Goal: Transaction & Acquisition: Purchase product/service

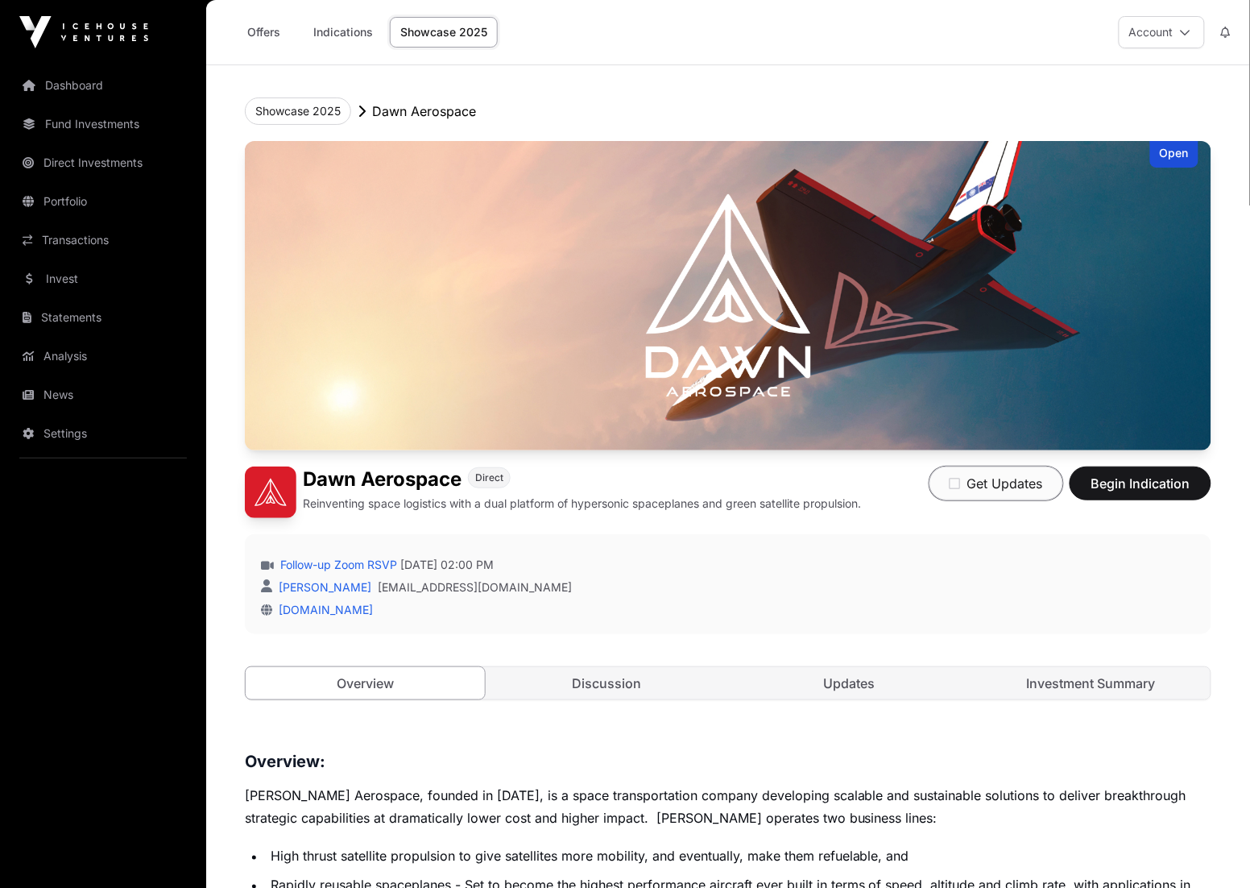
click at [988, 480] on button "Get Updates" at bounding box center [997, 483] width 134 height 34
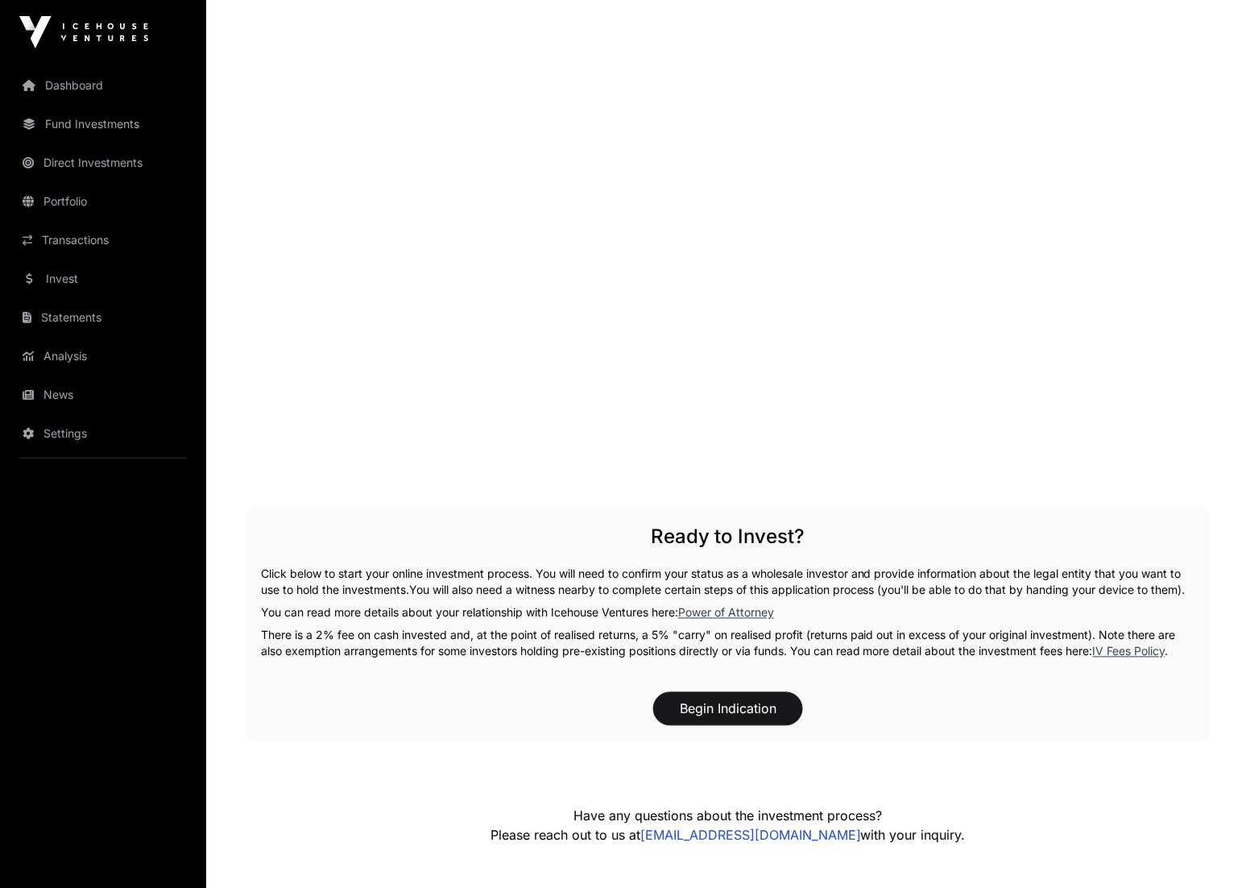
scroll to position [2126, 0]
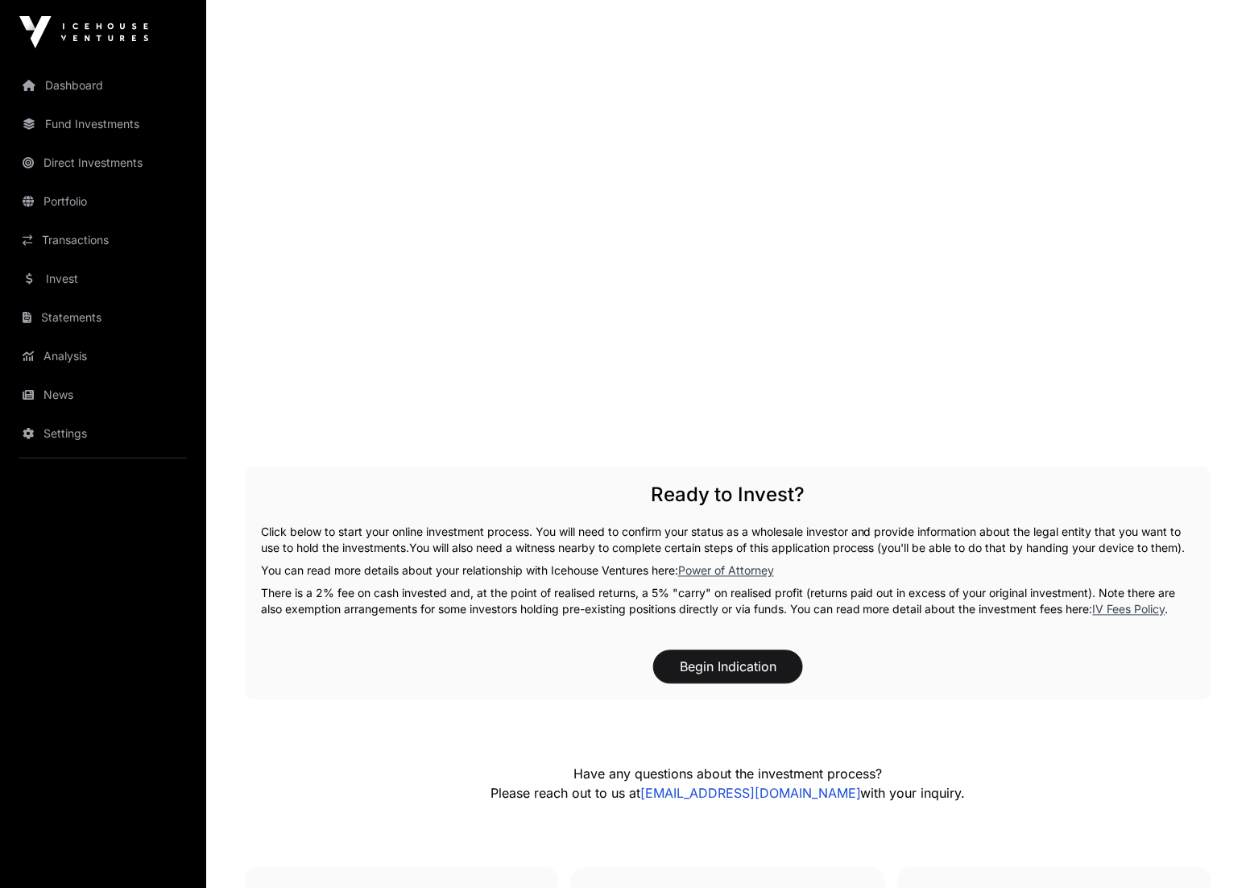
click at [747, 663] on div "Ready to Invest? Click below to start your online investment process. You will …" at bounding box center [728, 583] width 967 height 234
click at [745, 673] on button "Begin Indication" at bounding box center [728, 667] width 150 height 34
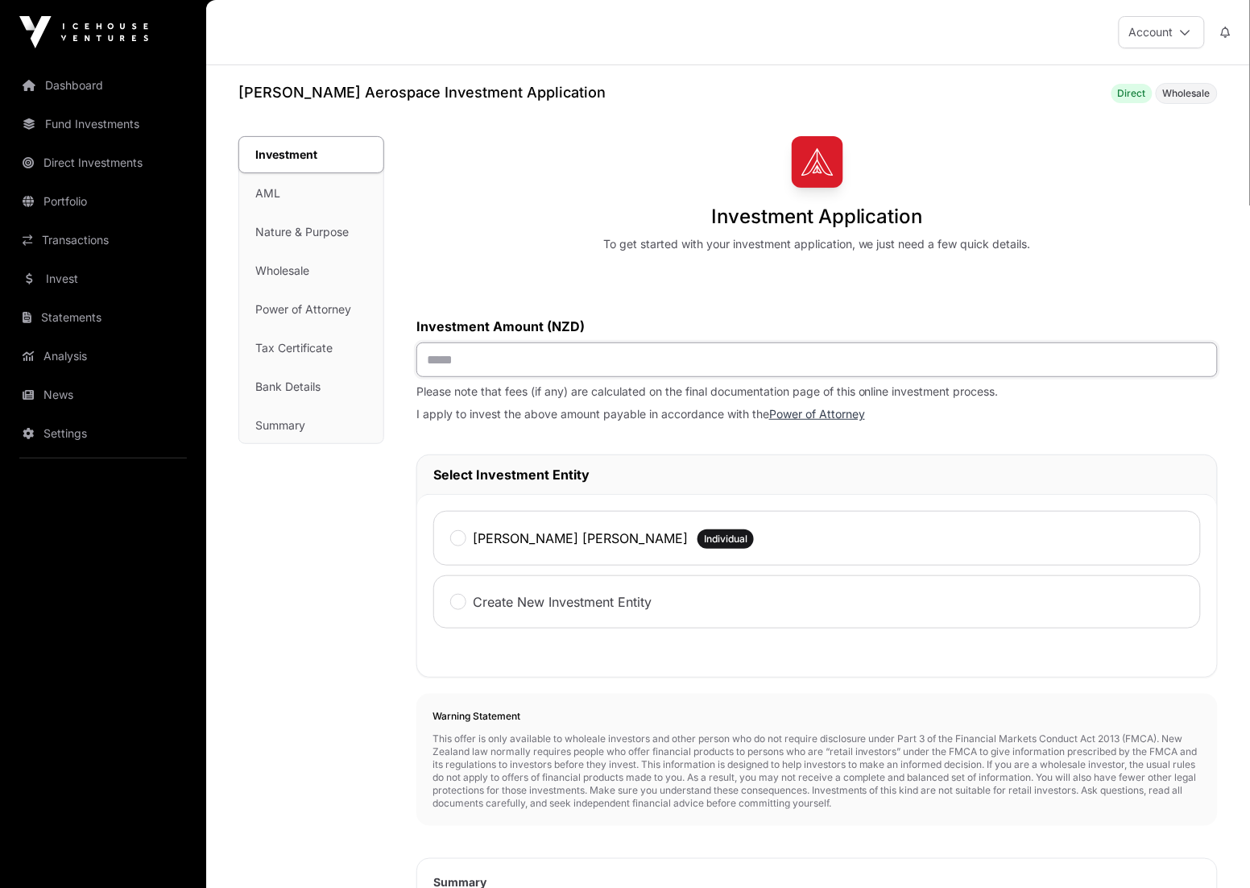
click at [602, 354] on input "text" at bounding box center [816, 359] width 801 height 35
type input "********"
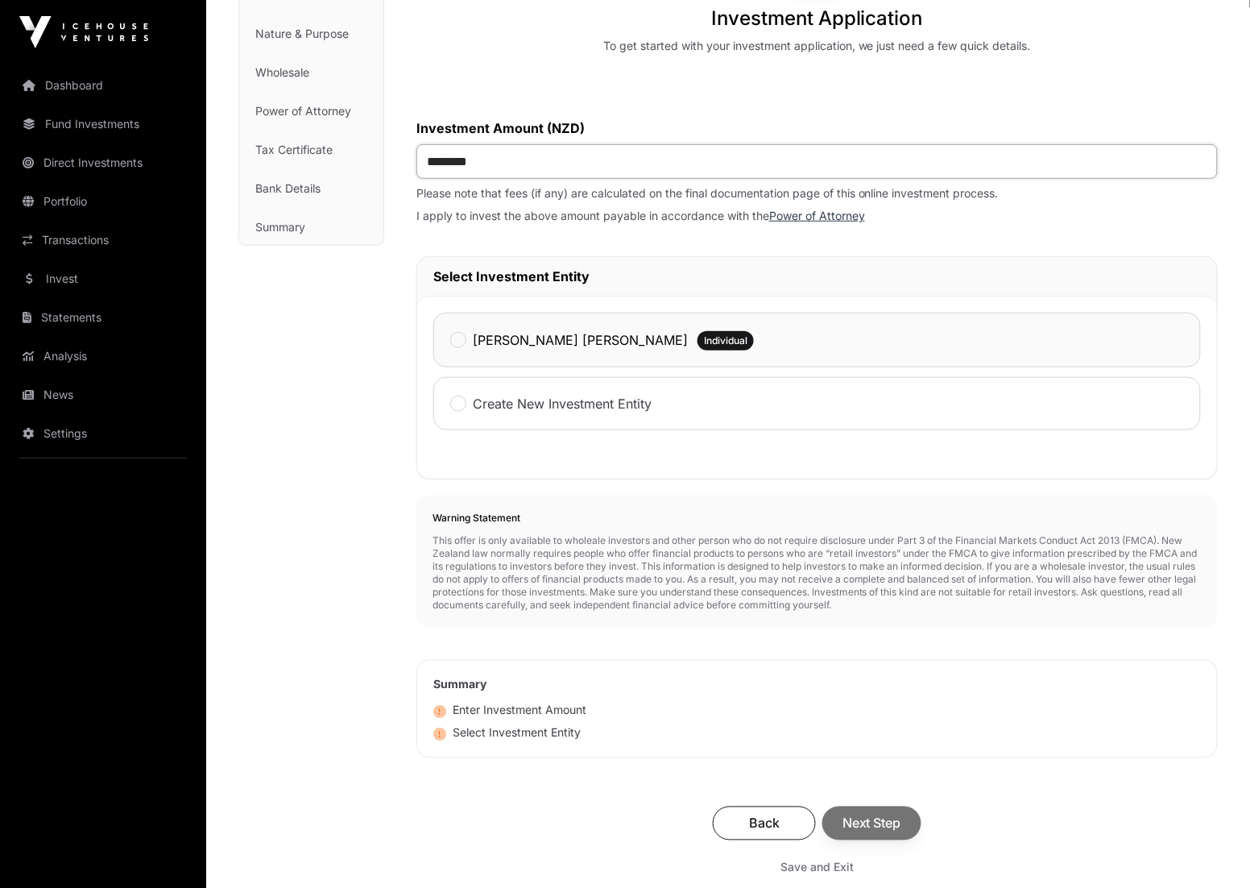
scroll to position [342, 0]
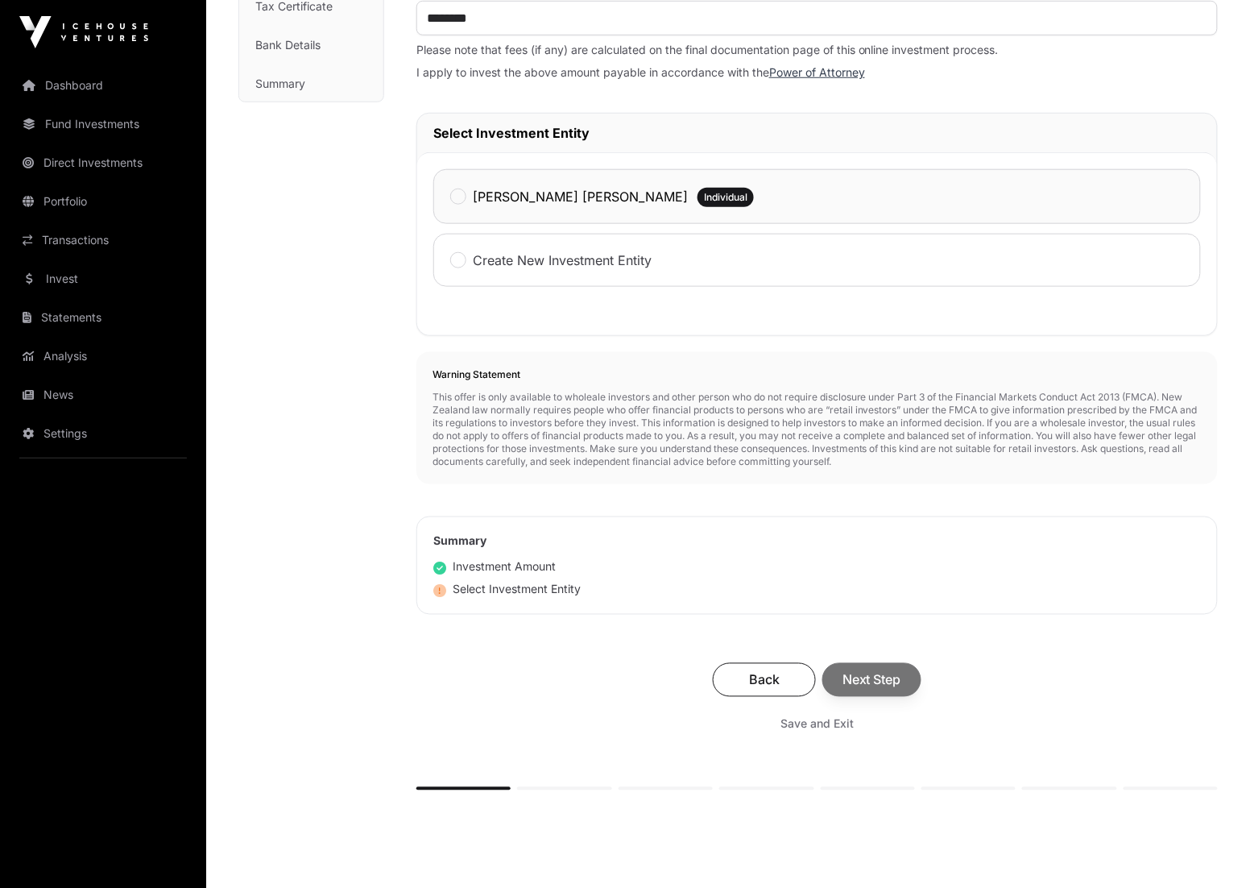
click at [466, 198] on div "[PERSON_NAME] [PERSON_NAME]" at bounding box center [569, 196] width 238 height 21
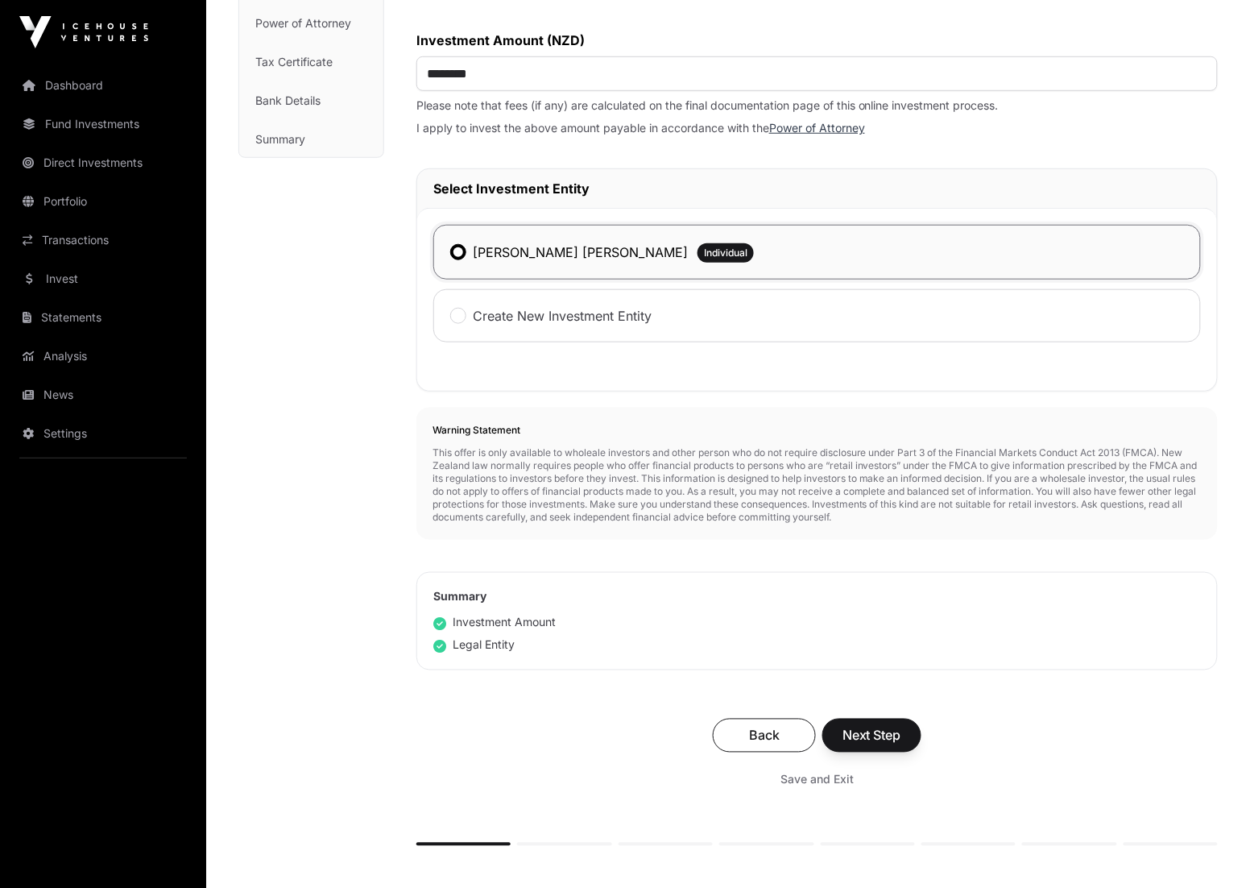
scroll to position [311, 0]
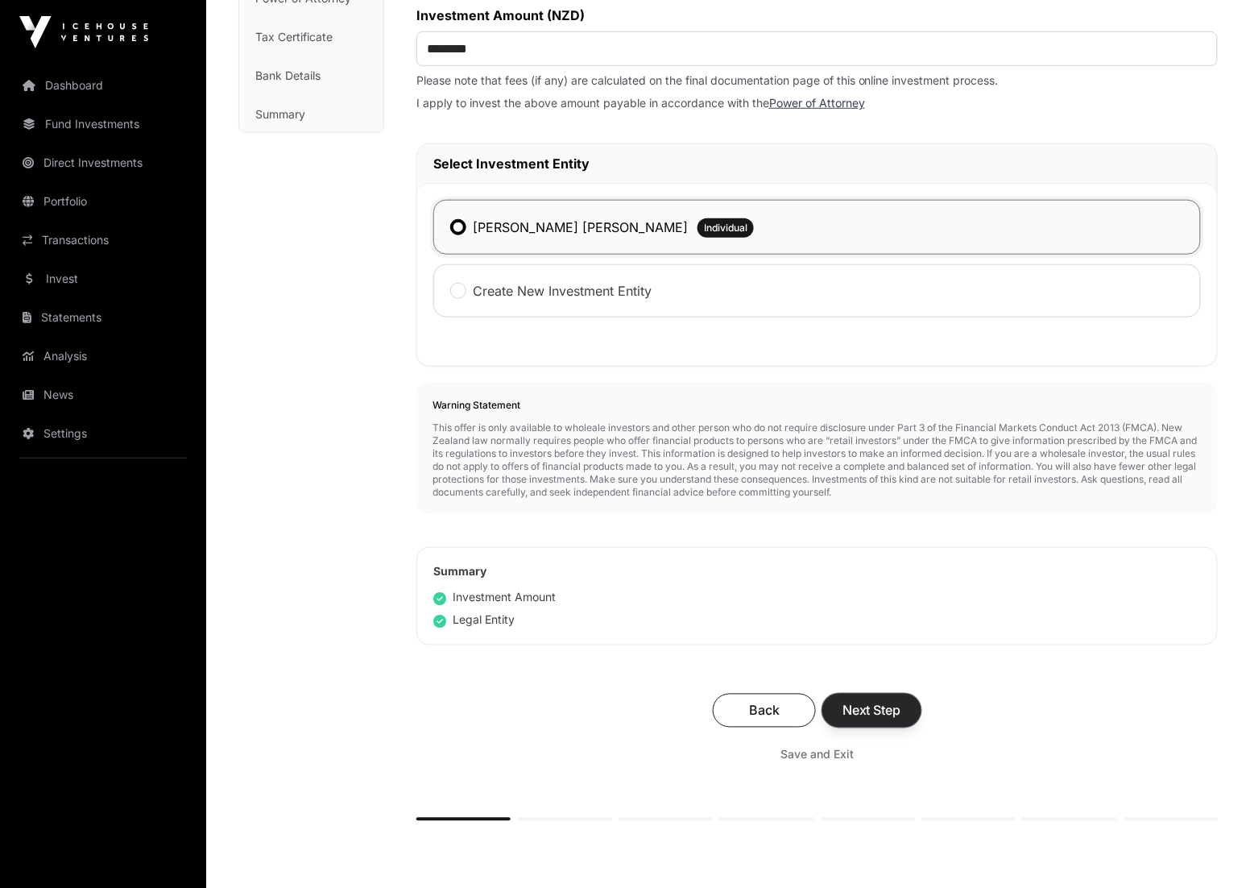
click at [872, 709] on span "Next Step" at bounding box center [872, 710] width 59 height 19
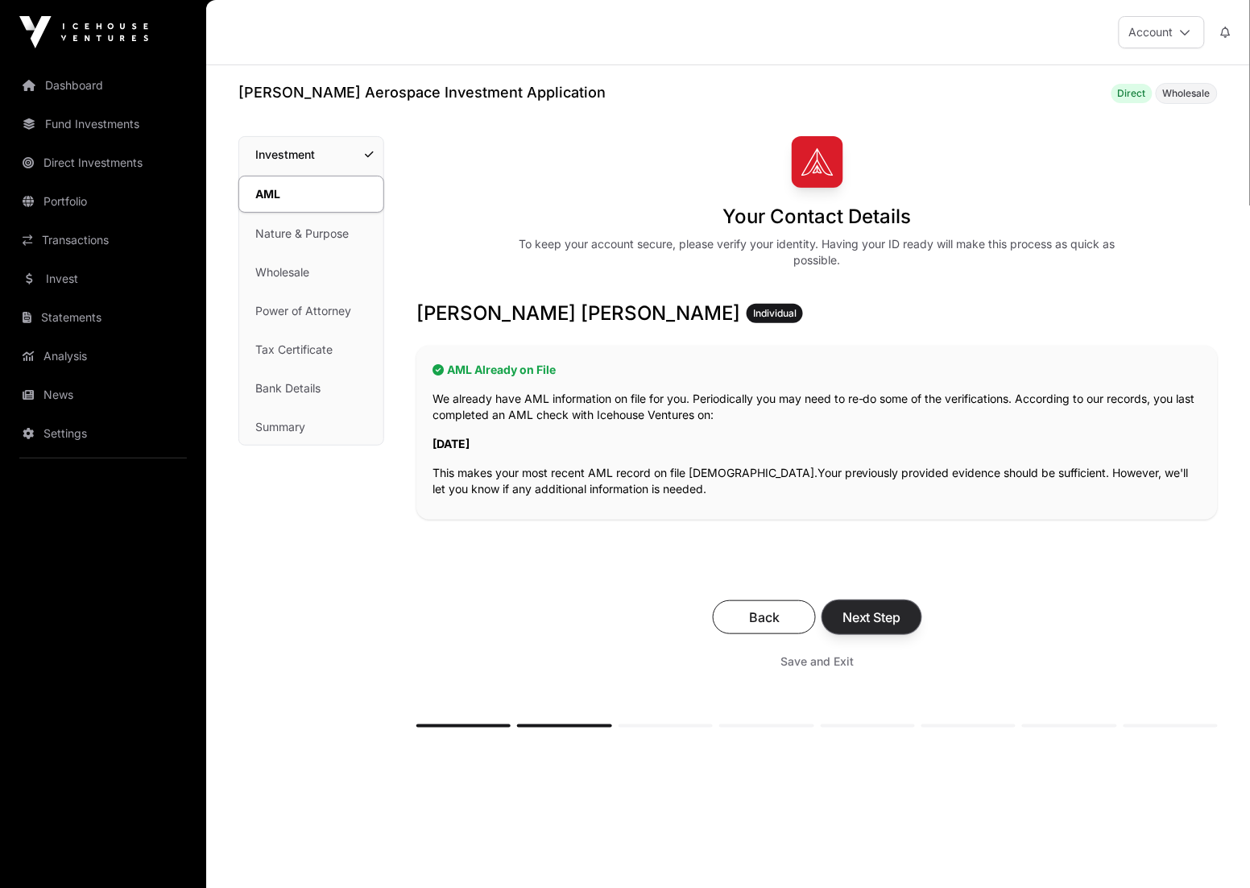
click at [888, 619] on span "Next Step" at bounding box center [872, 616] width 59 height 19
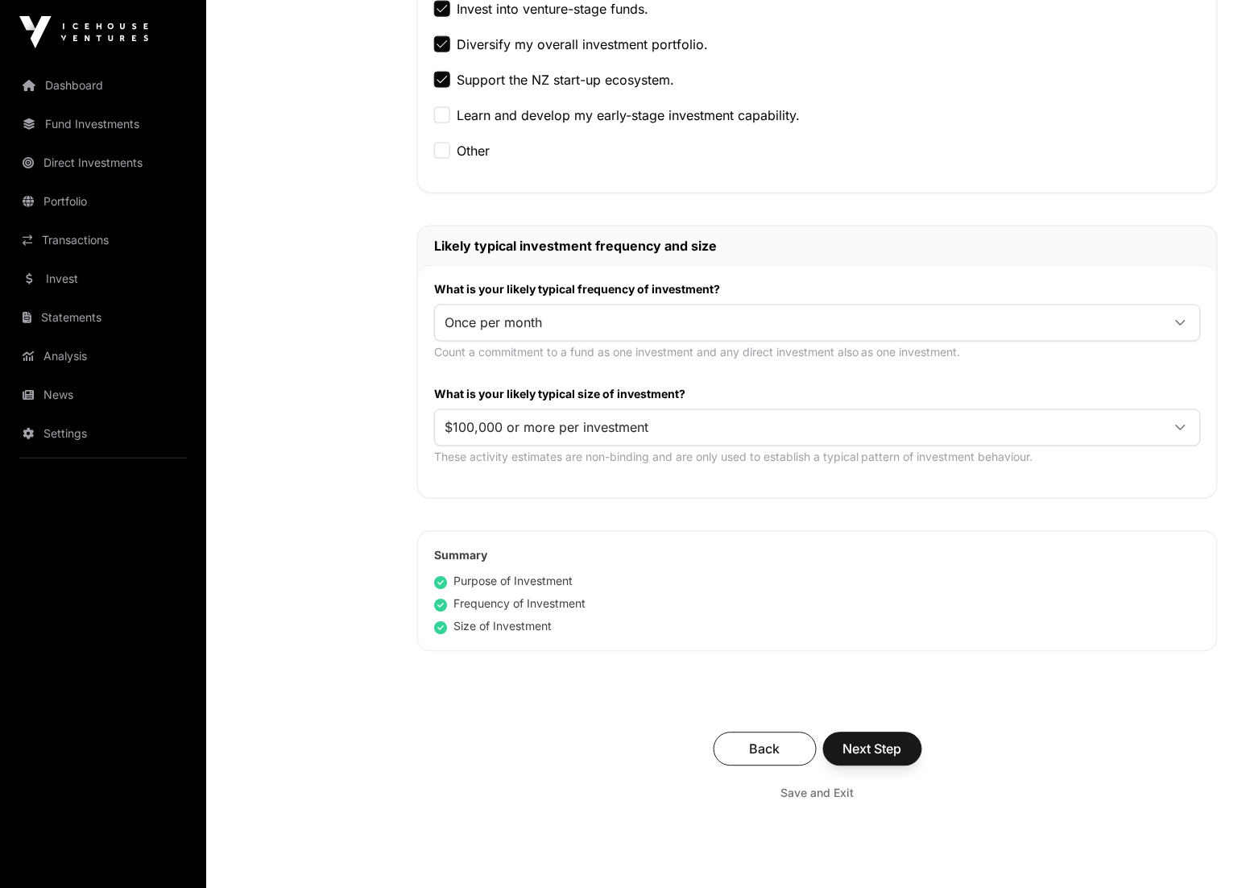
scroll to position [596, 0]
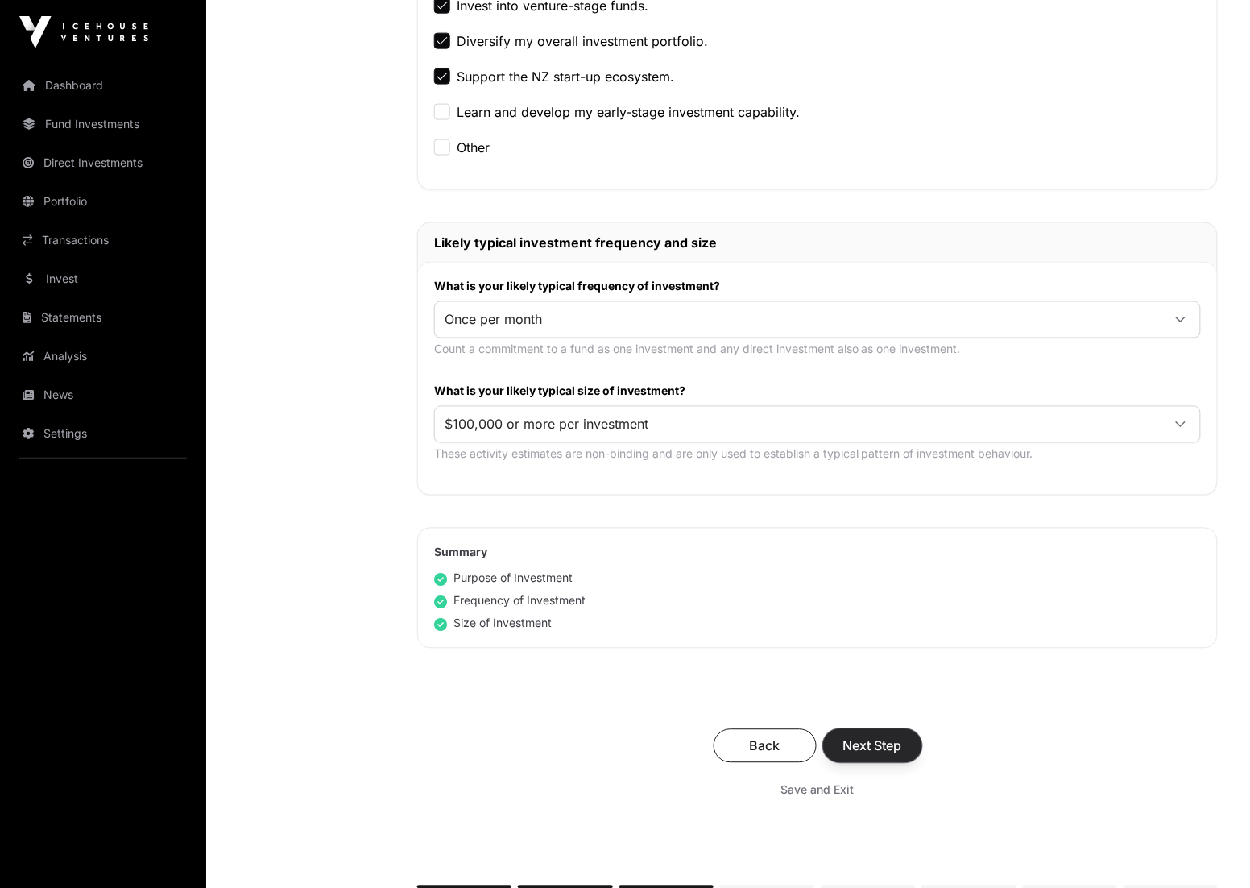
click at [872, 756] on button "Next Step" at bounding box center [872, 746] width 99 height 34
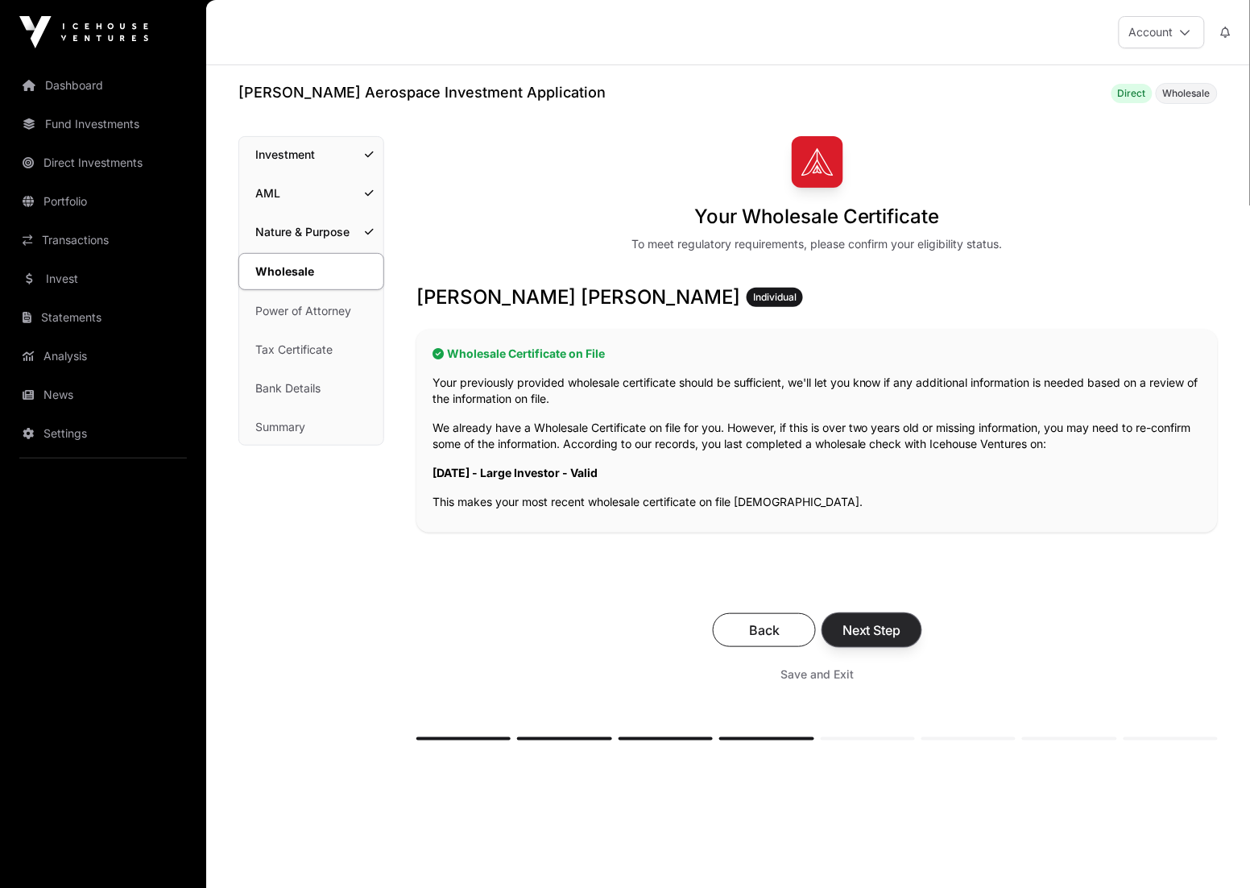
click at [883, 630] on span "Next Step" at bounding box center [872, 629] width 59 height 19
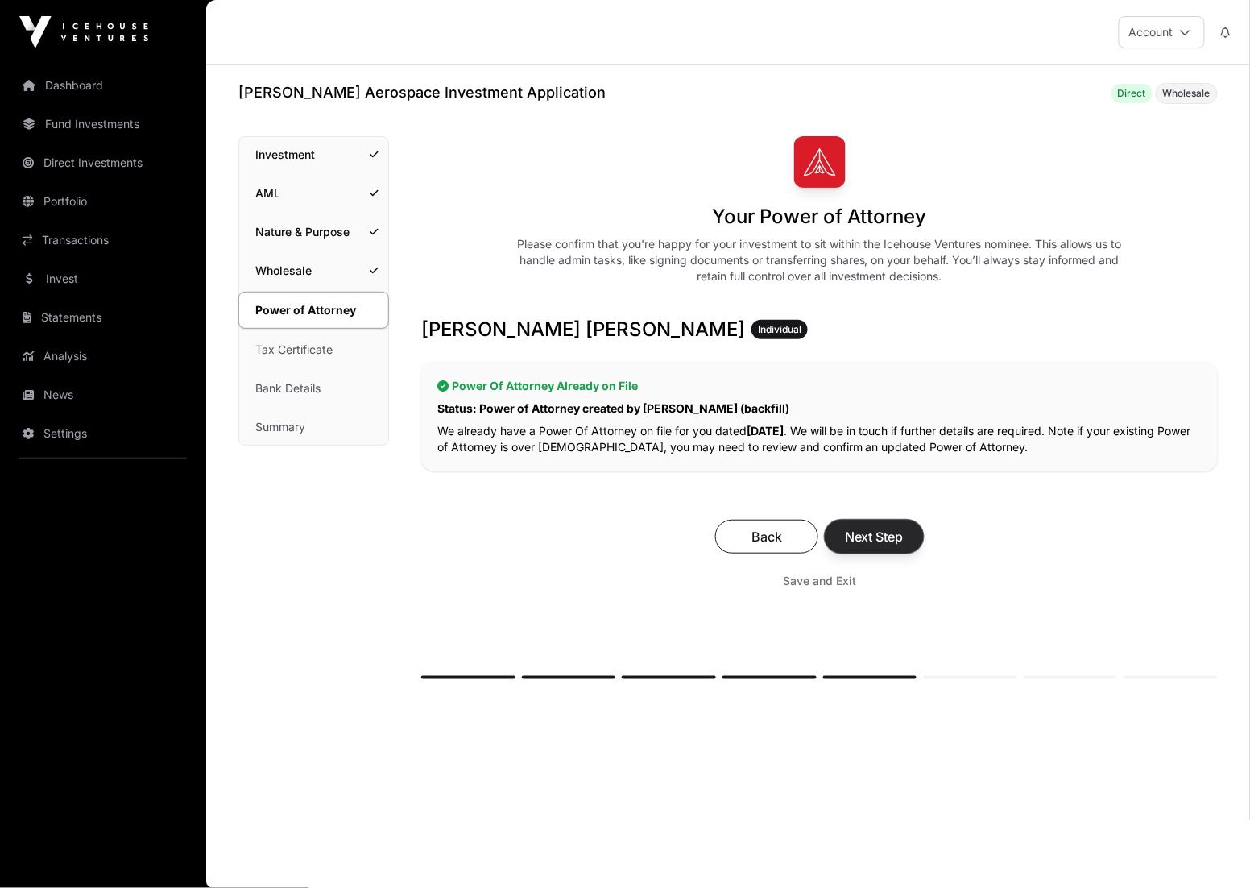
click at [876, 540] on span "Next Step" at bounding box center [874, 536] width 59 height 19
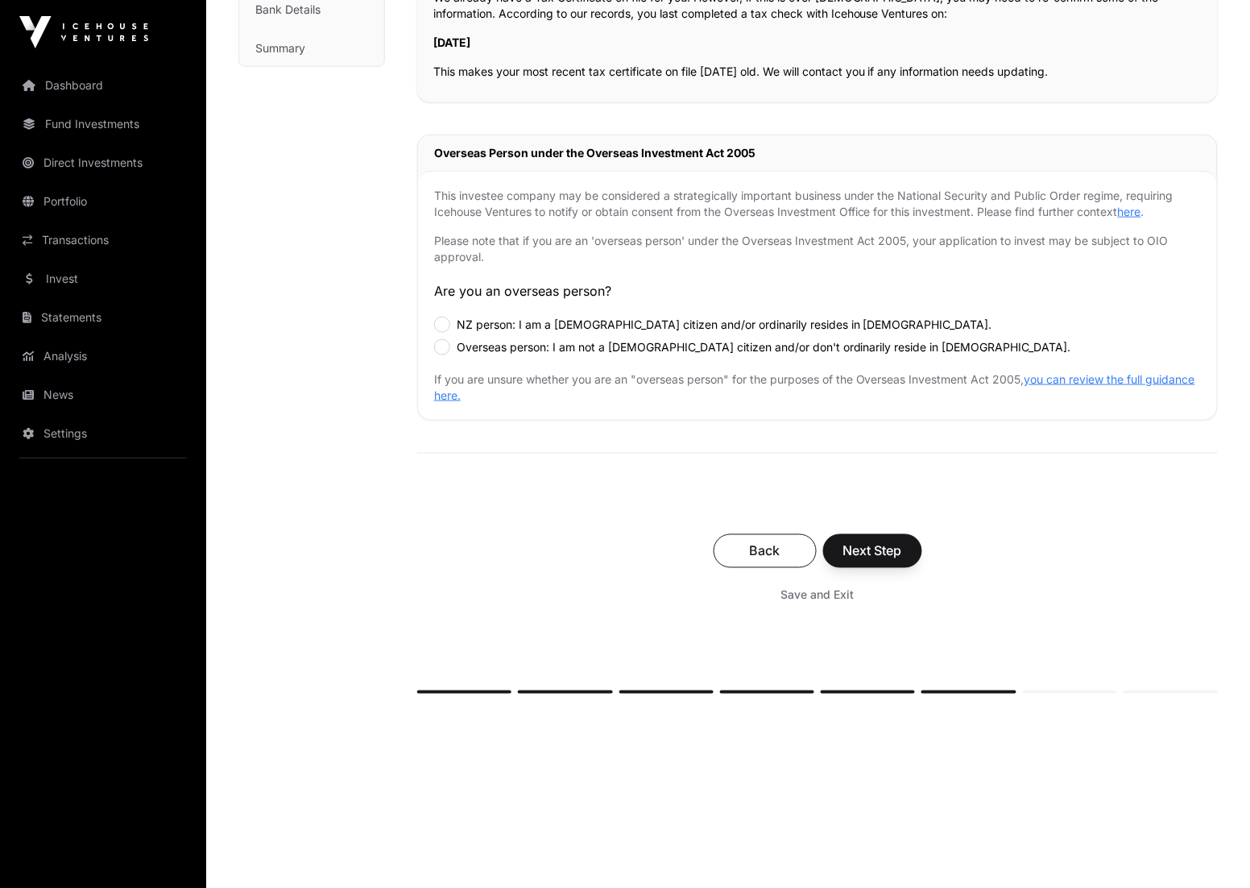
scroll to position [383, 0]
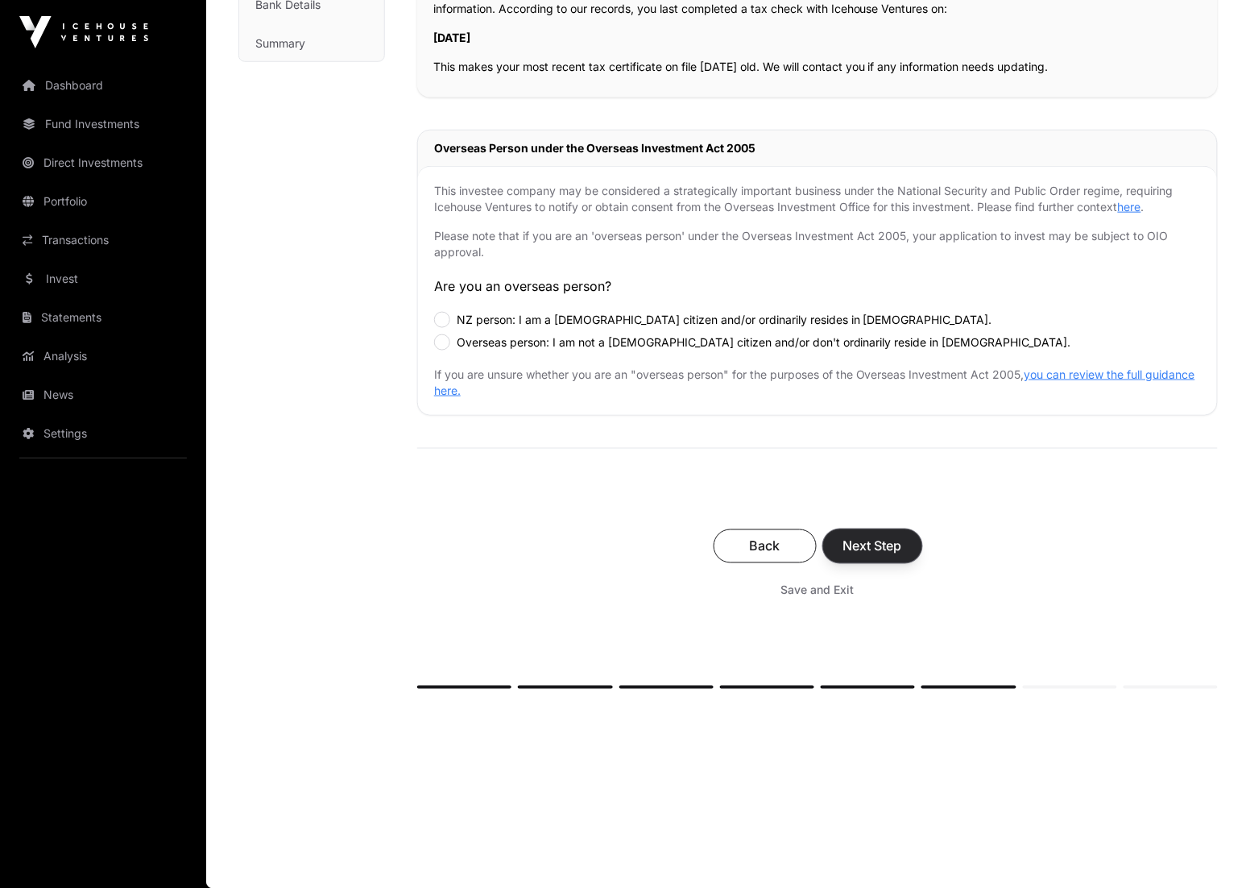
click at [888, 554] on span "Next Step" at bounding box center [872, 545] width 59 height 19
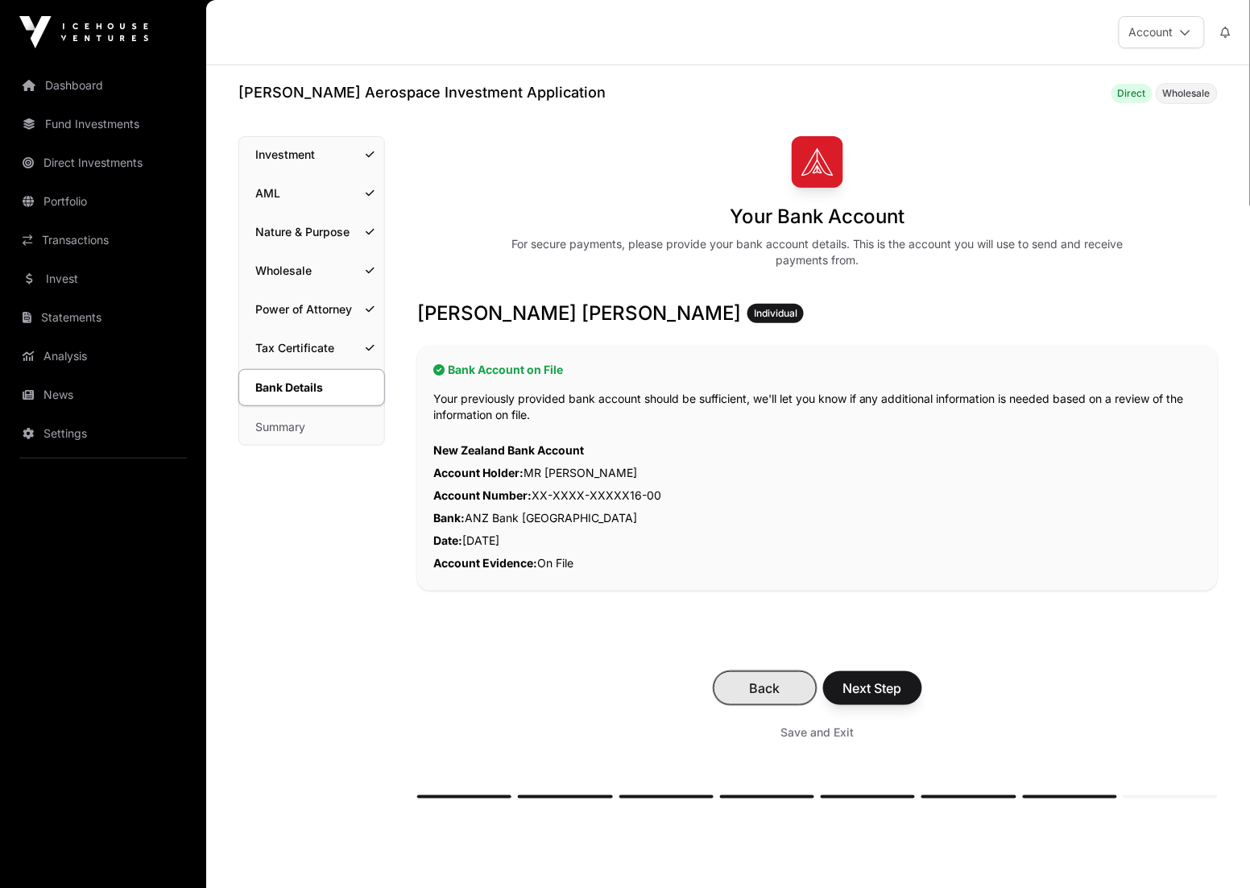
click at [767, 691] on span "Back" at bounding box center [765, 687] width 63 height 19
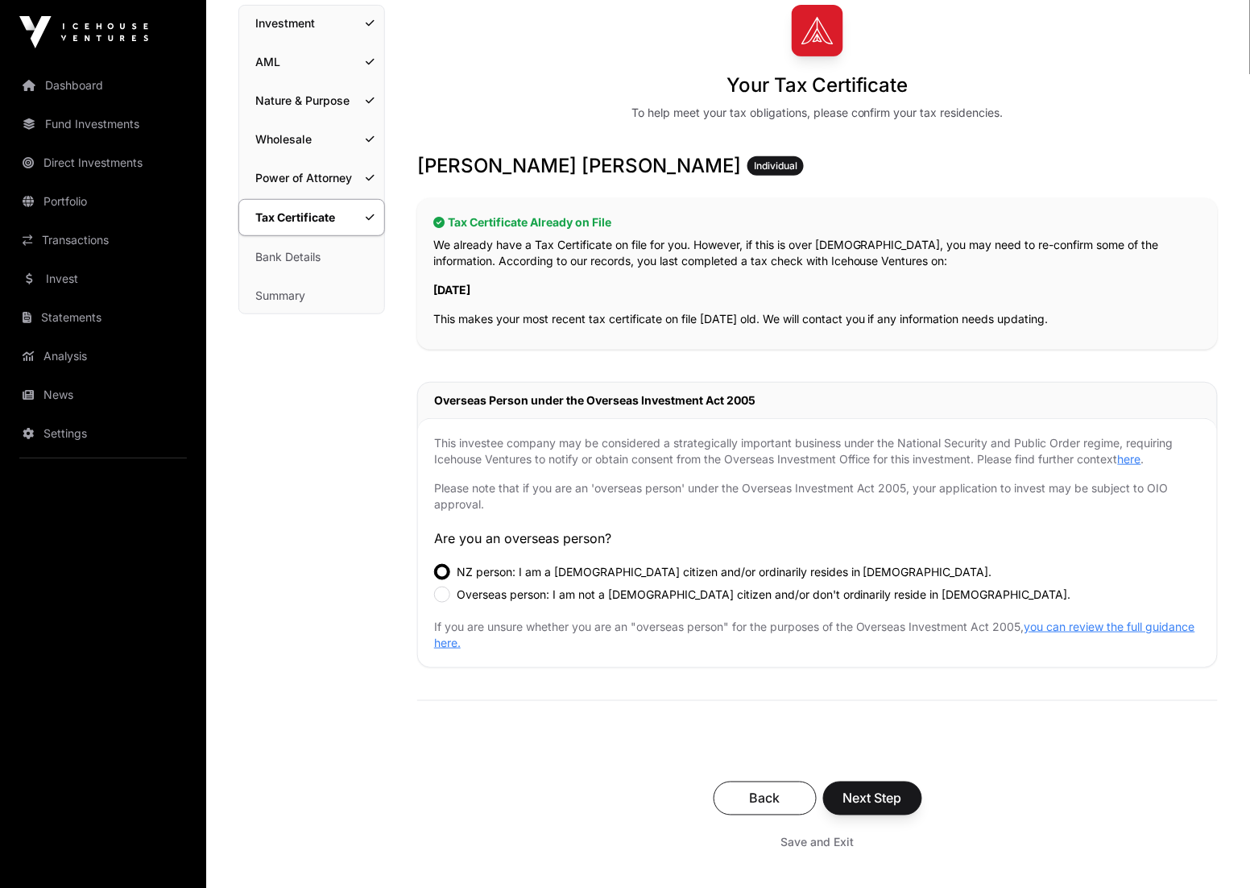
scroll to position [145, 0]
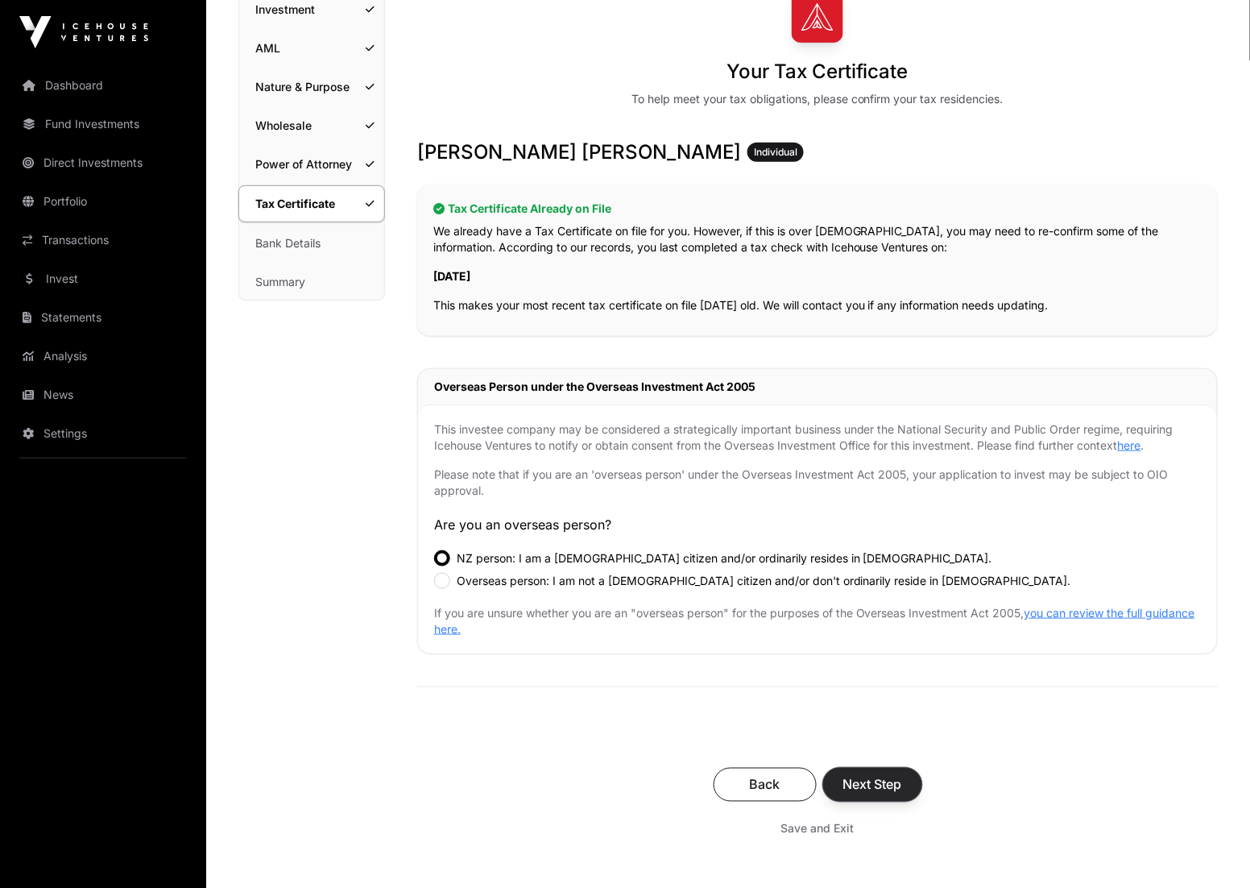
click at [863, 789] on span "Next Step" at bounding box center [872, 784] width 59 height 19
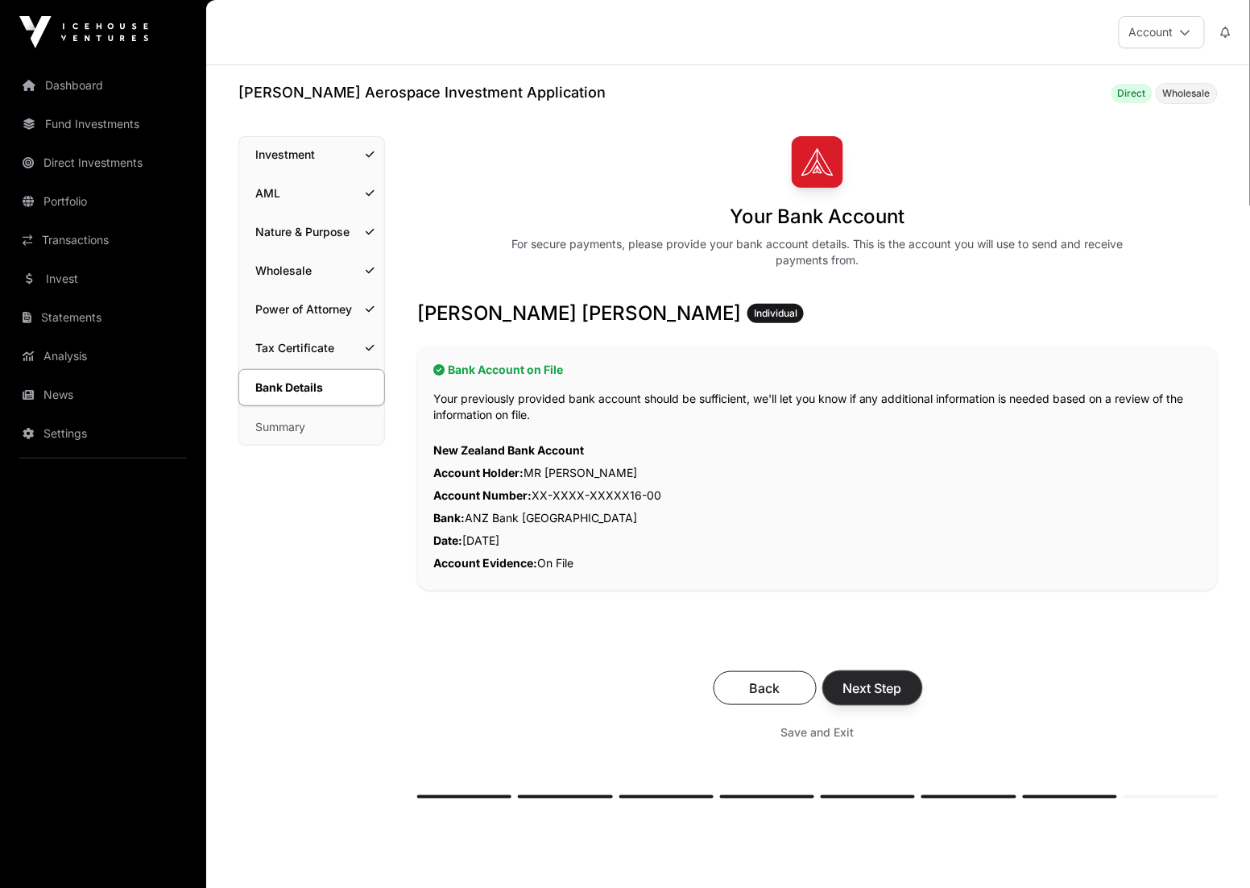
click at [883, 688] on span "Next Step" at bounding box center [872, 687] width 59 height 19
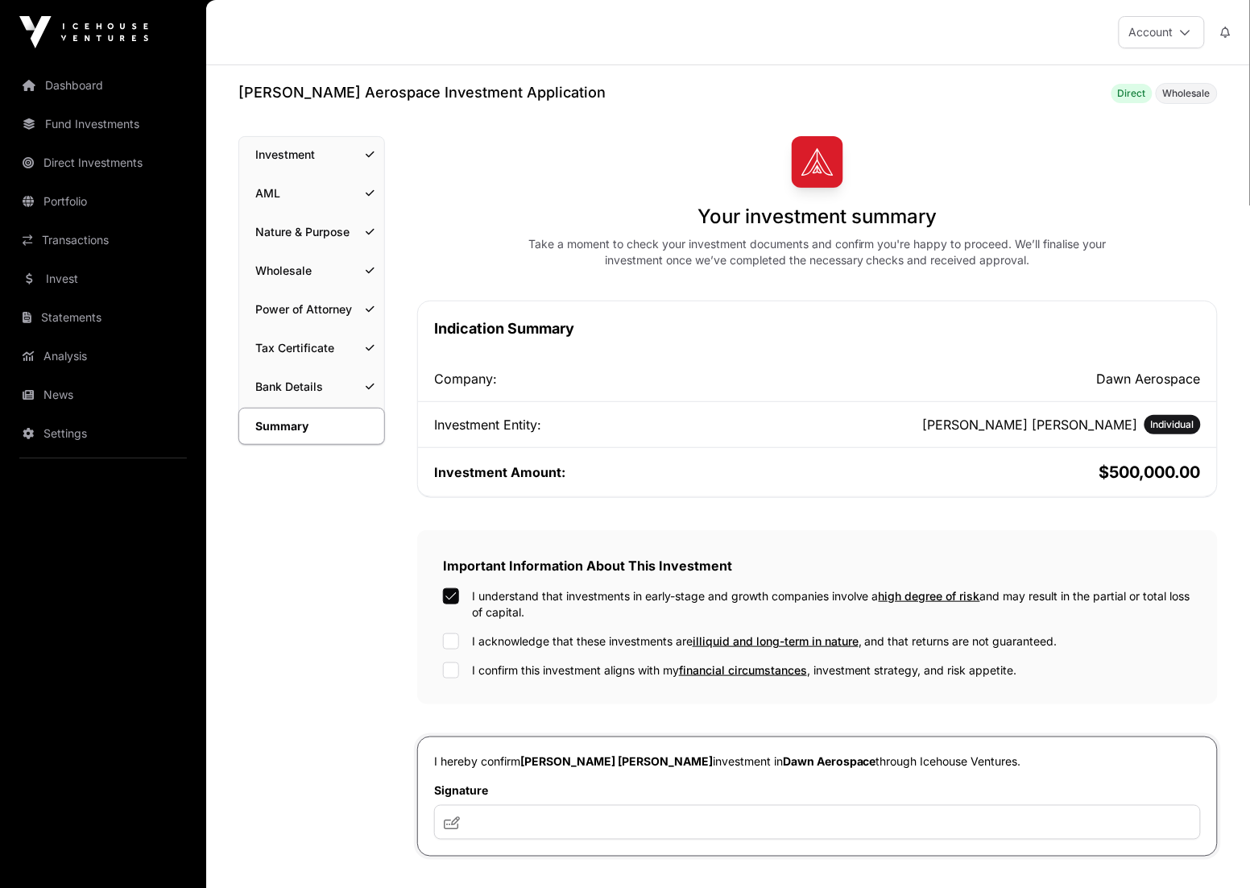
click at [449, 631] on div "I understand that investments in early-stage and growth companies involve a hig…" at bounding box center [817, 633] width 749 height 90
click at [756, 822] on input "text" at bounding box center [817, 822] width 767 height 35
click at [768, 830] on input "text" at bounding box center [817, 822] width 767 height 35
type input "**********"
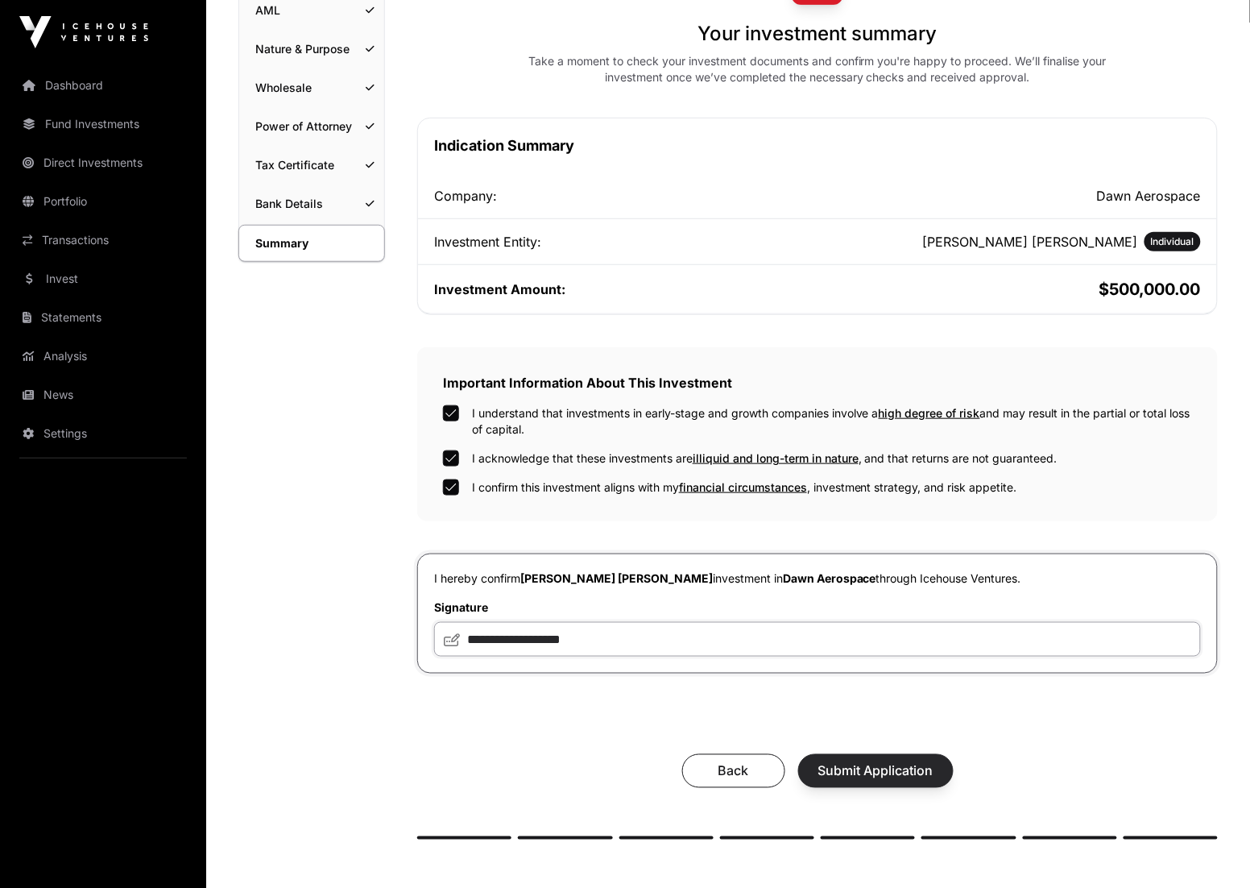
scroll to position [188, 0]
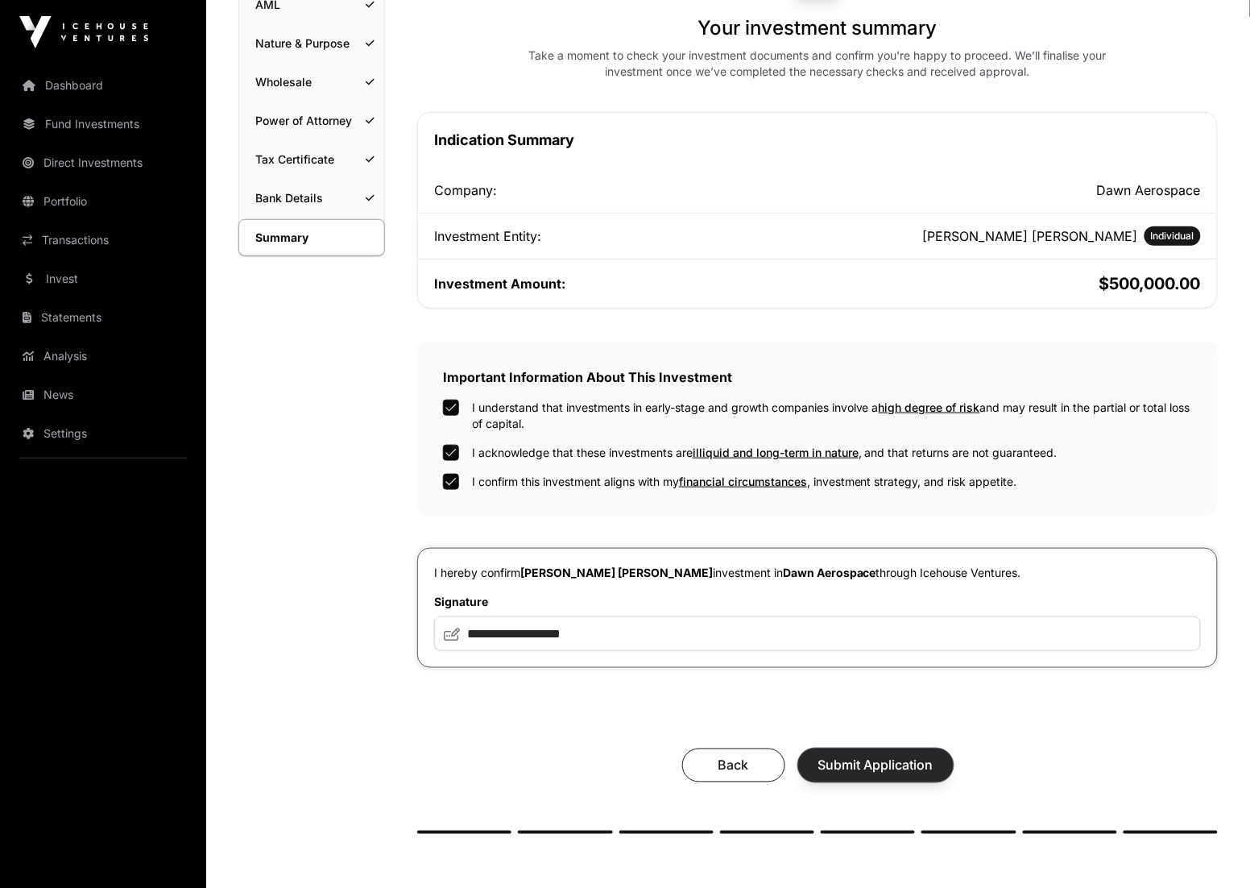
click at [899, 756] on span "Submit Application" at bounding box center [875, 765] width 115 height 19
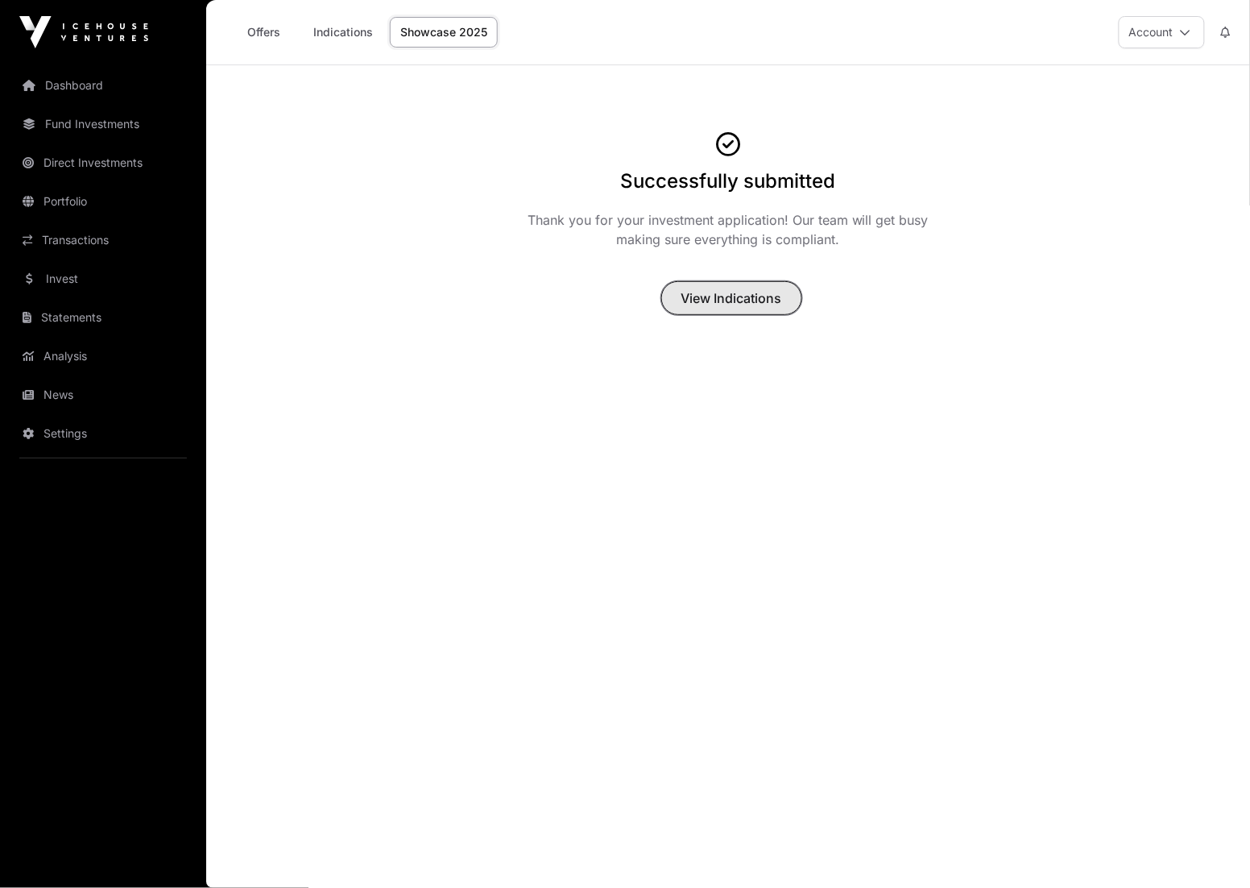
click at [756, 306] on span "View Indications" at bounding box center [731, 297] width 101 height 19
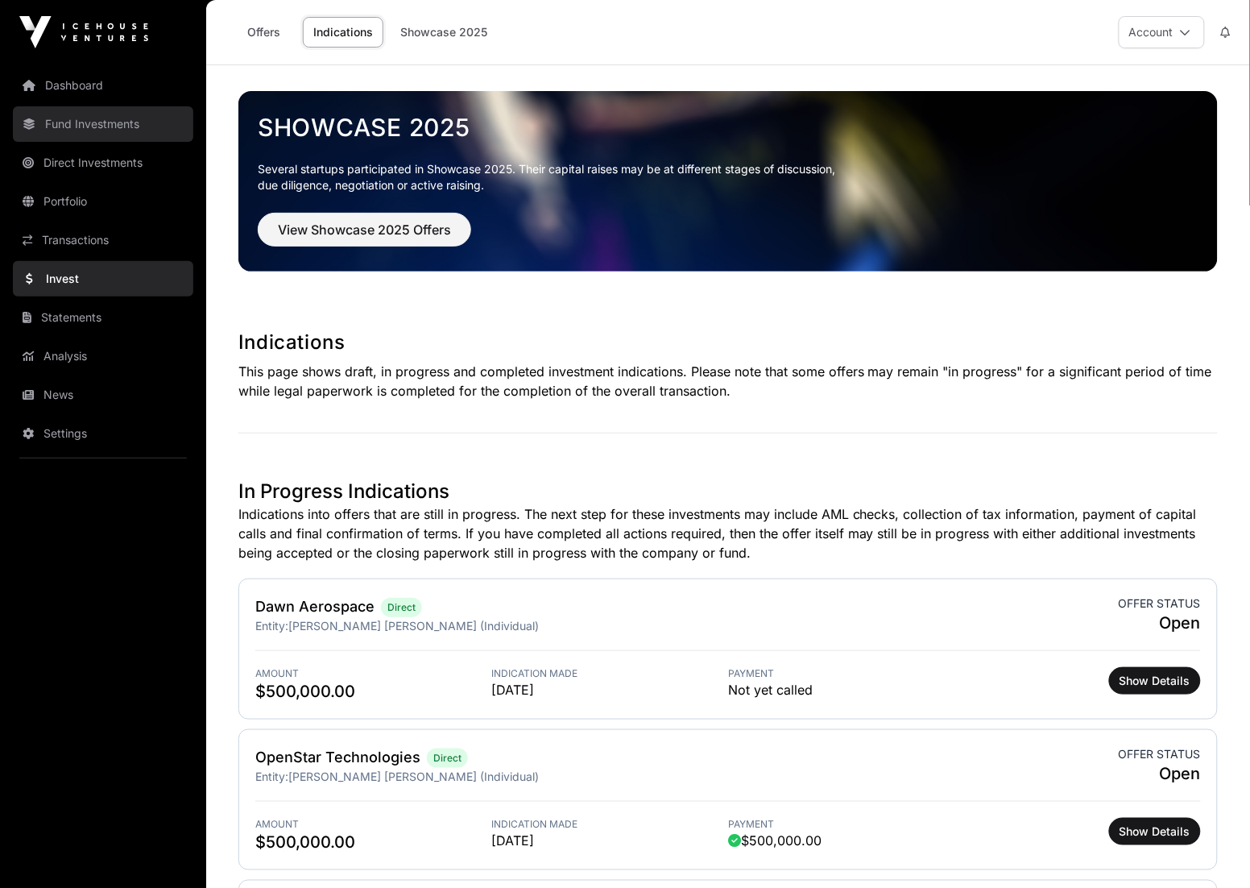
click at [126, 135] on link "Fund Investments" at bounding box center [103, 123] width 180 height 35
click at [130, 129] on link "Fund Investments" at bounding box center [103, 123] width 180 height 35
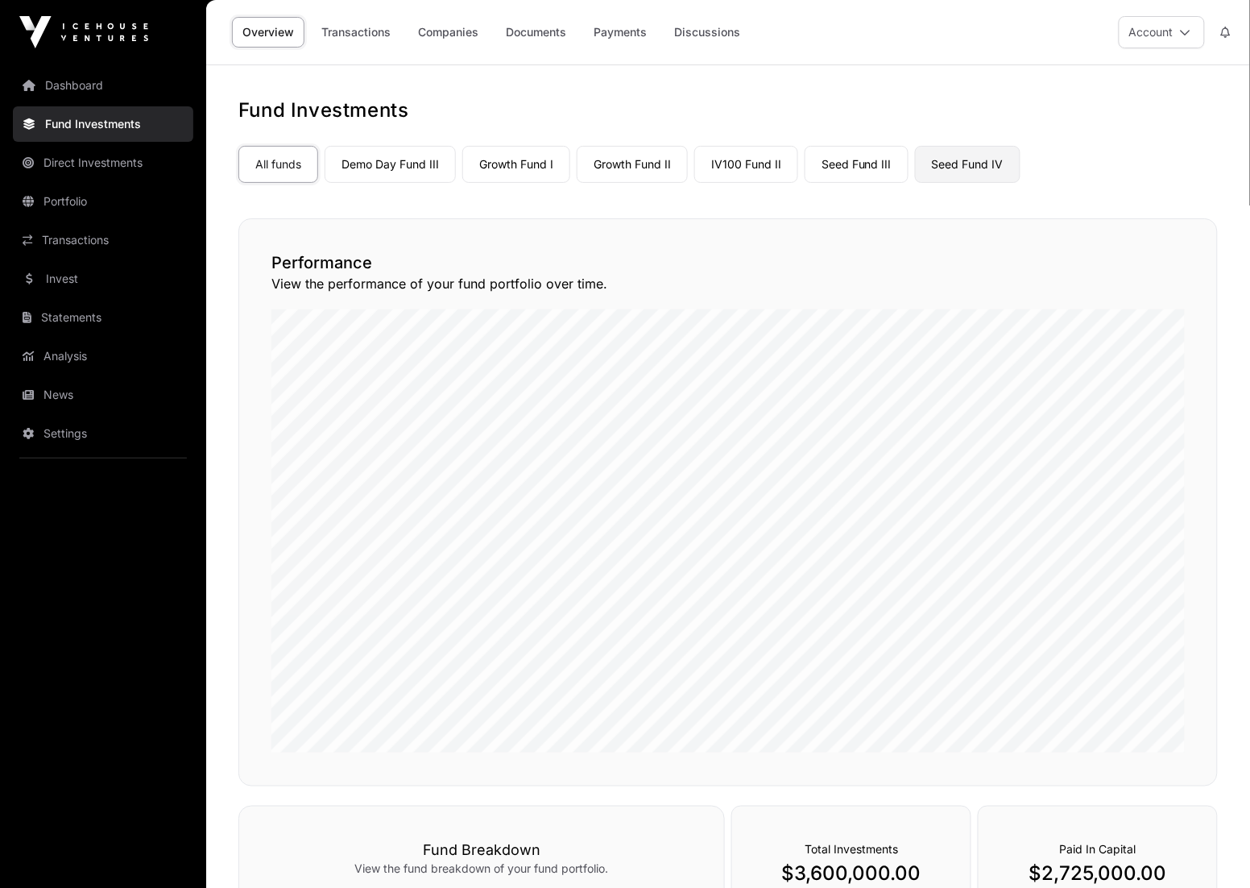
drag, startPoint x: 954, startPoint y: 176, endPoint x: 960, endPoint y: 164, distance: 14.4
click at [959, 164] on link "Seed Fund IV" at bounding box center [968, 164] width 106 height 37
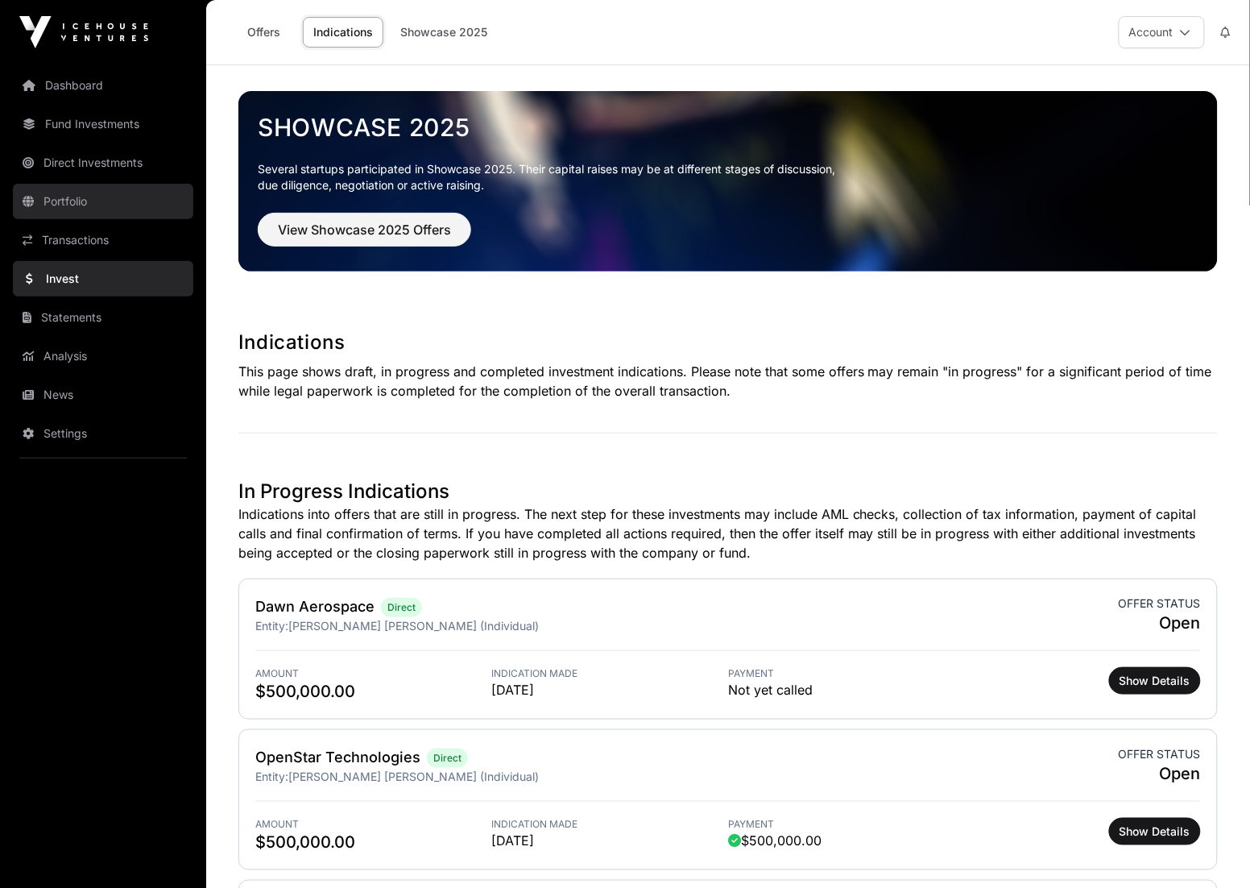
click at [19, 213] on link "Portfolio" at bounding box center [103, 201] width 180 height 35
click at [50, 208] on link "Portfolio" at bounding box center [103, 201] width 180 height 35
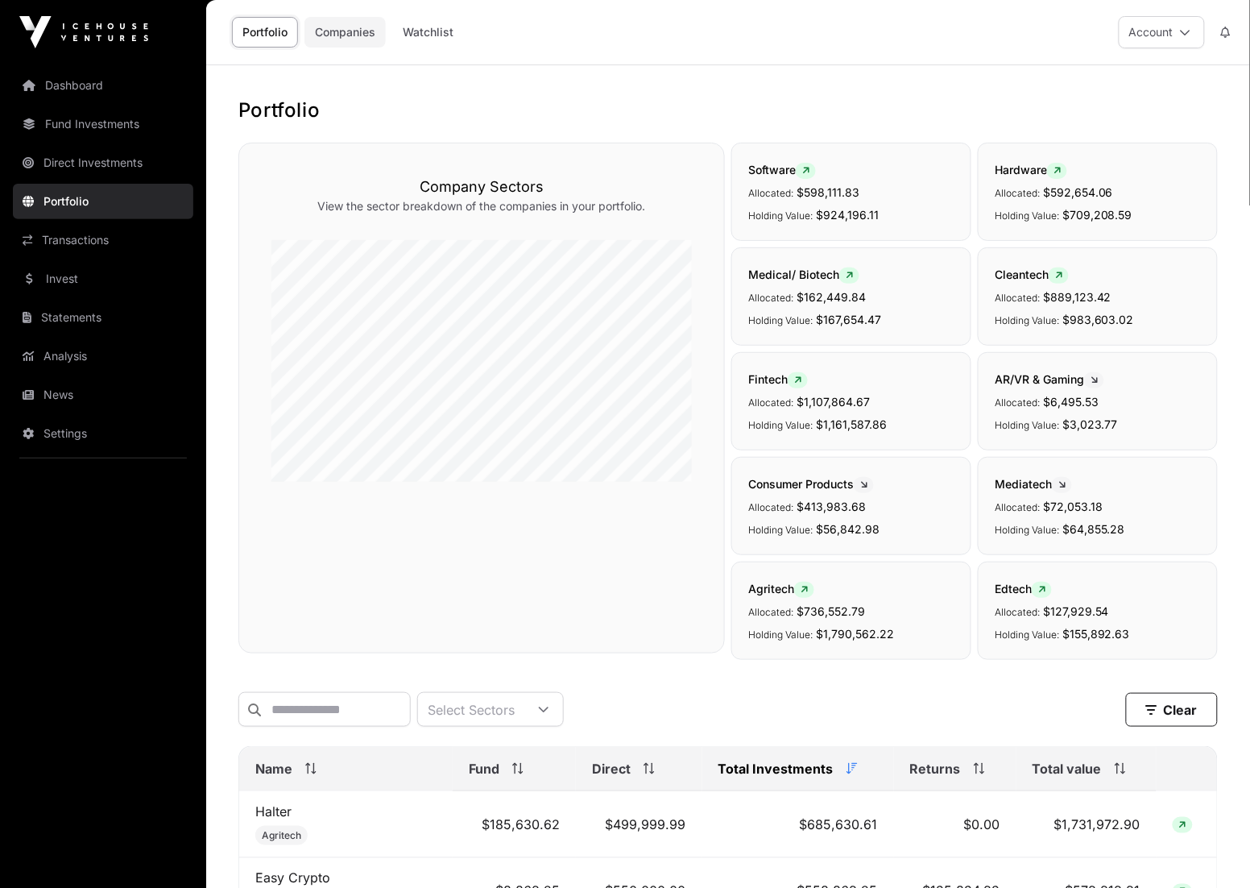
click at [346, 34] on link "Companies" at bounding box center [344, 32] width 81 height 31
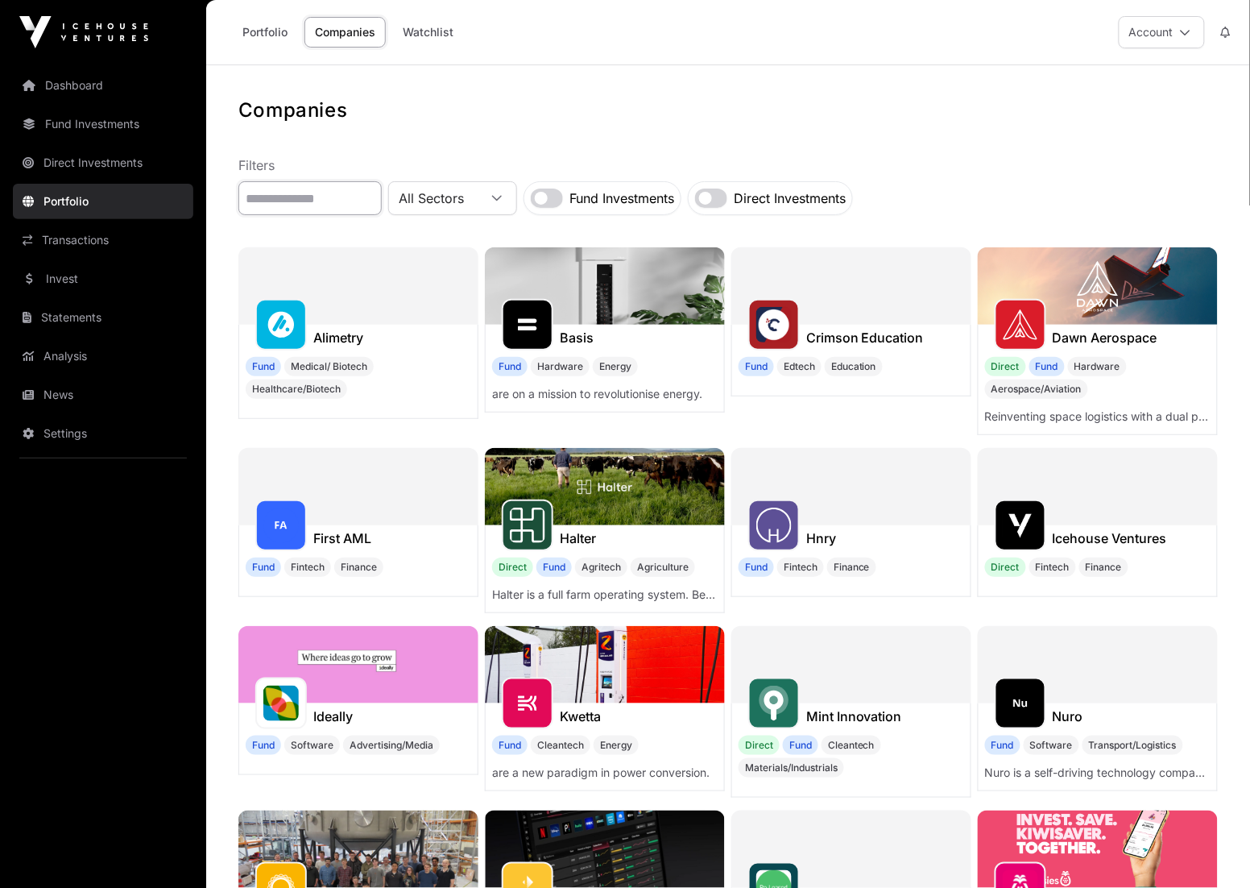
click at [304, 205] on input "text" at bounding box center [309, 198] width 143 height 34
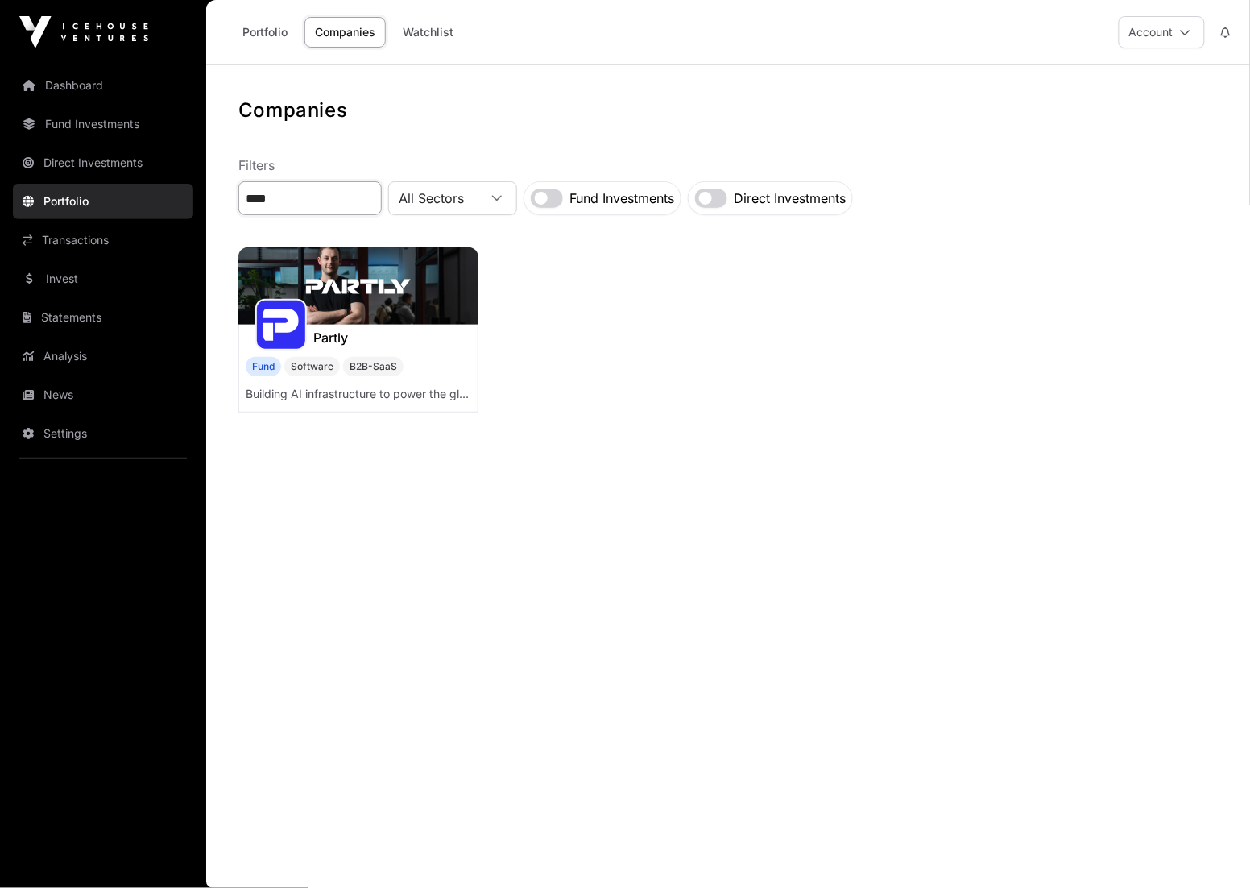
type input "****"
click at [315, 261] on img at bounding box center [358, 285] width 240 height 77
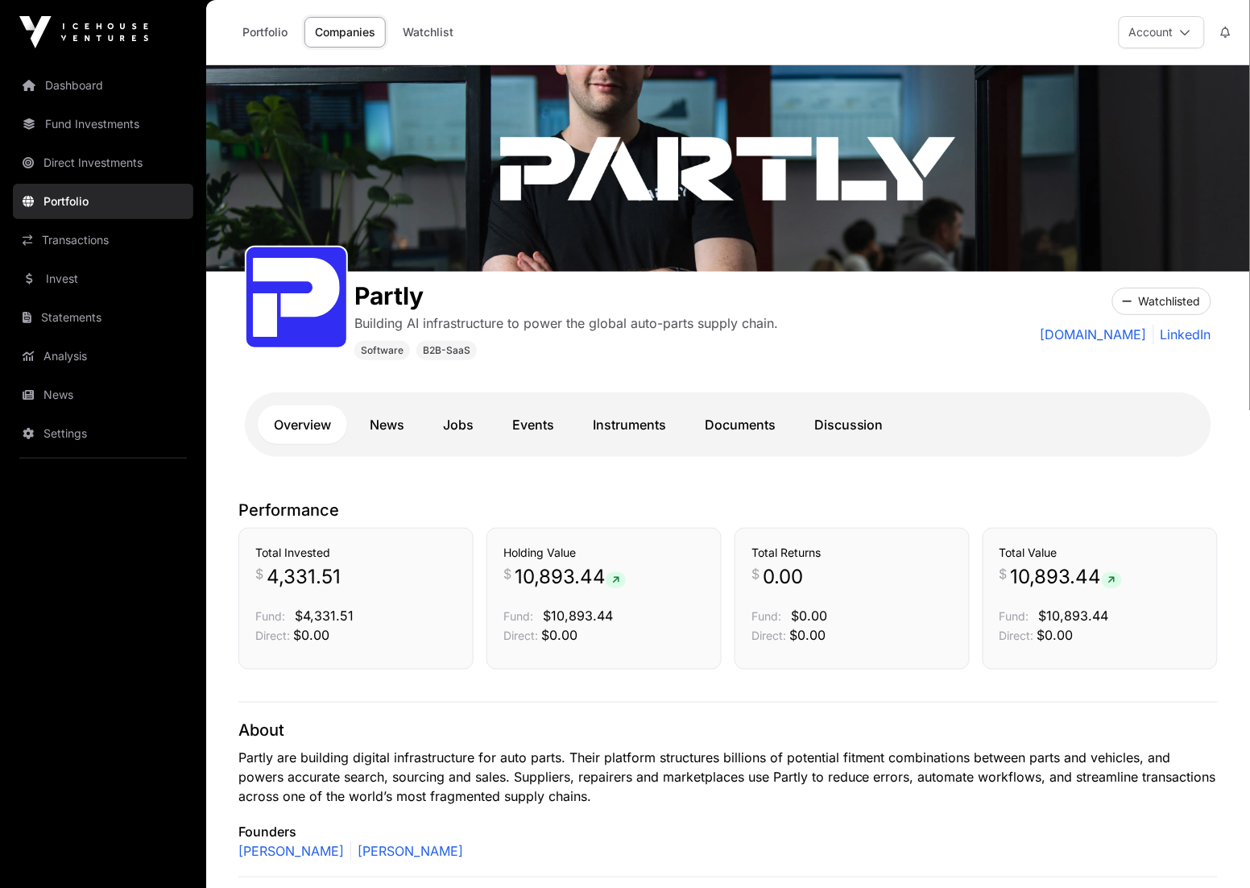
click at [154, 198] on link "Portfolio" at bounding box center [103, 201] width 180 height 35
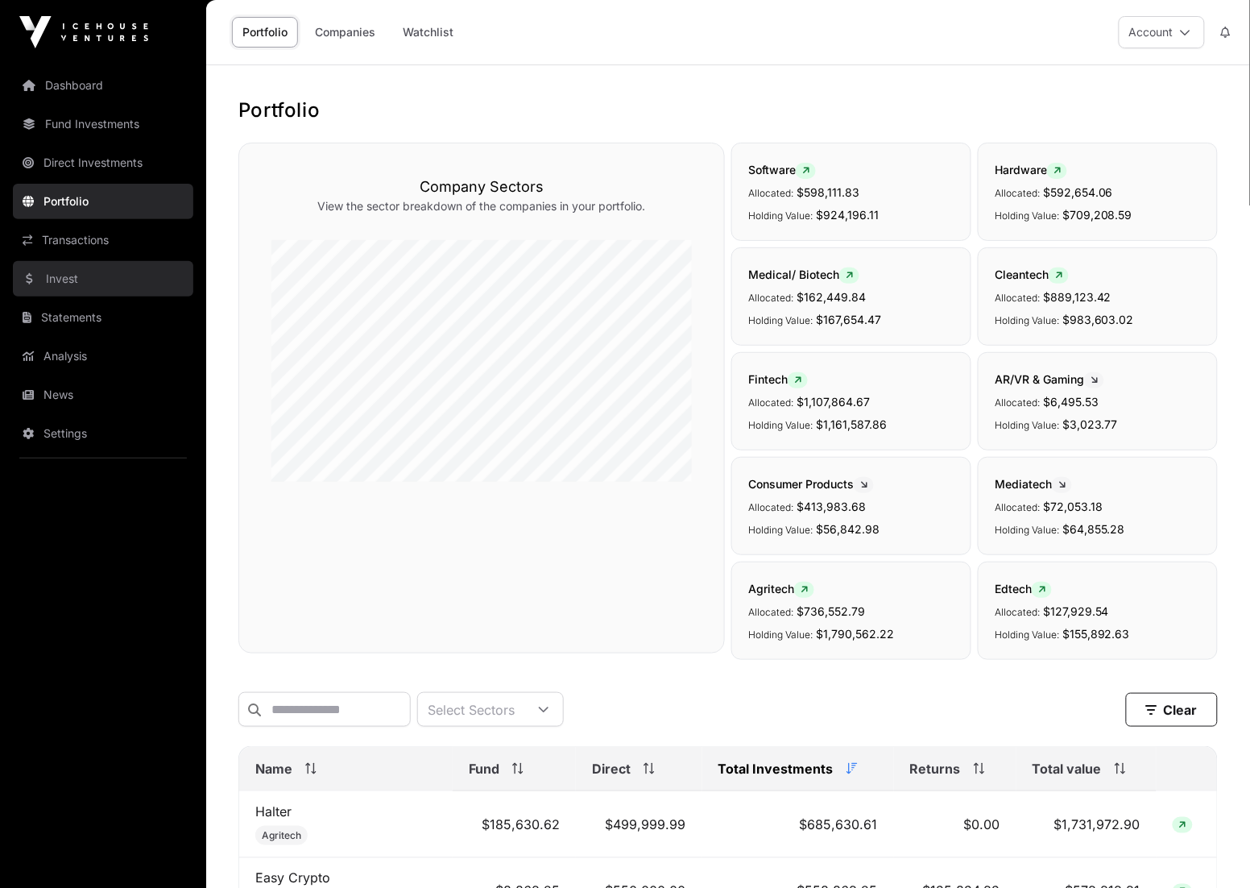
click at [111, 273] on link "Invest" at bounding box center [103, 278] width 180 height 35
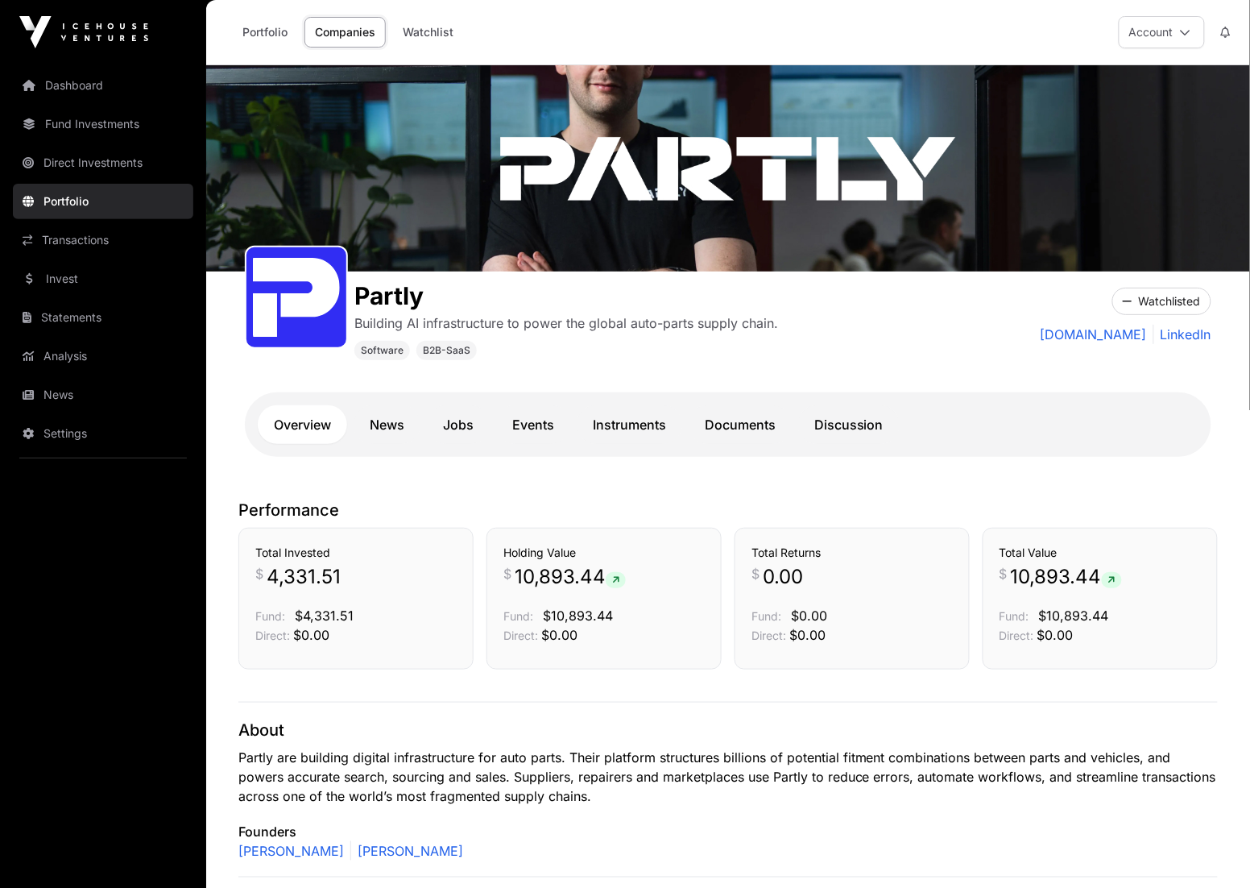
click at [1224, 31] on icon at bounding box center [1226, 32] width 10 height 11
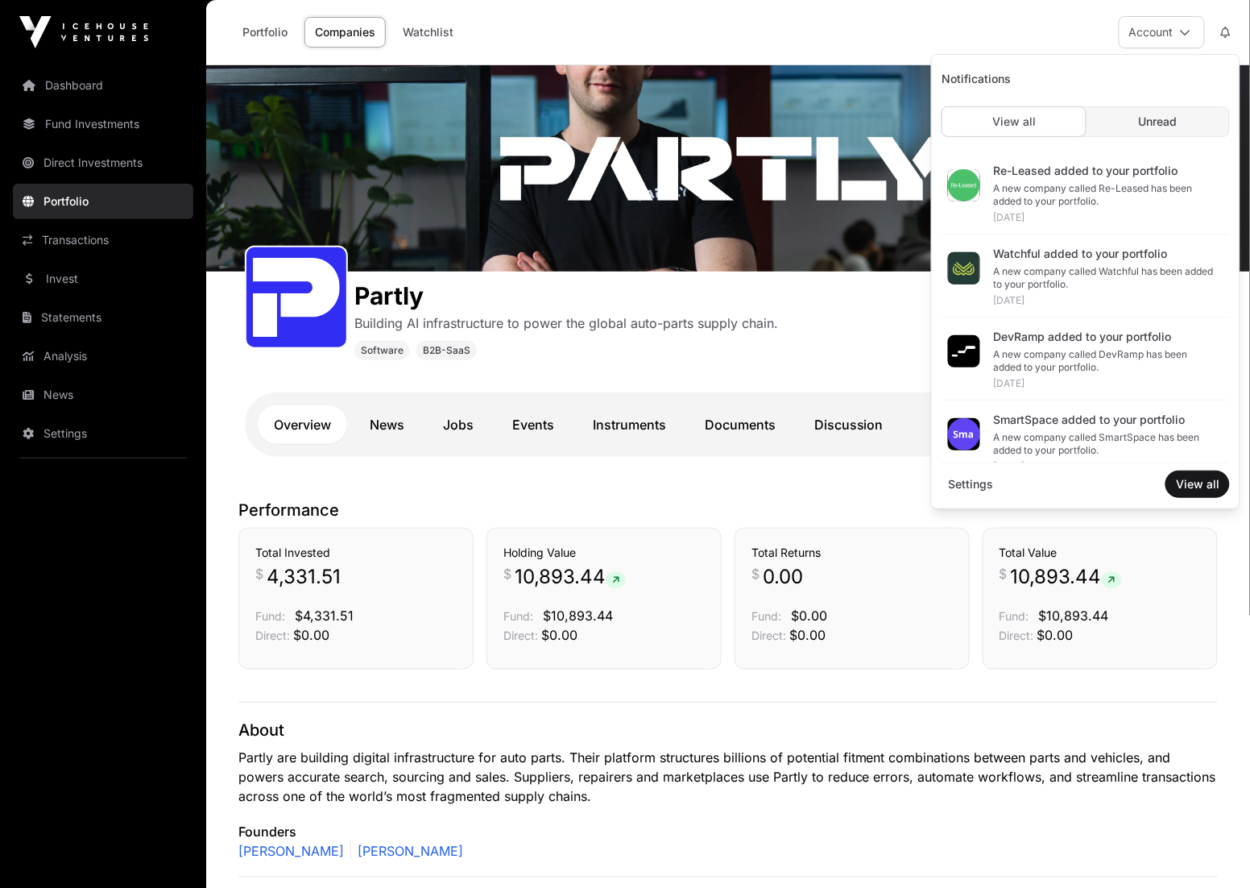
click at [1229, 23] on button at bounding box center [1225, 32] width 29 height 31
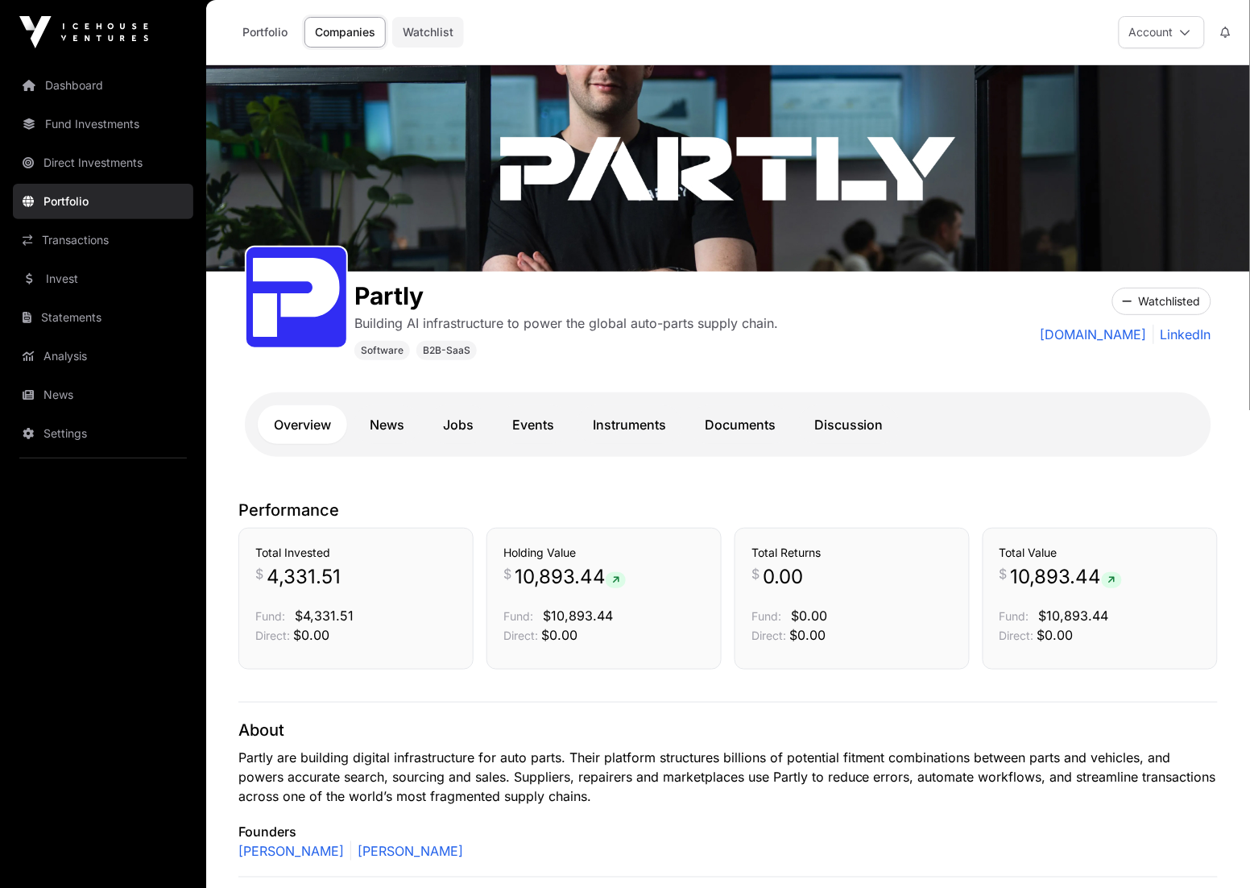
click at [456, 35] on link "Watchlist" at bounding box center [428, 32] width 72 height 31
click at [1133, 296] on button "Watchlisted" at bounding box center [1161, 301] width 99 height 27
click at [111, 238] on link "Transactions" at bounding box center [103, 239] width 180 height 35
click at [101, 238] on link "Transactions" at bounding box center [103, 239] width 180 height 35
click at [71, 243] on link "Transactions" at bounding box center [103, 239] width 180 height 35
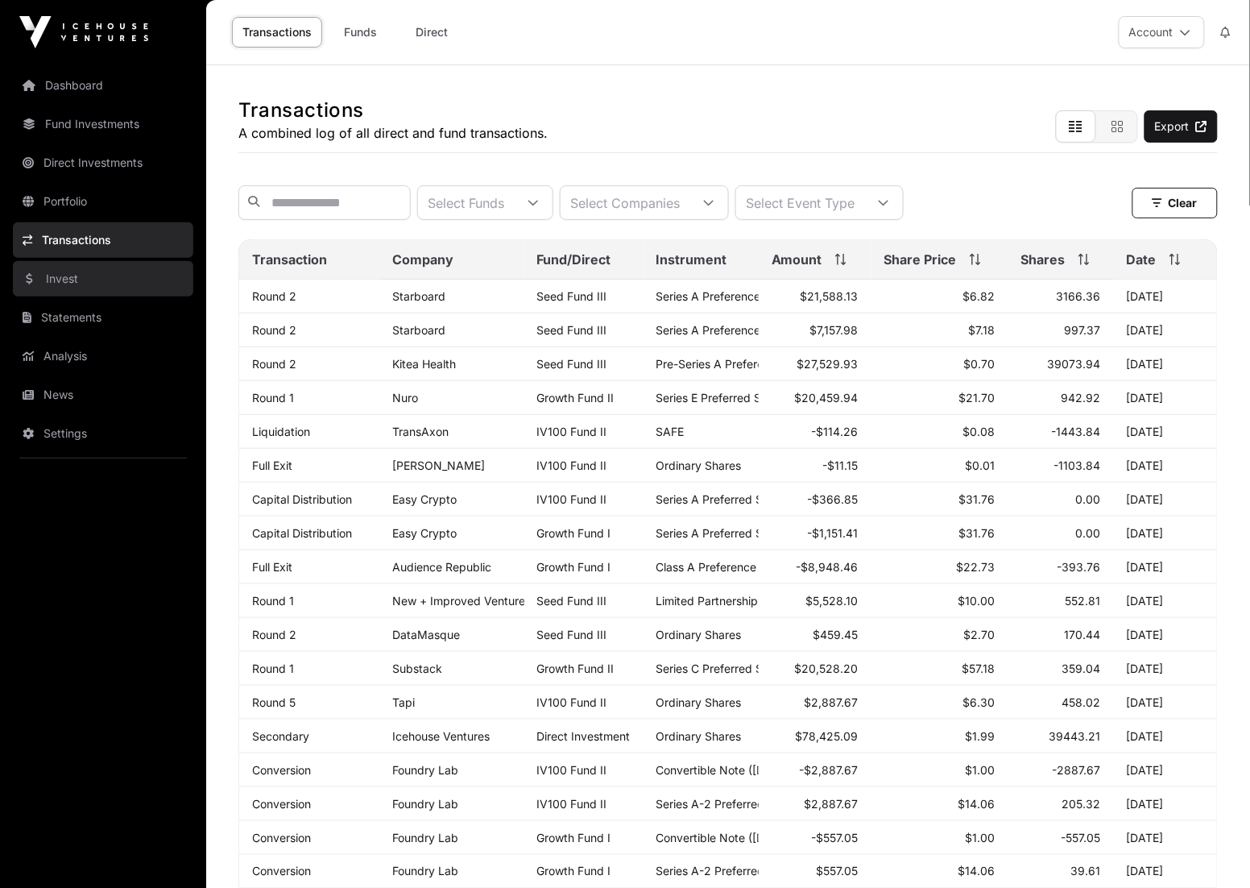
click at [78, 284] on link "Invest" at bounding box center [103, 278] width 180 height 35
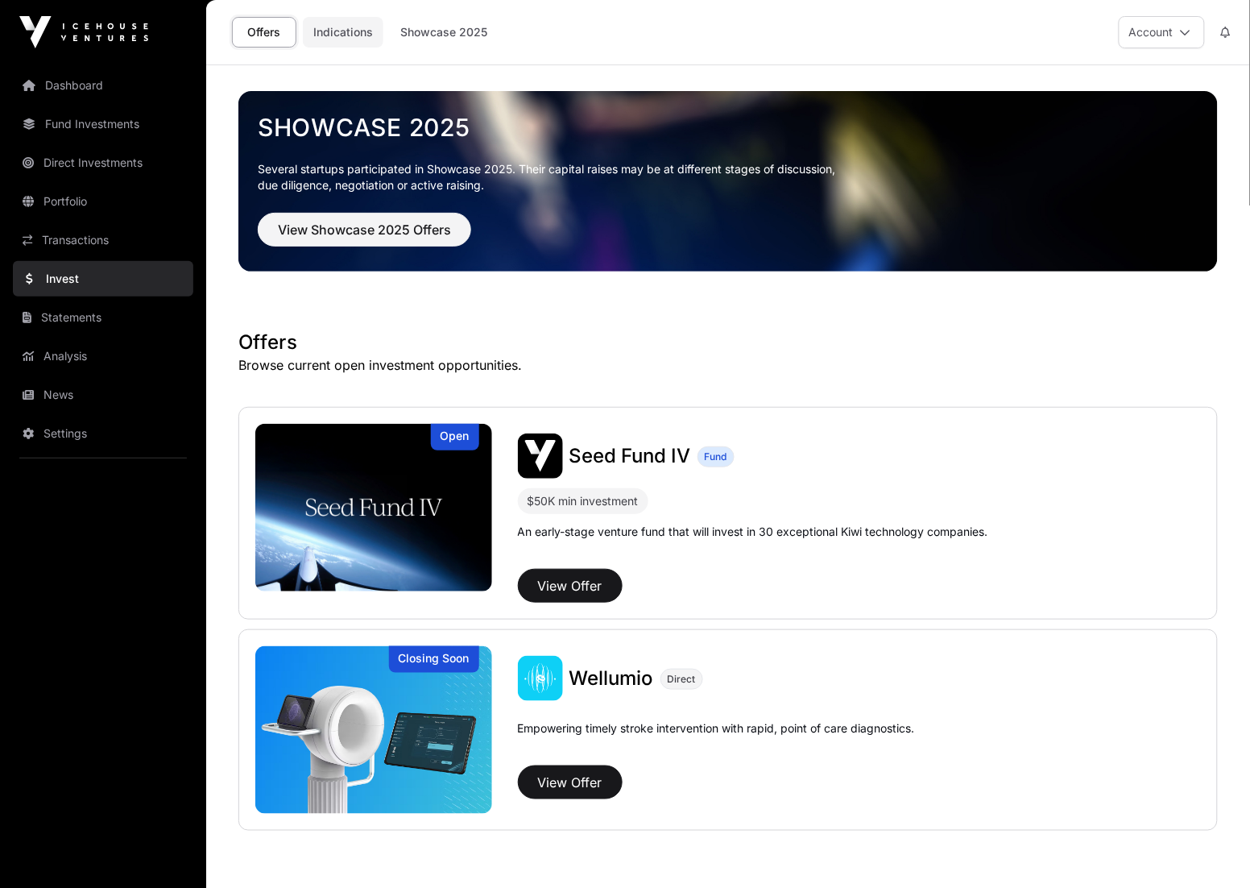
click at [357, 29] on link "Indications" at bounding box center [343, 32] width 81 height 31
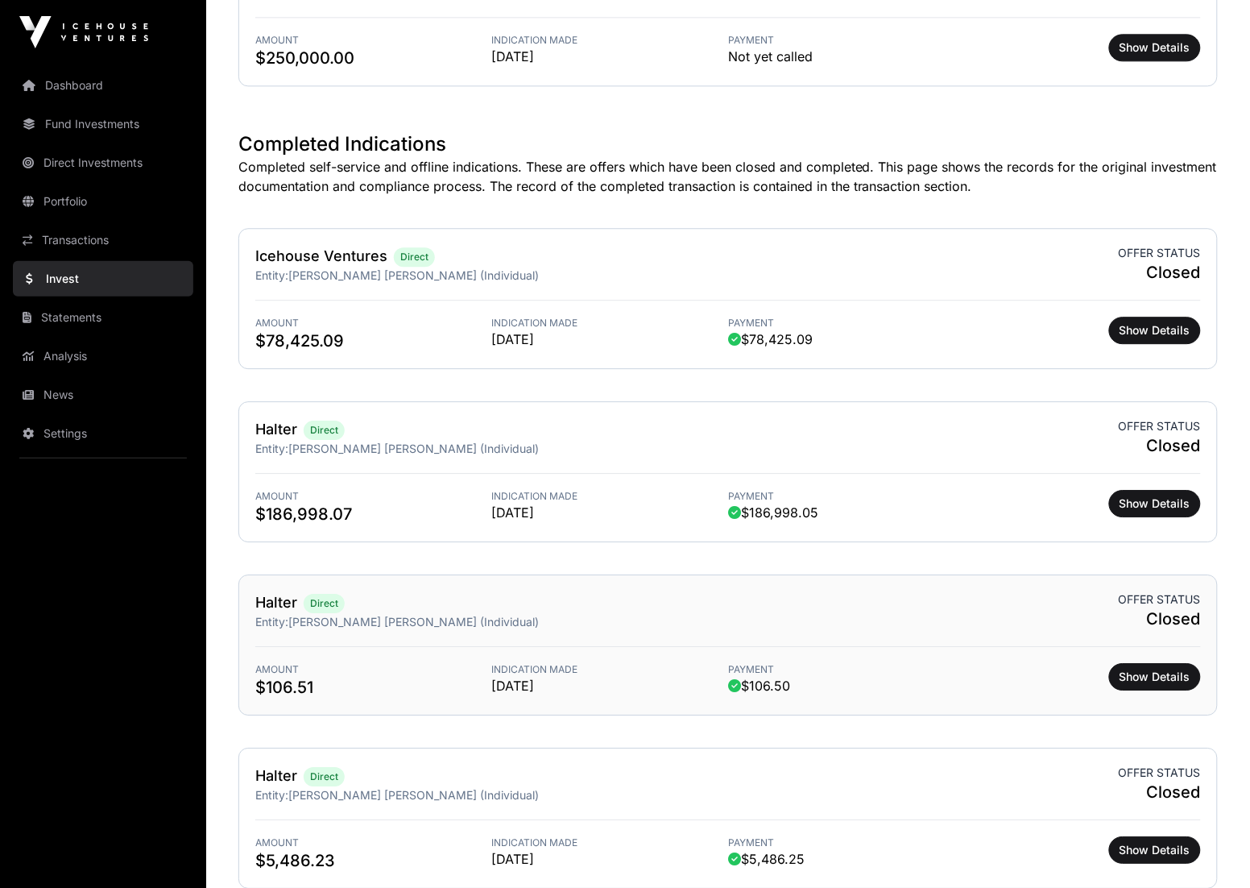
scroll to position [1087, 0]
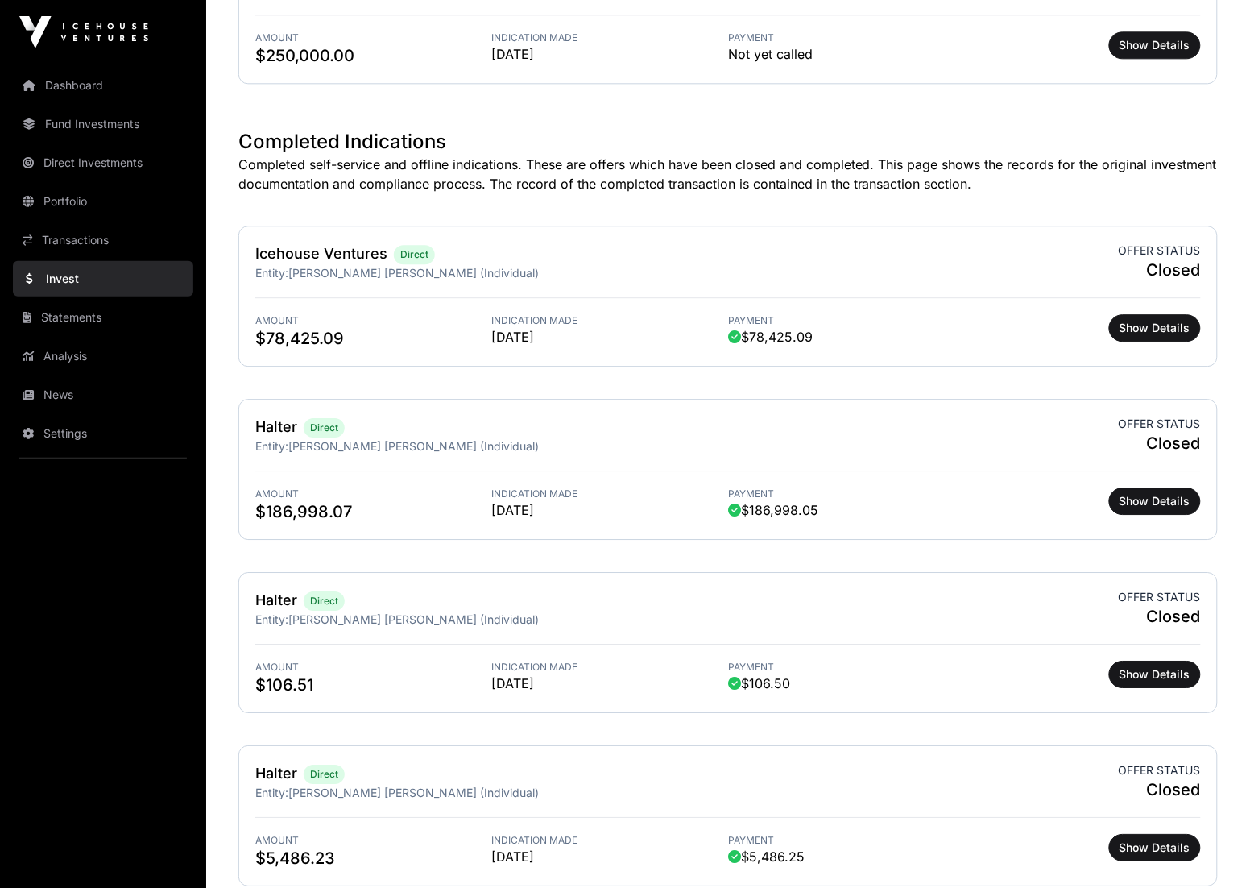
click at [126, 277] on link "Invest" at bounding box center [103, 278] width 180 height 35
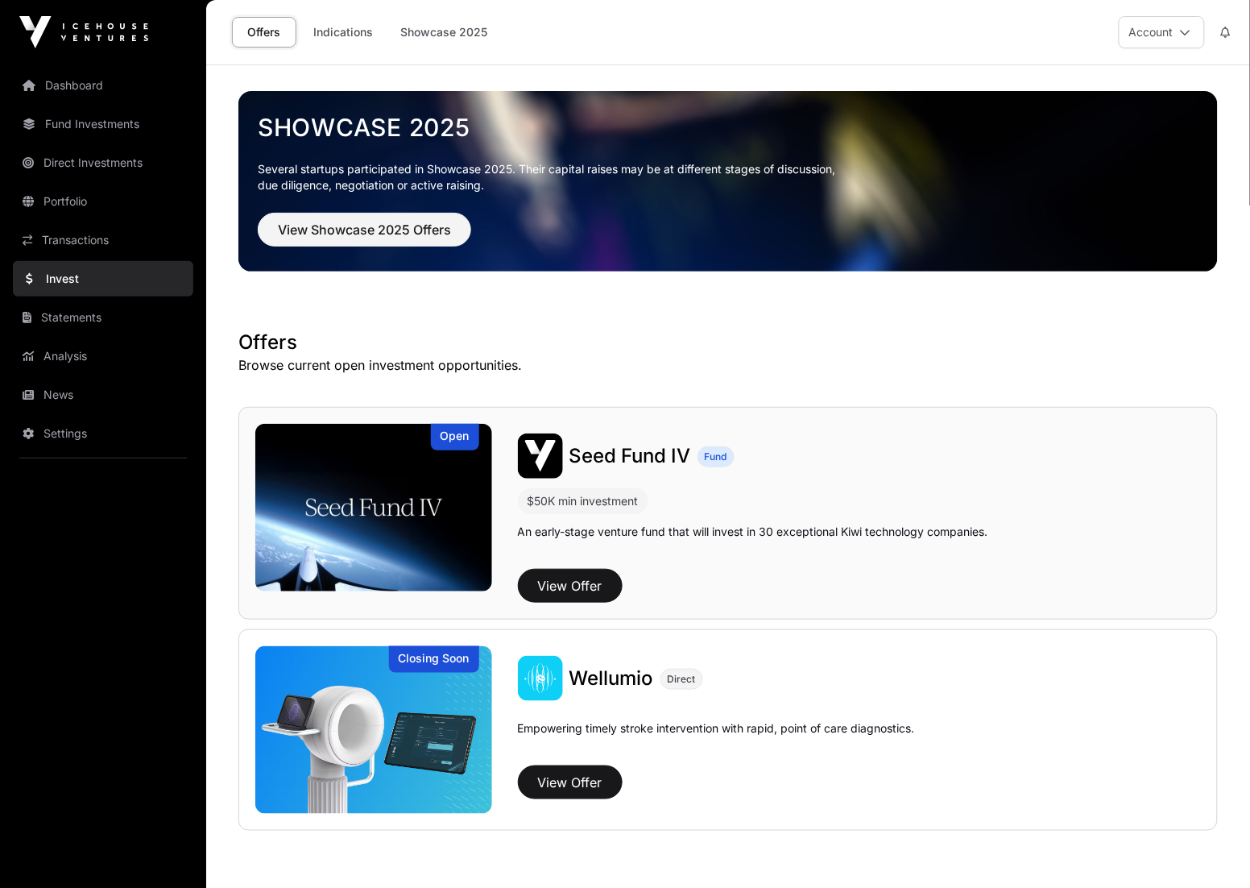
scroll to position [77, 0]
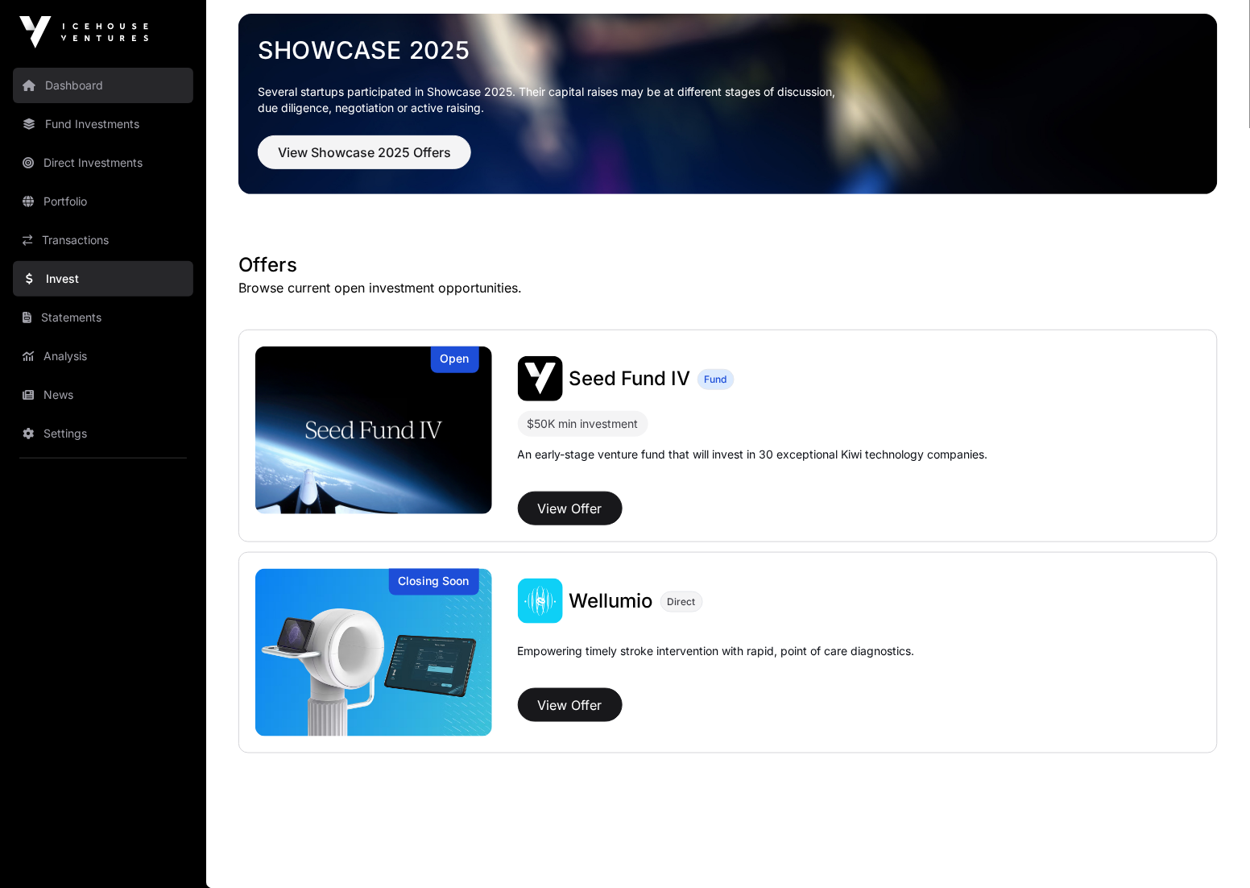
click at [72, 83] on link "Dashboard" at bounding box center [103, 85] width 180 height 35
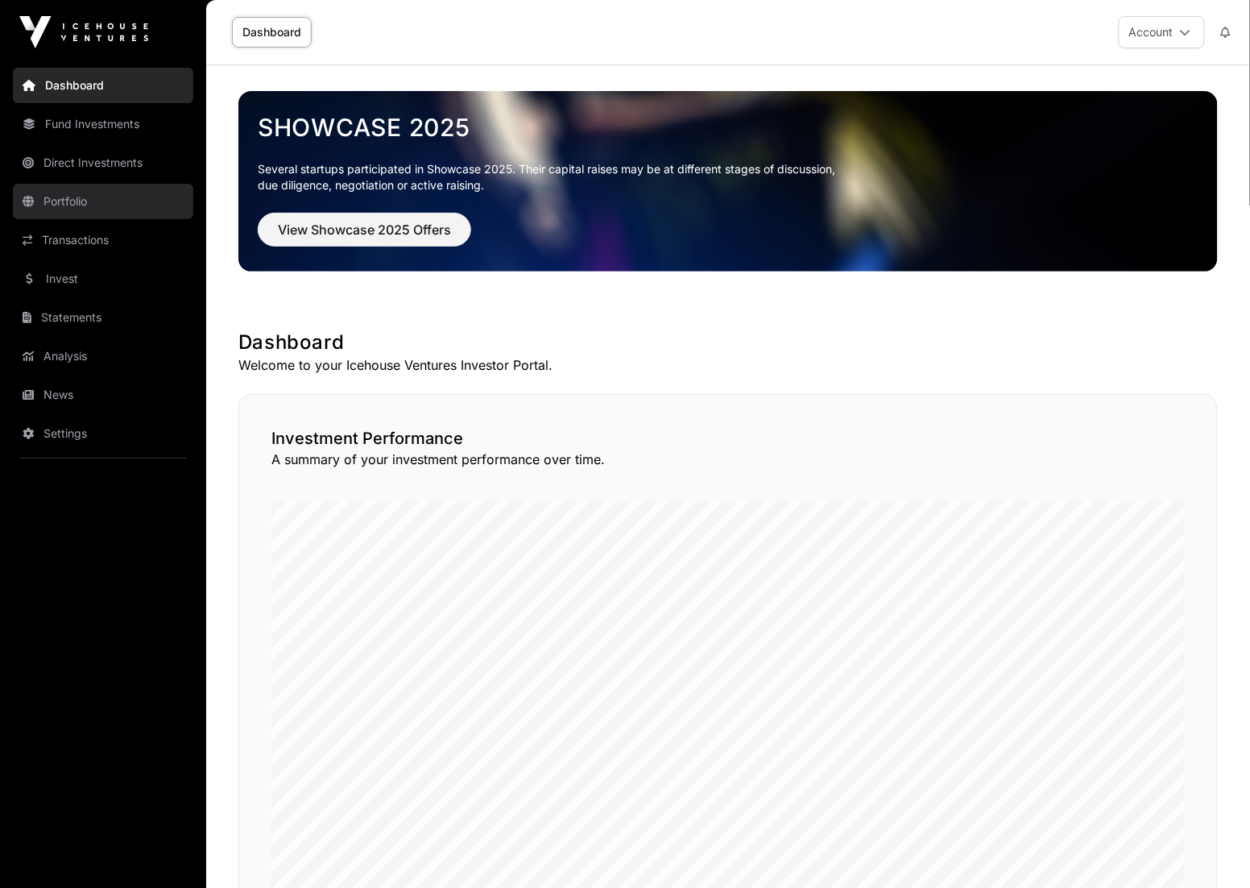
click at [110, 197] on link "Portfolio" at bounding box center [103, 201] width 180 height 35
click at [109, 197] on link "Portfolio" at bounding box center [103, 201] width 180 height 35
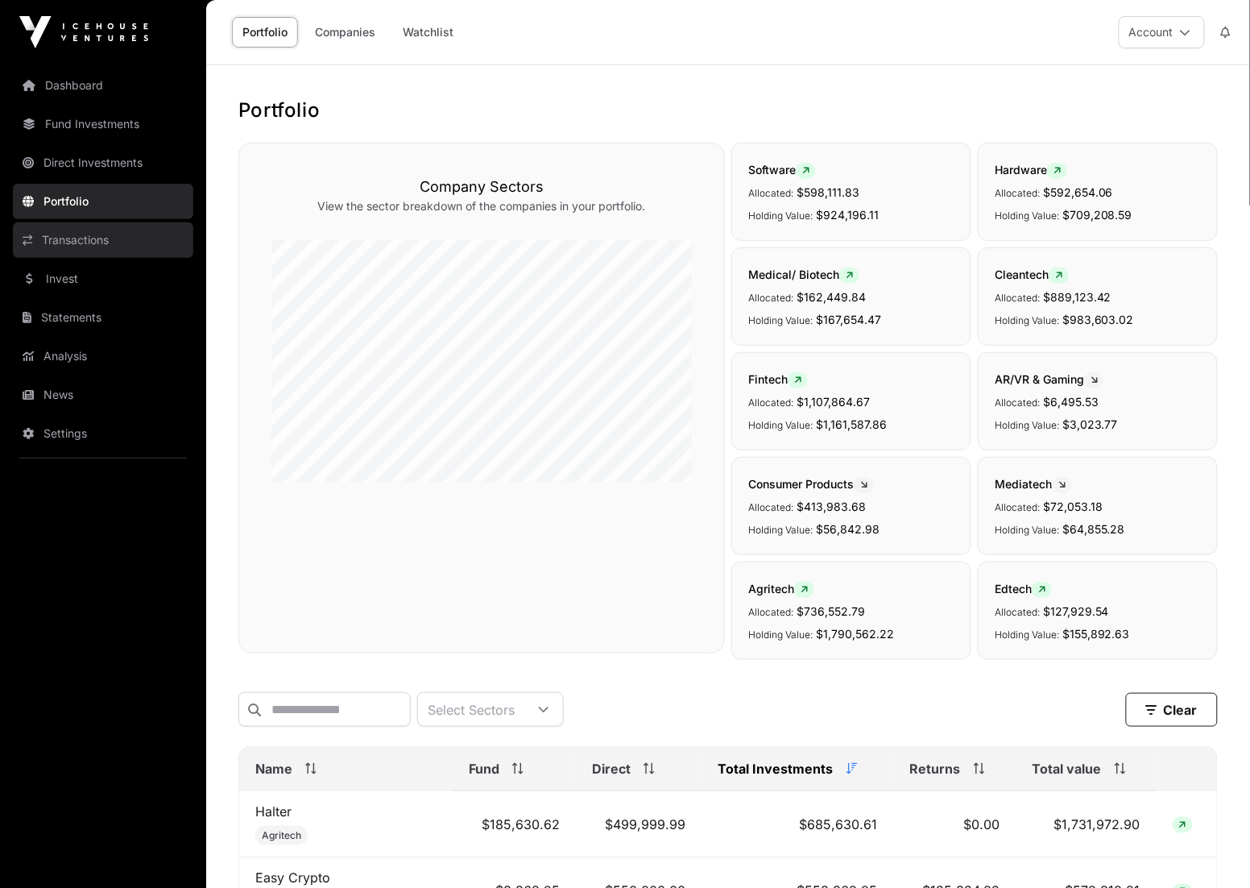
click at [102, 233] on link "Transactions" at bounding box center [103, 239] width 180 height 35
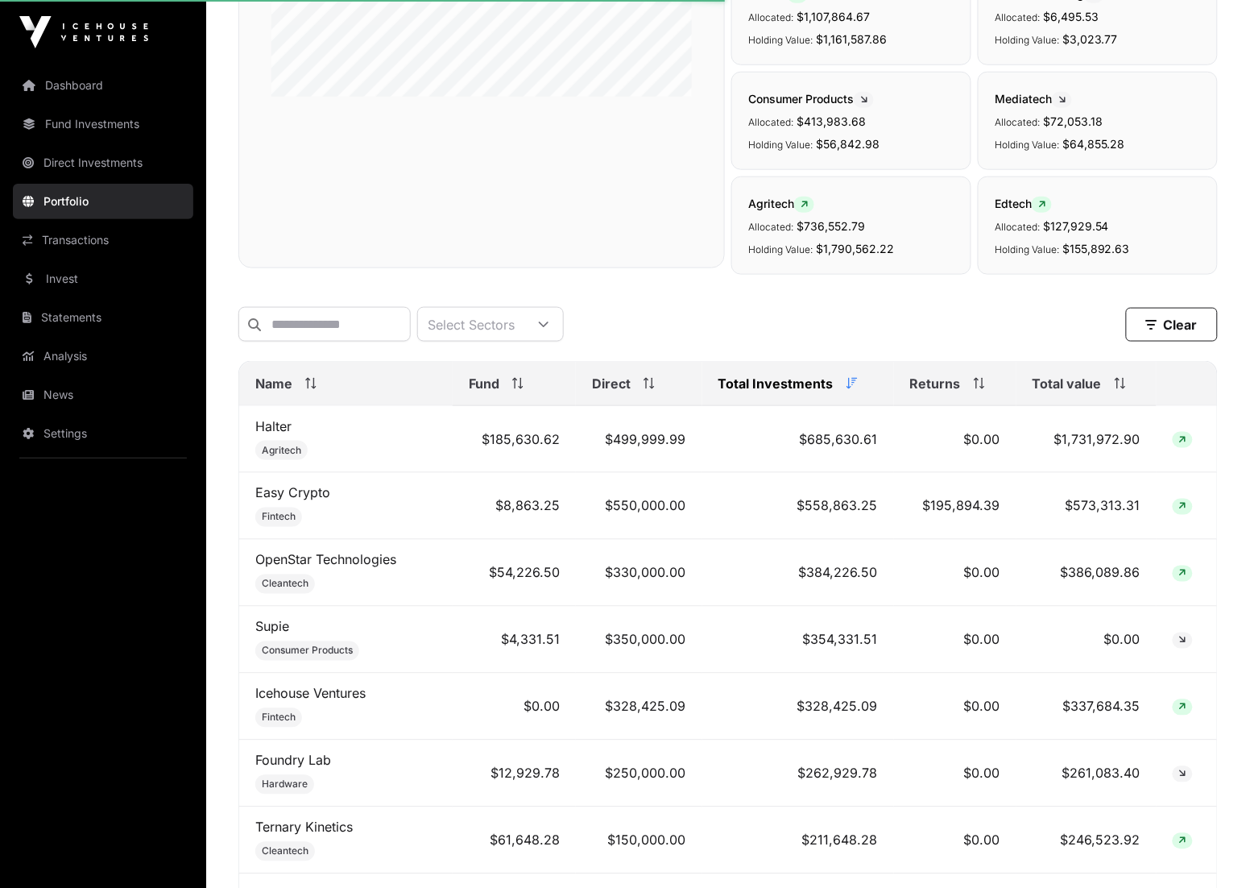
scroll to position [388, 0]
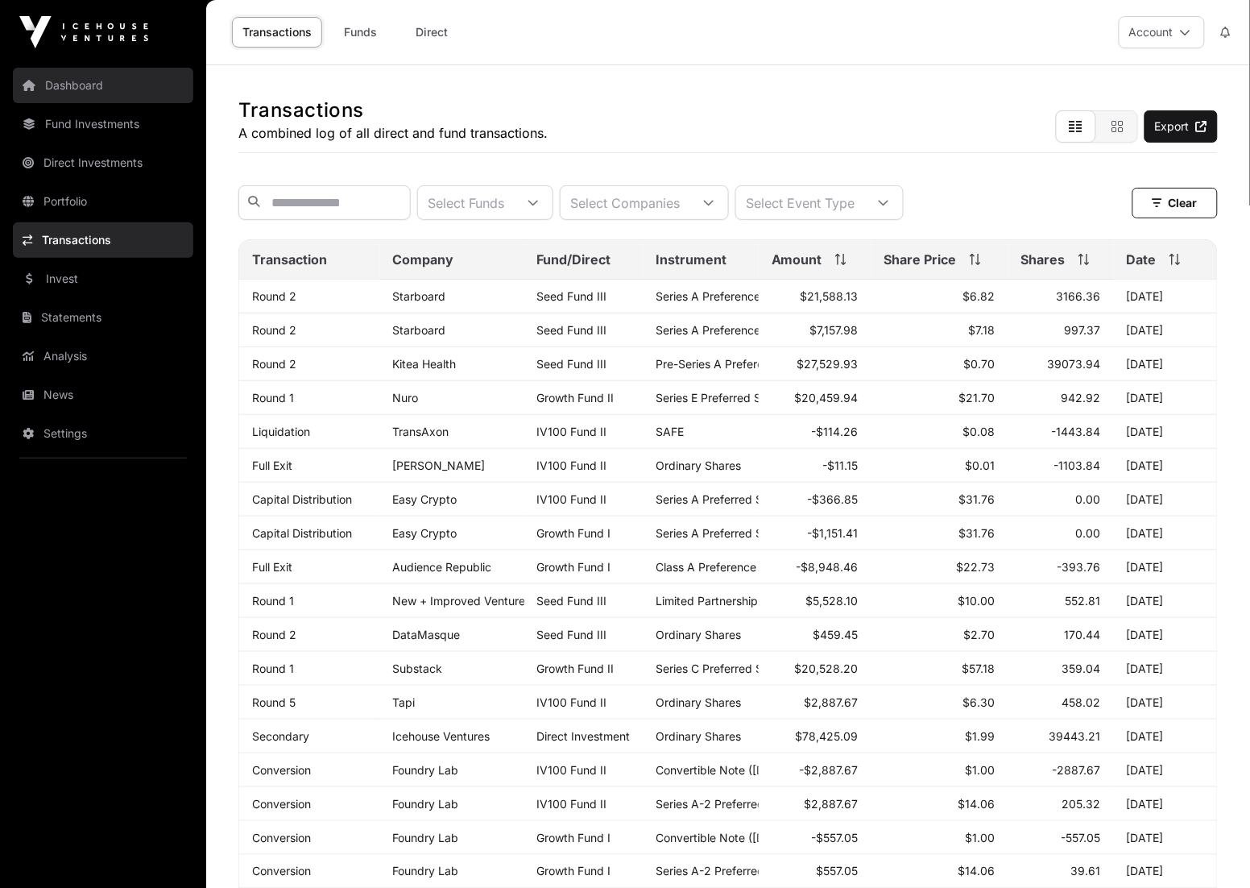
click at [107, 77] on link "Dashboard" at bounding box center [103, 85] width 180 height 35
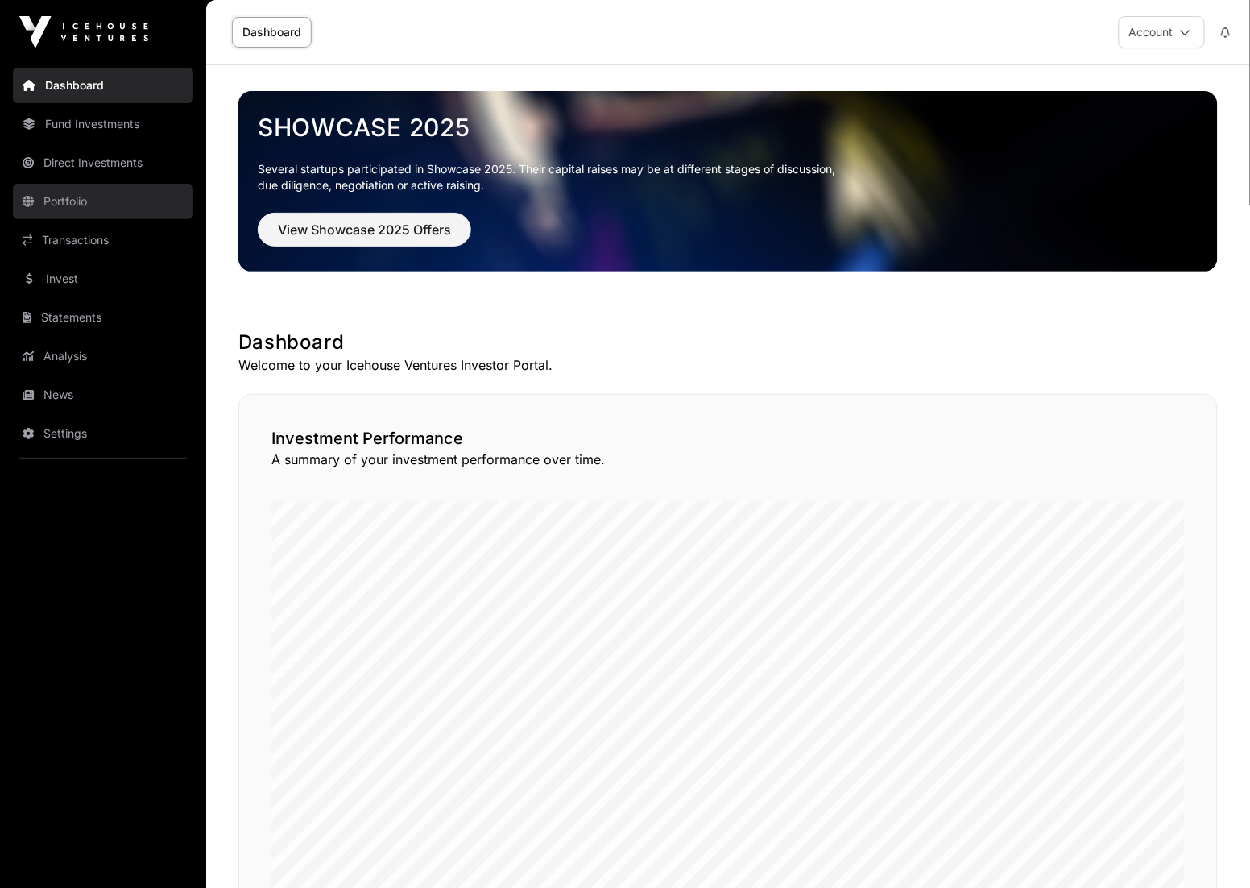
click at [89, 190] on link "Portfolio" at bounding box center [103, 201] width 180 height 35
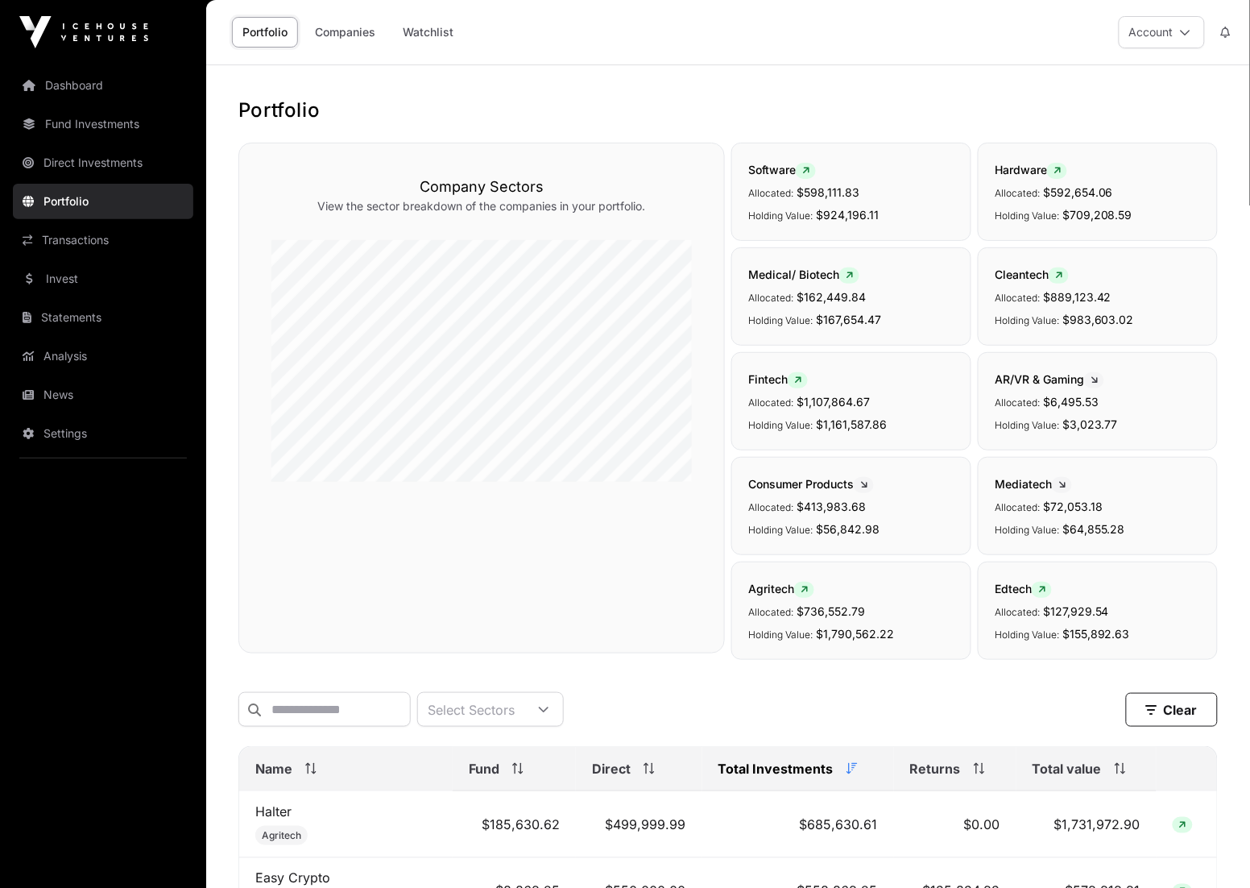
click at [86, 197] on link "Portfolio" at bounding box center [103, 201] width 180 height 35
click at [300, 98] on h1 "Portfolio" at bounding box center [727, 110] width 979 height 26
click at [293, 702] on input "text" at bounding box center [324, 709] width 172 height 35
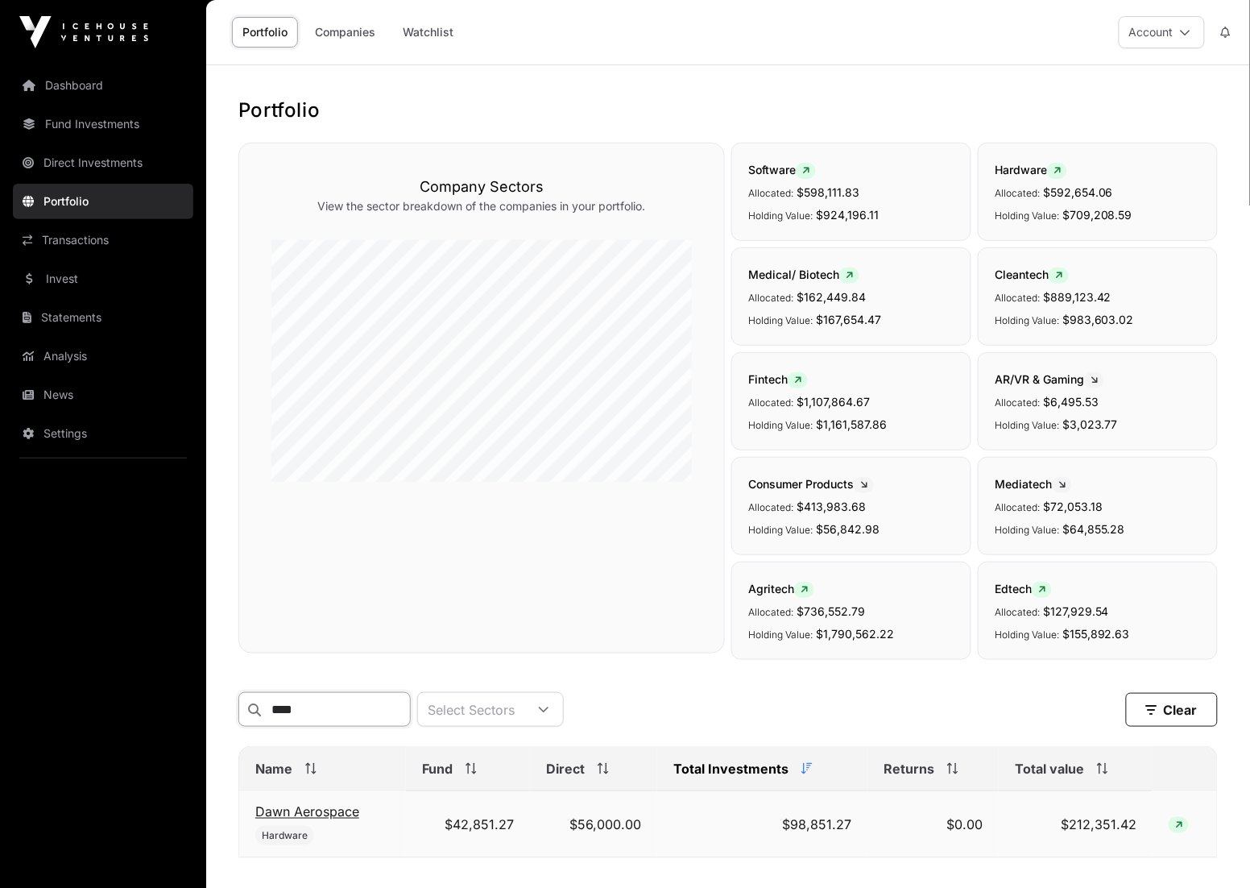
type input "****"
click at [319, 815] on link "Dawn Aerospace" at bounding box center [307, 811] width 104 height 16
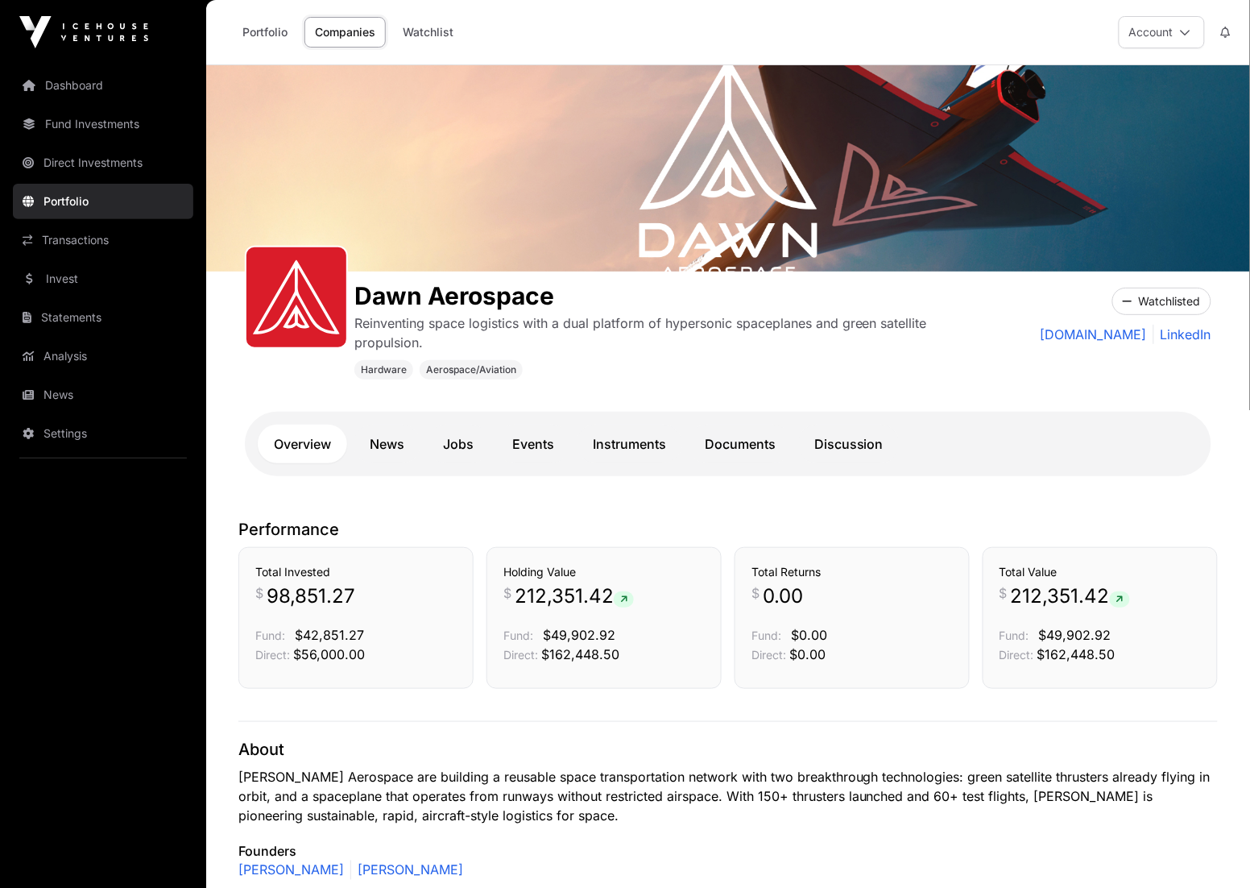
click at [927, 522] on p "Performance" at bounding box center [727, 529] width 979 height 23
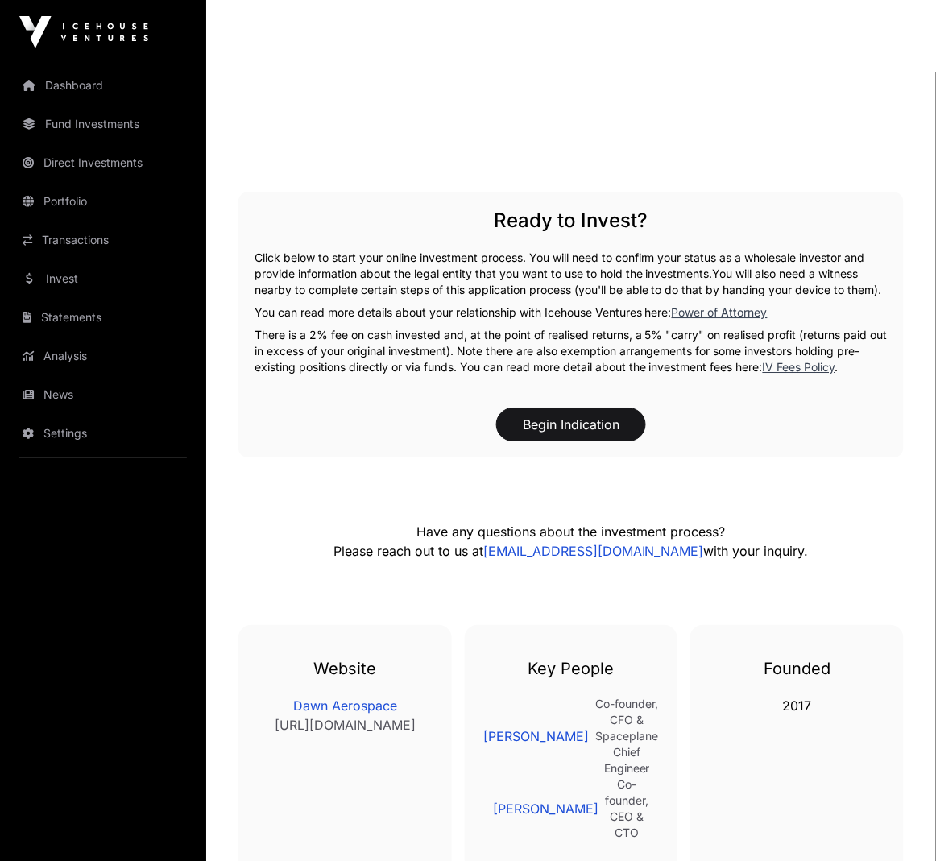
scroll to position [2182, 0]
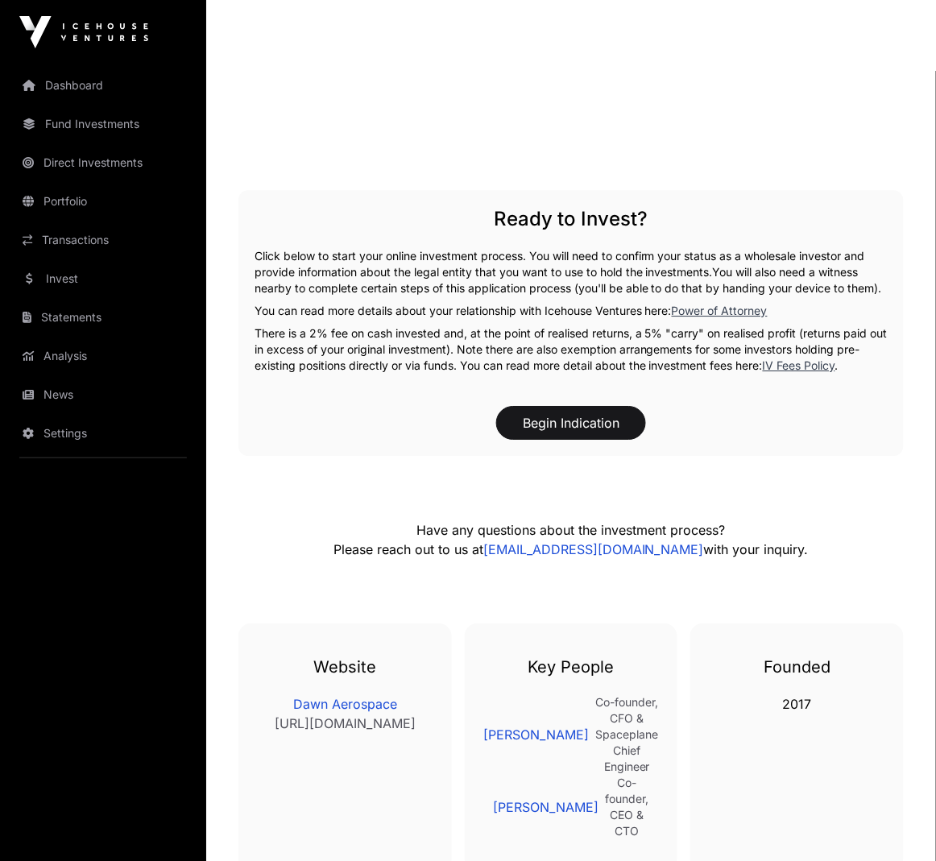
click at [718, 420] on div "Begin Indication" at bounding box center [571, 423] width 633 height 34
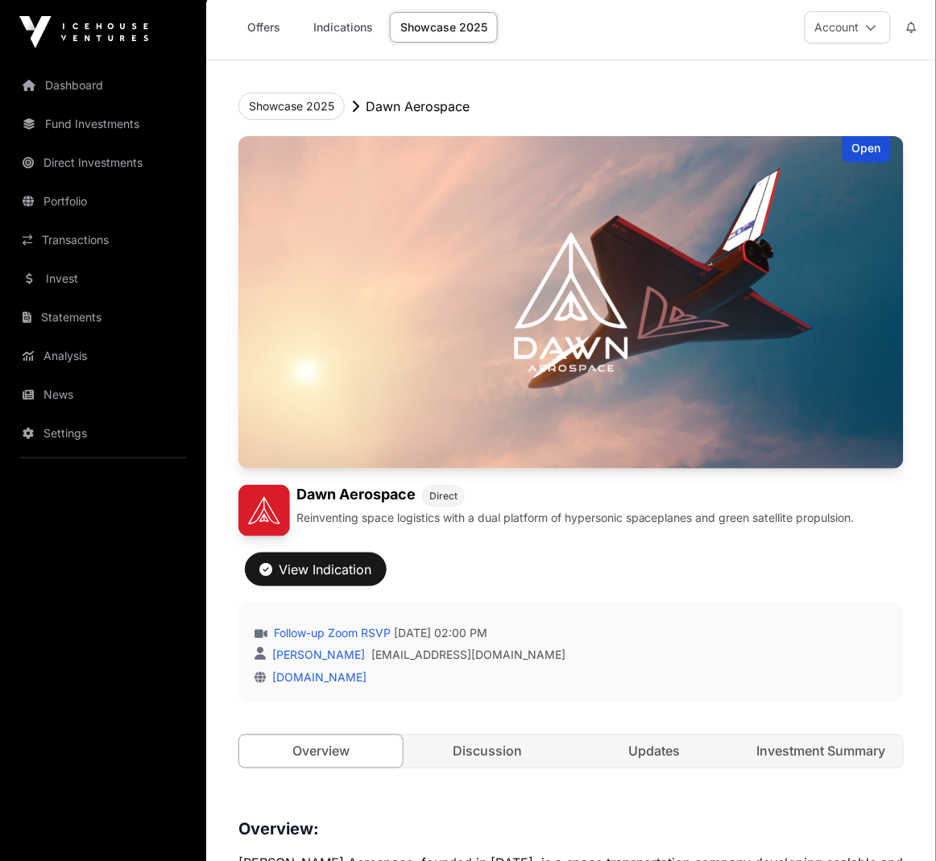
scroll to position [8, 0]
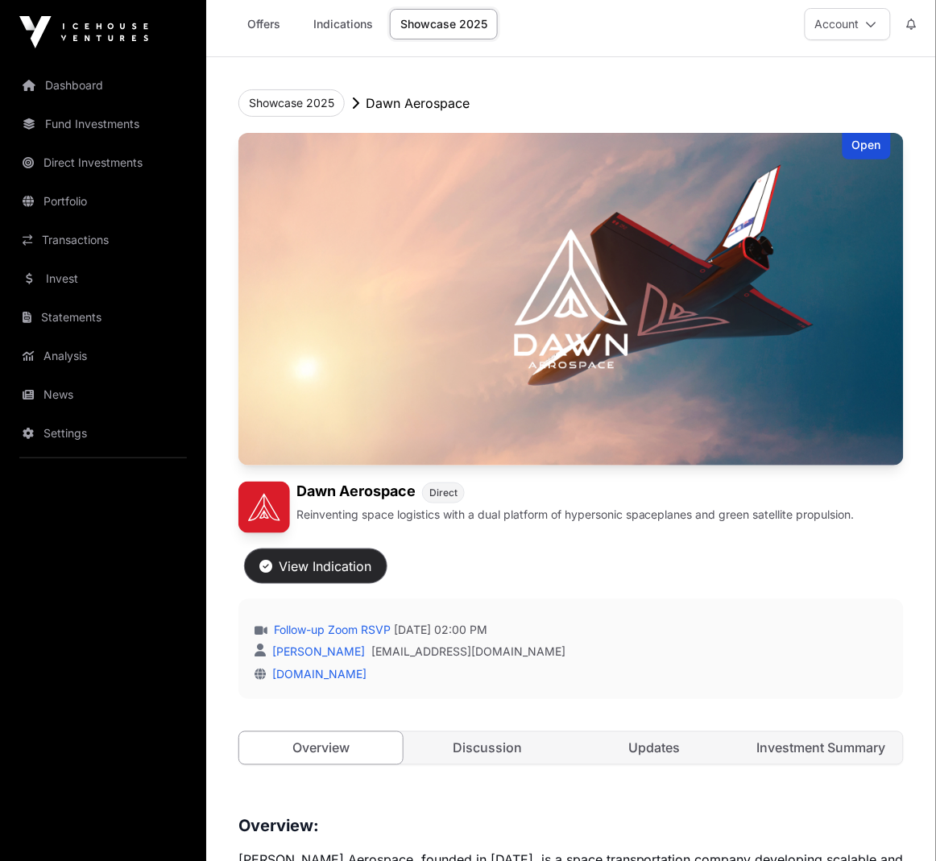
click at [367, 560] on div "View Indication" at bounding box center [316, 566] width 112 height 19
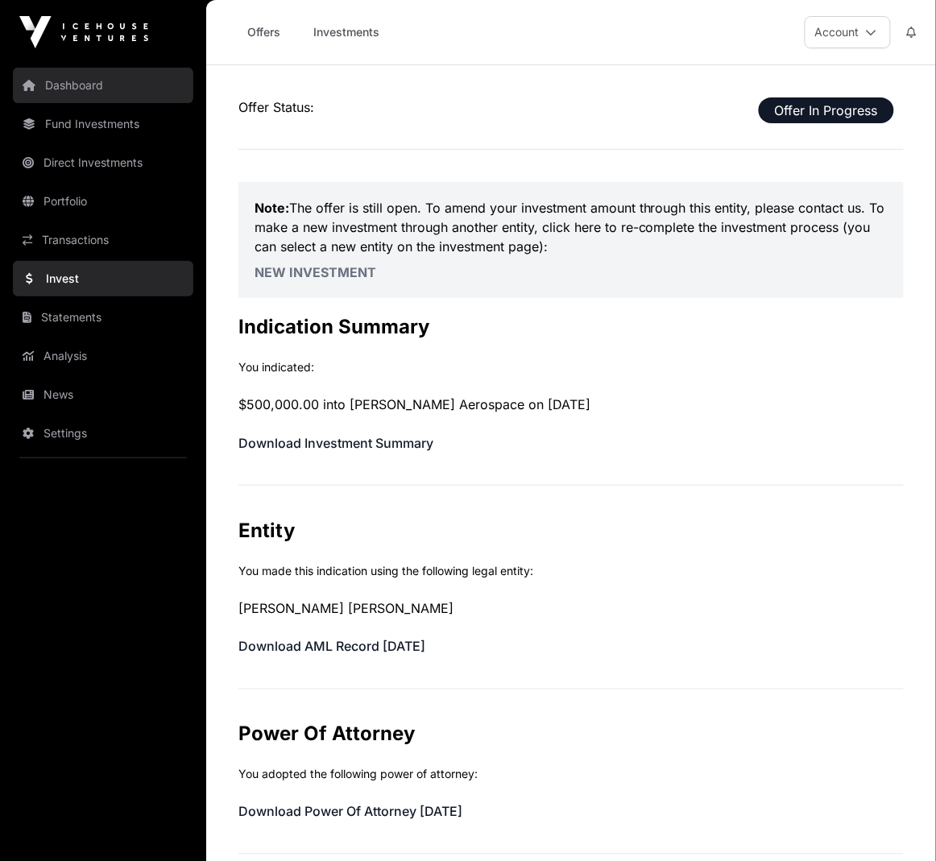
click at [82, 81] on link "Dashboard" at bounding box center [103, 85] width 180 height 35
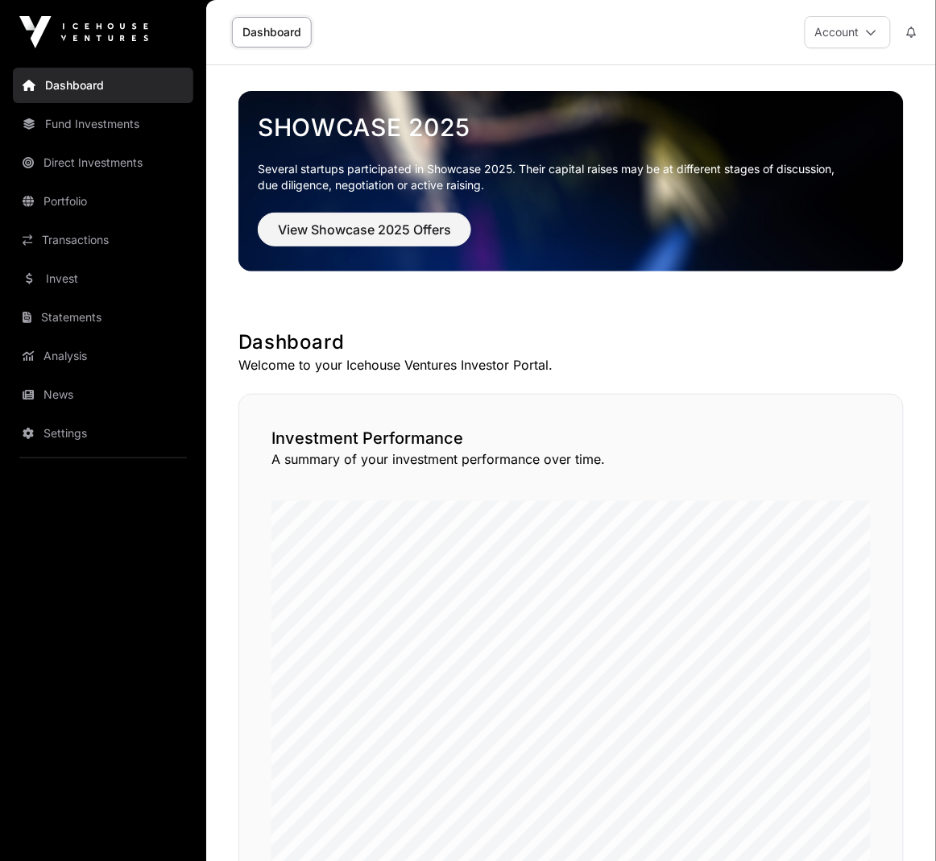
click at [138, 81] on link "Dashboard" at bounding box center [103, 85] width 180 height 35
click at [107, 201] on link "Portfolio" at bounding box center [103, 201] width 180 height 35
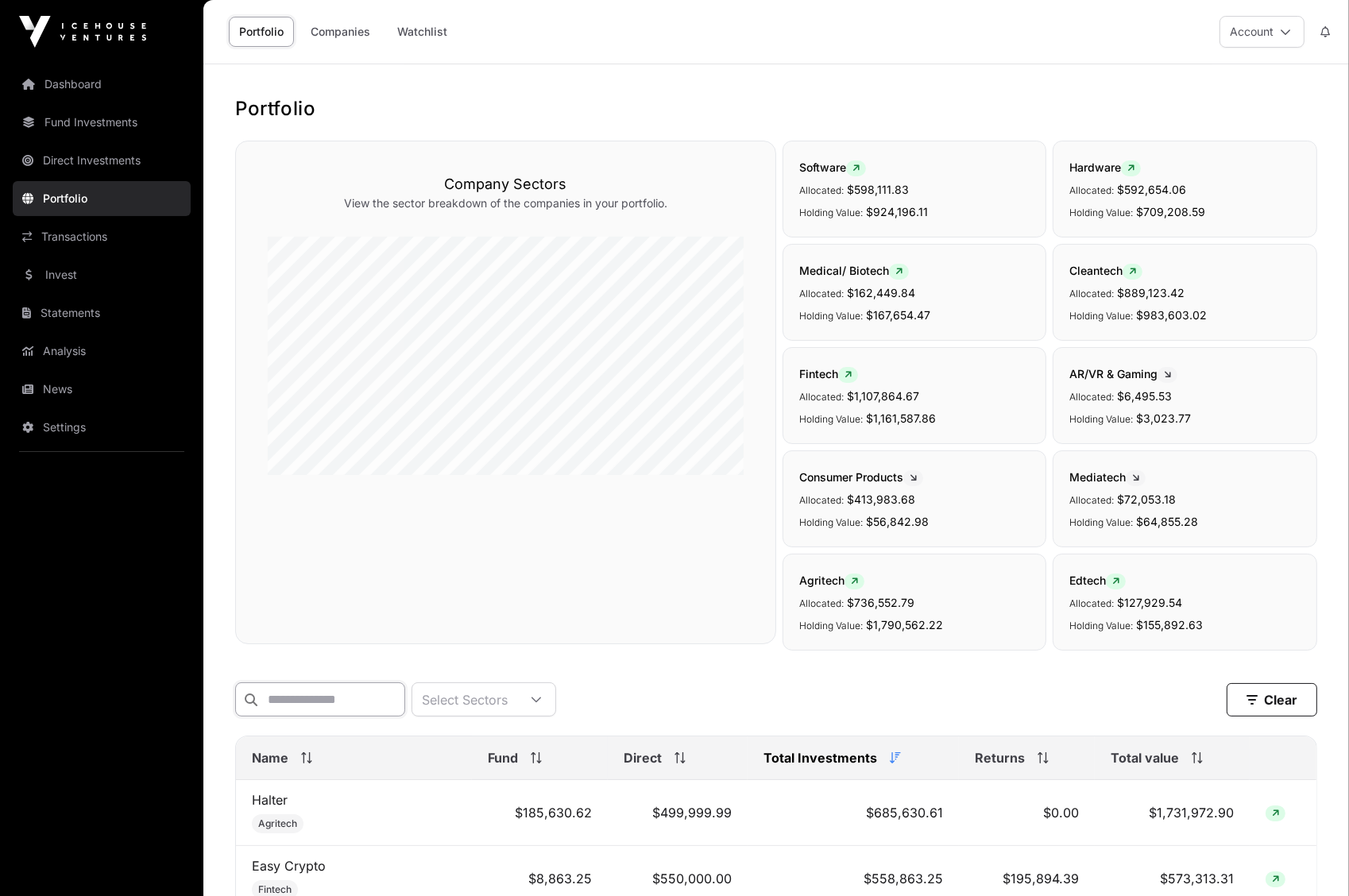
click at [338, 694] on input "text" at bounding box center [320, 699] width 170 height 34
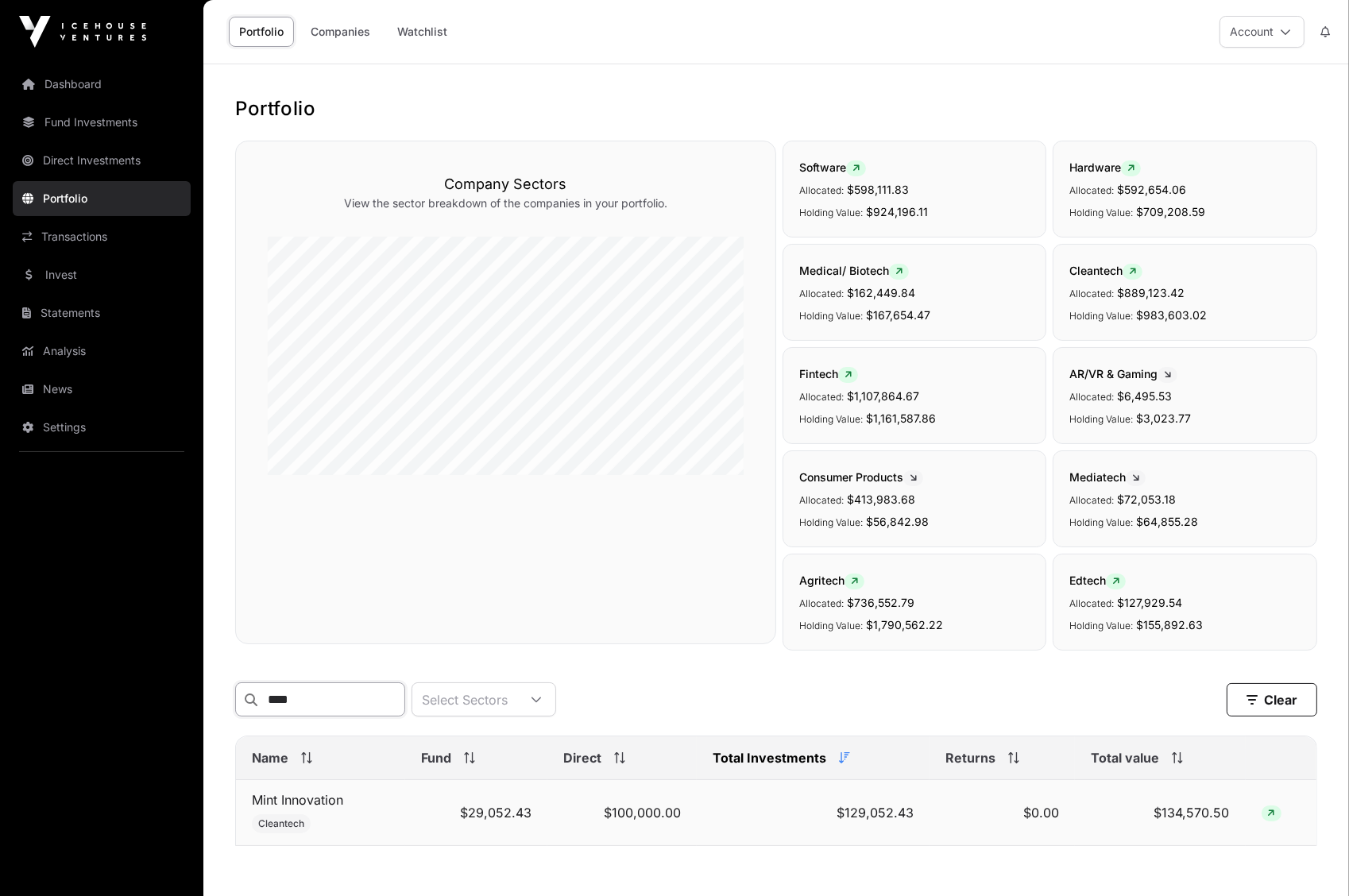
type input "****"
click at [310, 810] on td "Mint Innovation Cleantech" at bounding box center [320, 812] width 170 height 66
click at [304, 801] on link "Mint Innovation" at bounding box center [297, 799] width 92 height 16
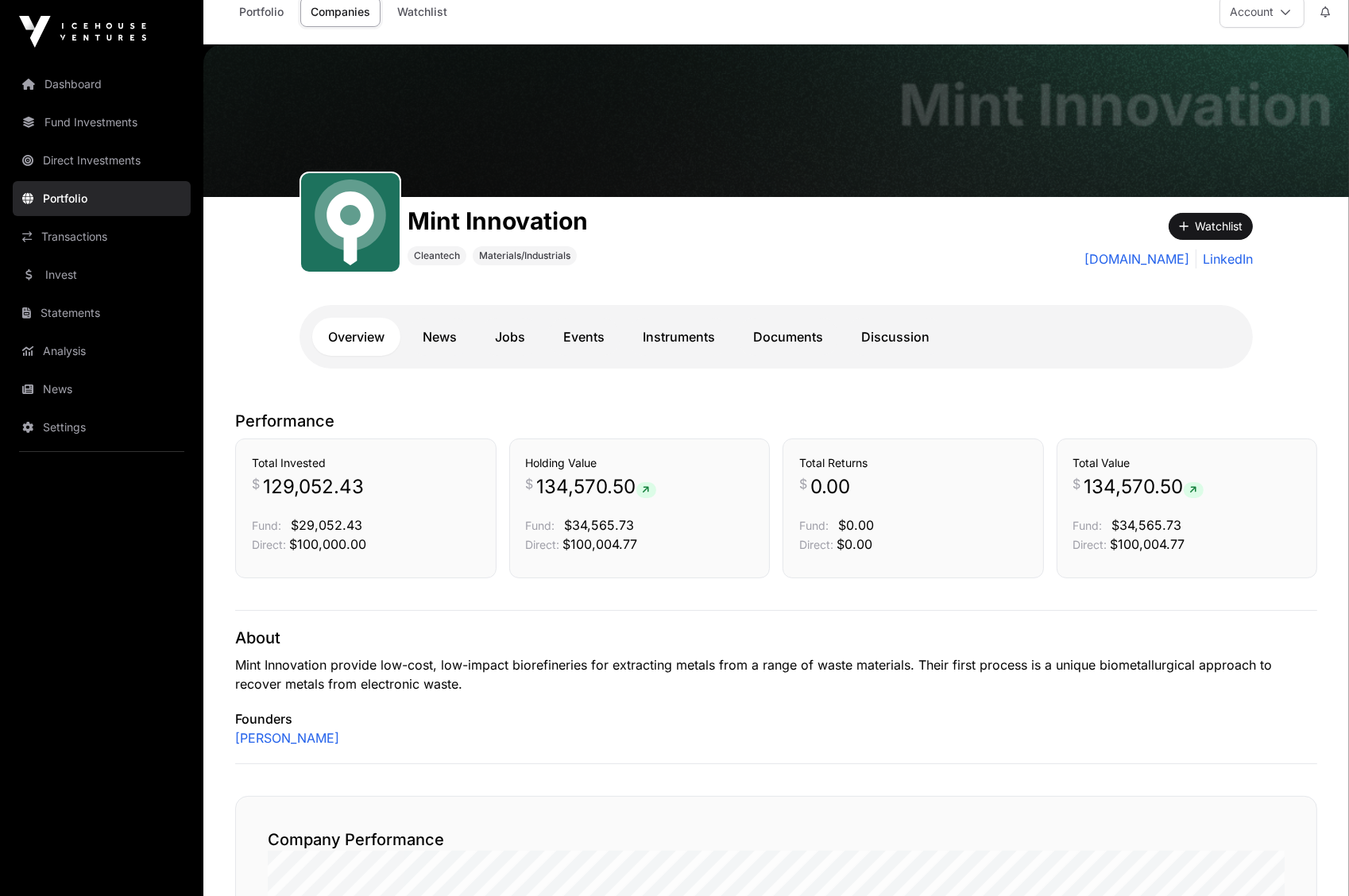
scroll to position [22, 0]
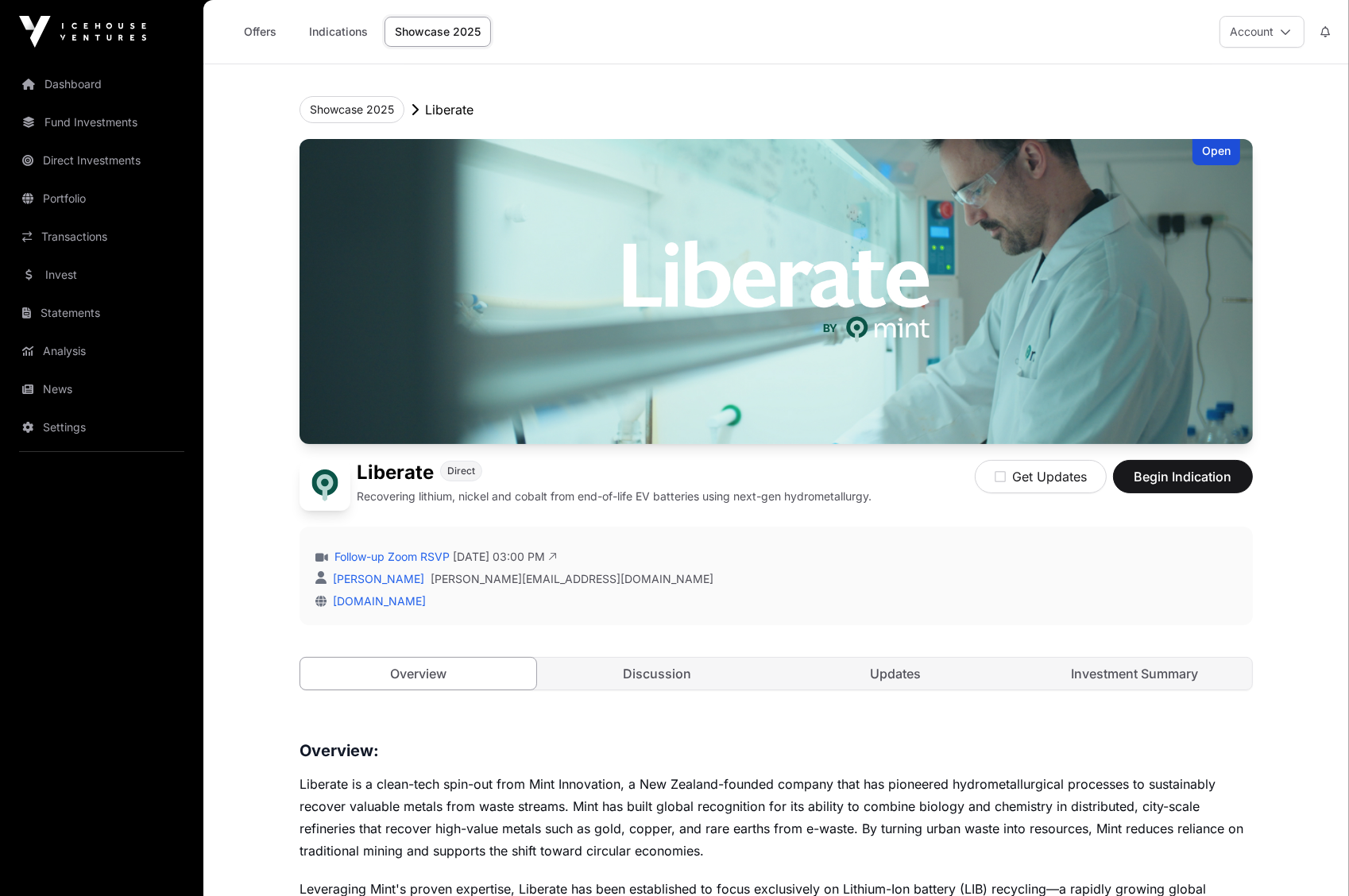
click at [984, 549] on div "Follow-up Zoom RSVP Thursday 28 August 2025 03:00 PM" at bounding box center [776, 557] width 921 height 16
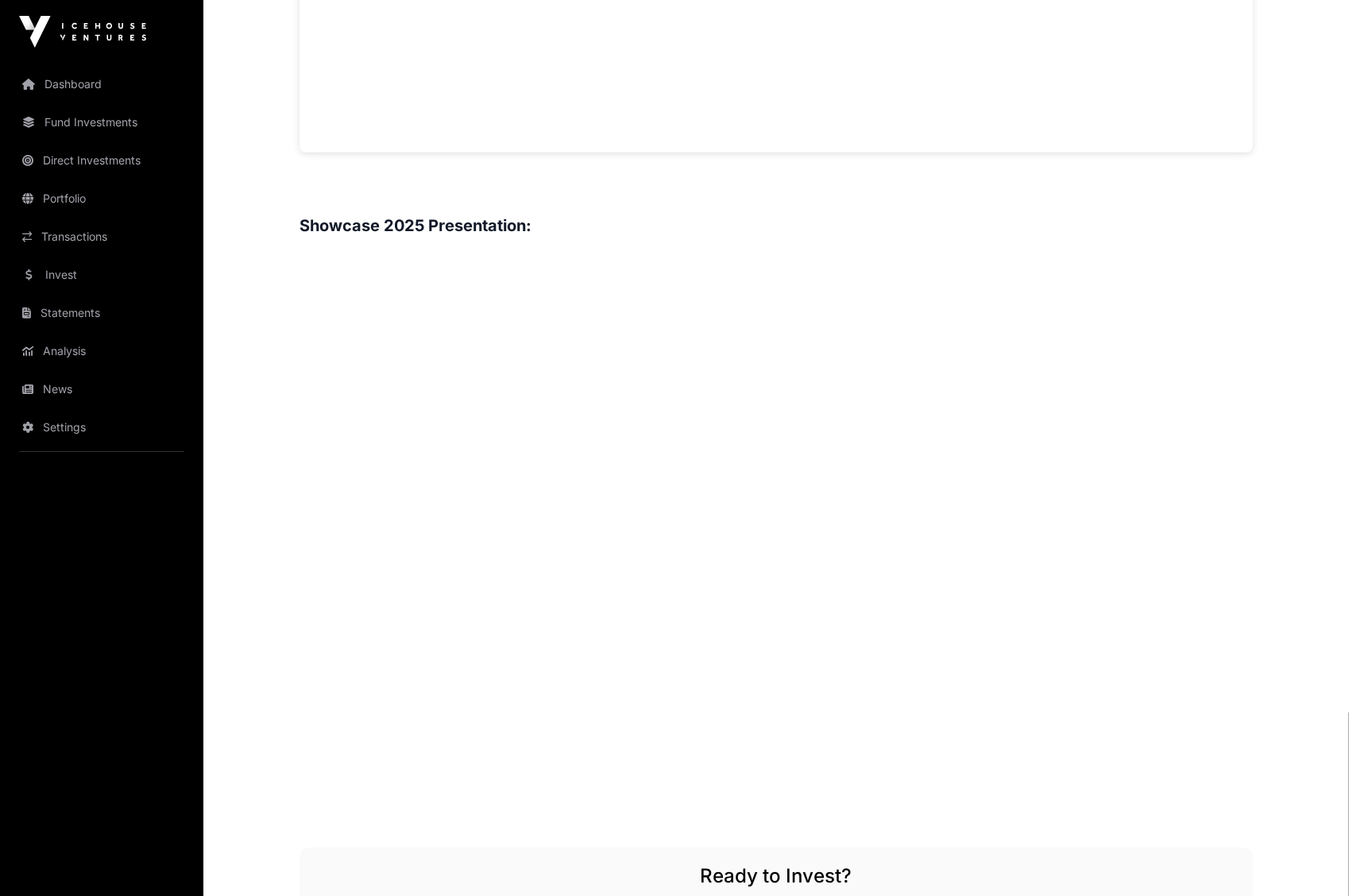
scroll to position [1709, 0]
click at [1292, 566] on main "Showcase 2025 Liberate Open Liberate Direct Recovering lithium, nickel and coba…" at bounding box center [776, 22] width 1146 height 3335
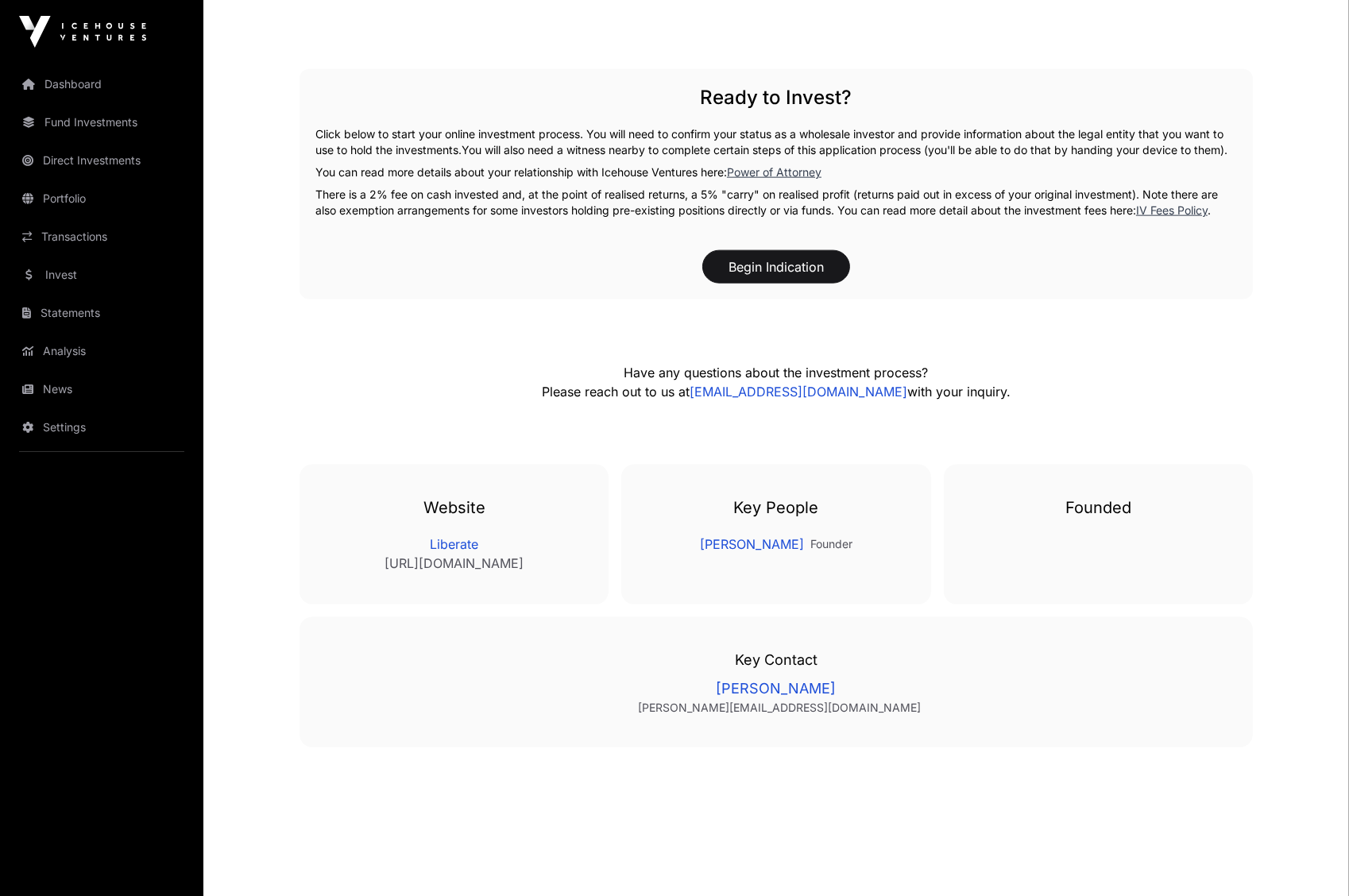
scroll to position [2517, 0]
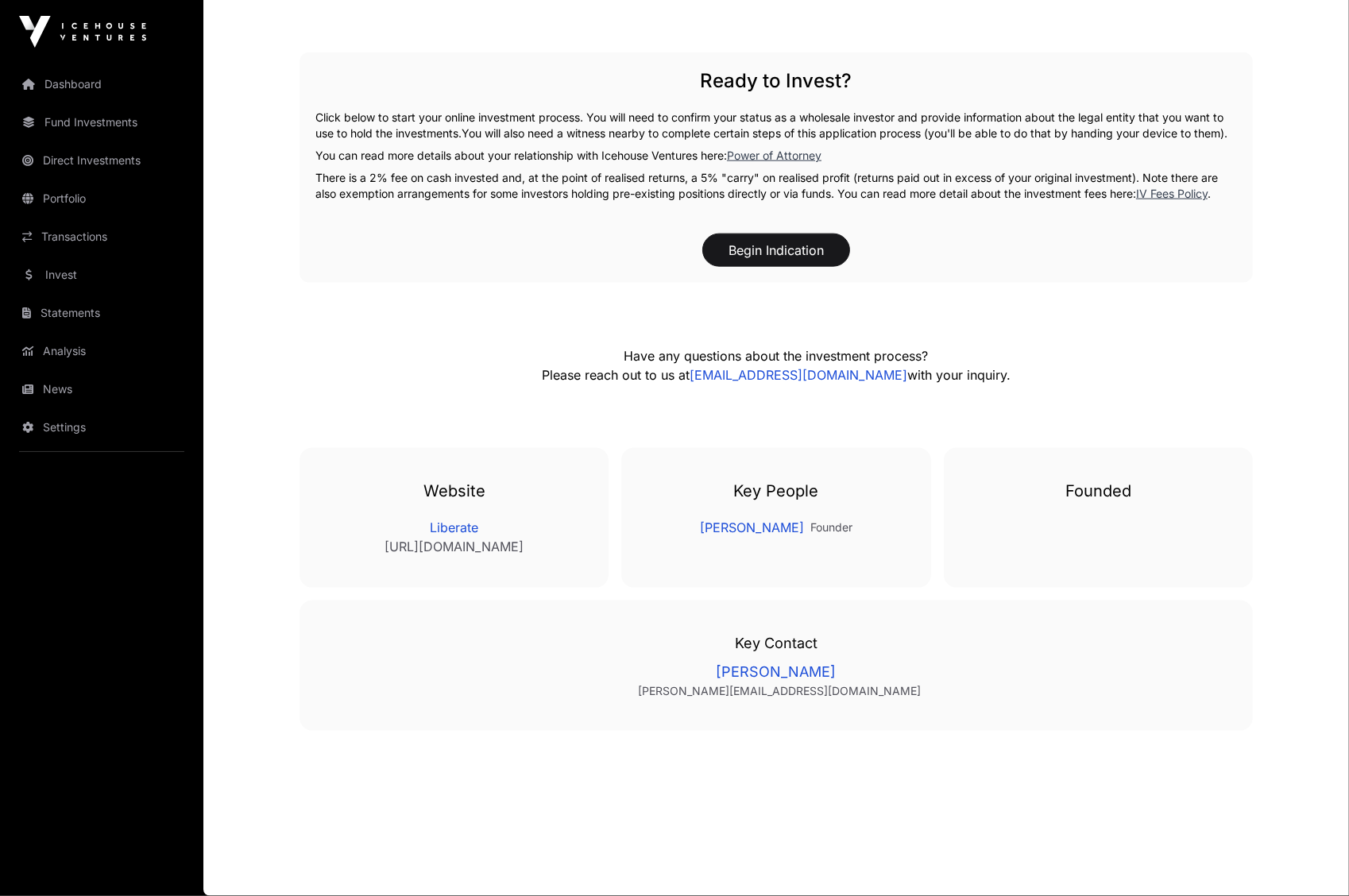
click at [851, 586] on div "Key People Will Barker Founder" at bounding box center [775, 517] width 309 height 140
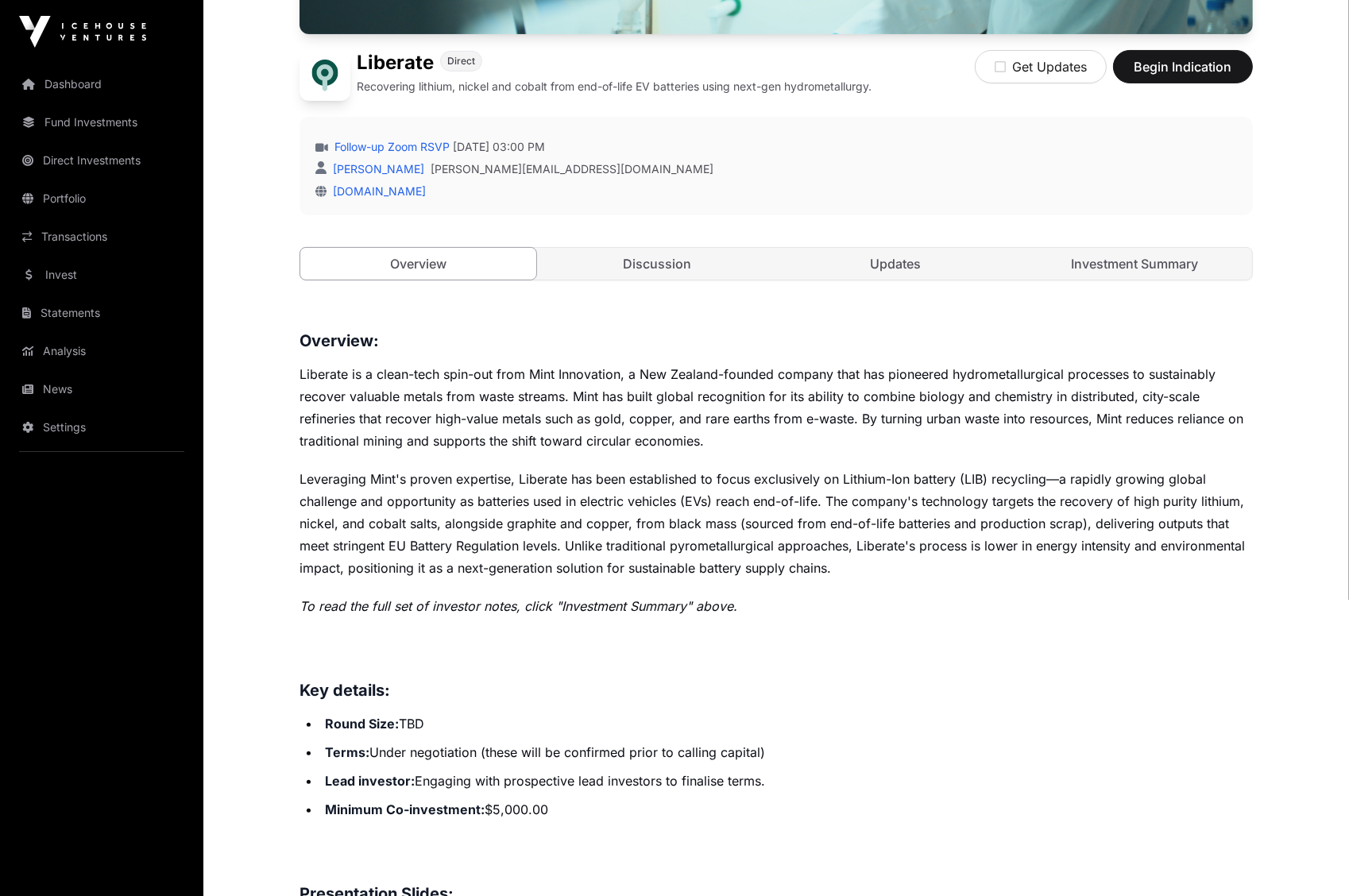
scroll to position [0, 0]
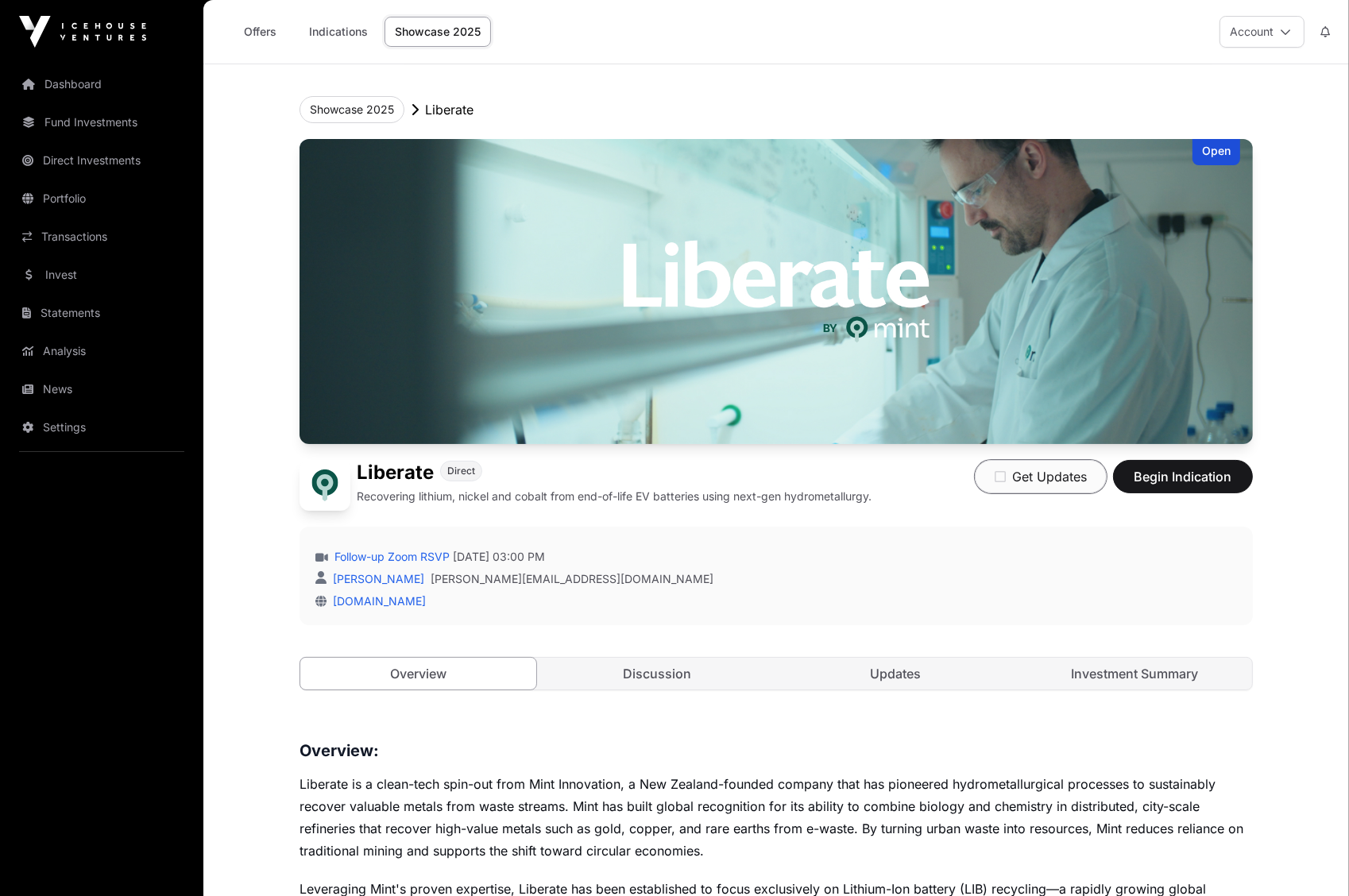
click at [999, 475] on icon "button" at bounding box center [999, 476] width 11 height 13
click at [1059, 576] on div "Mason Bleakley mason@icehouseventures.co.nz" at bounding box center [776, 579] width 921 height 16
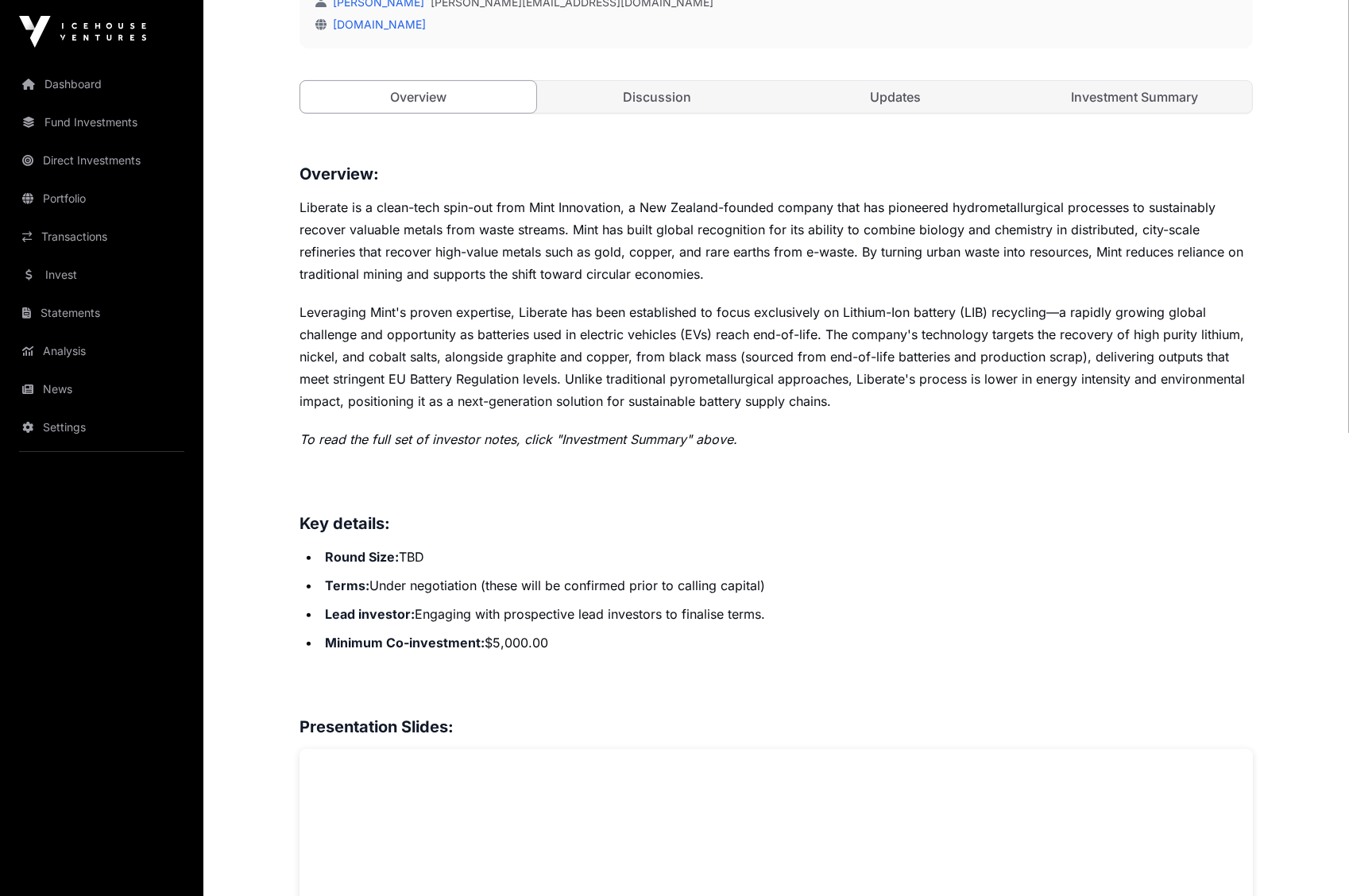
scroll to position [578, 0]
click at [1200, 104] on link "Investment Summary" at bounding box center [1134, 96] width 236 height 32
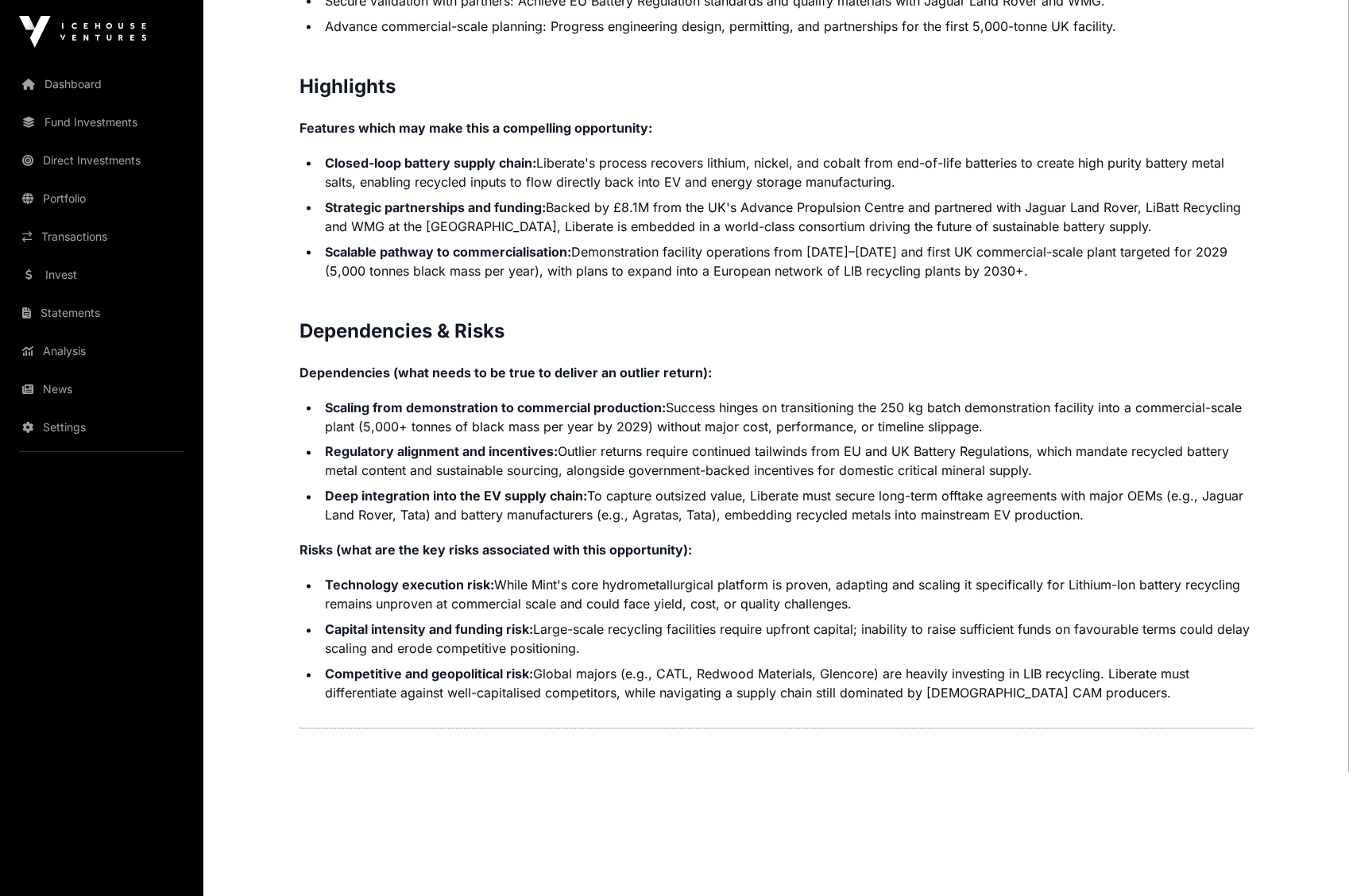
scroll to position [3333, 0]
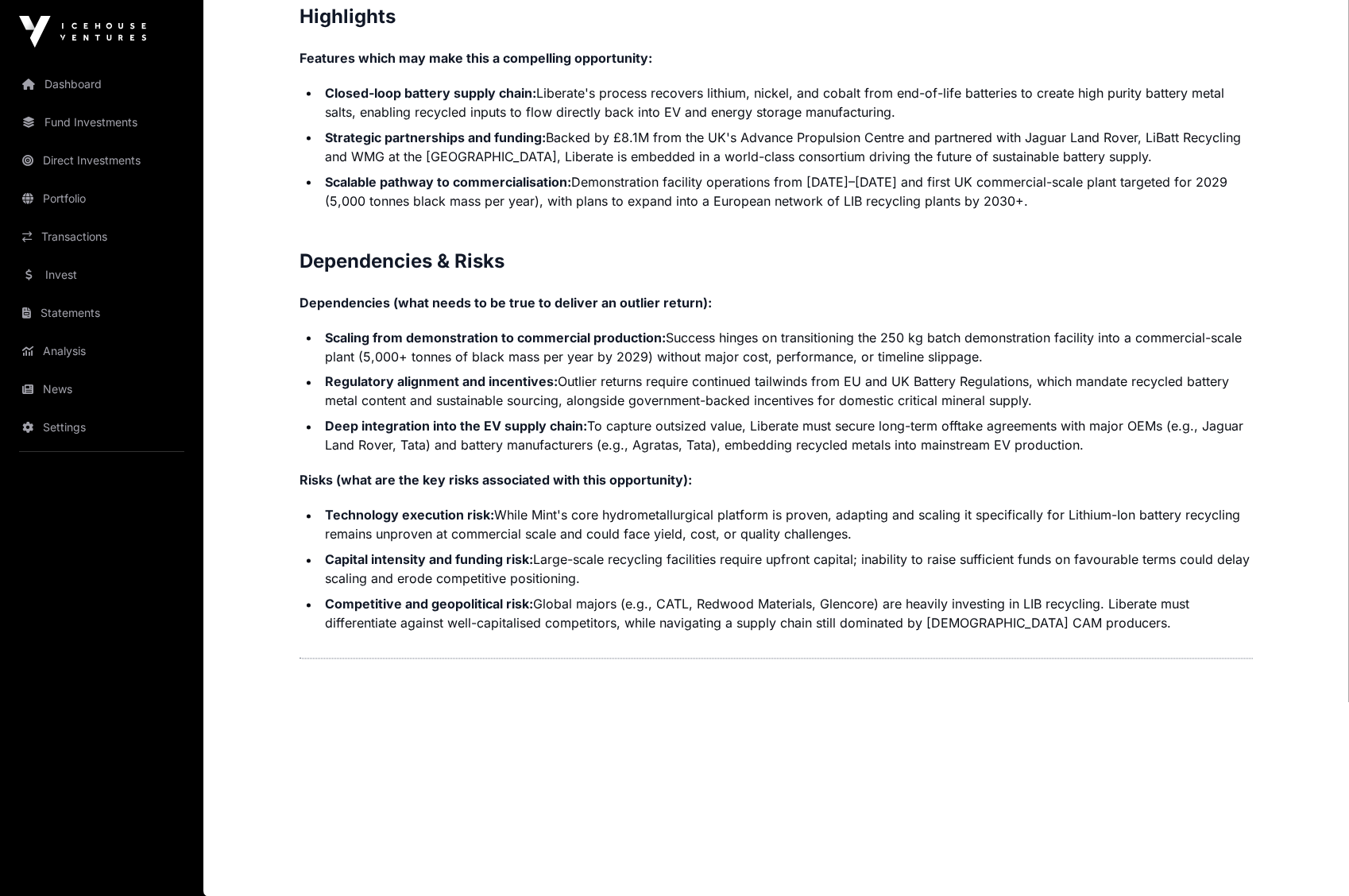
click at [772, 561] on li "Capital intensity and funding risk: Large-scale recycling facilities require up…" at bounding box center [787, 569] width 933 height 38
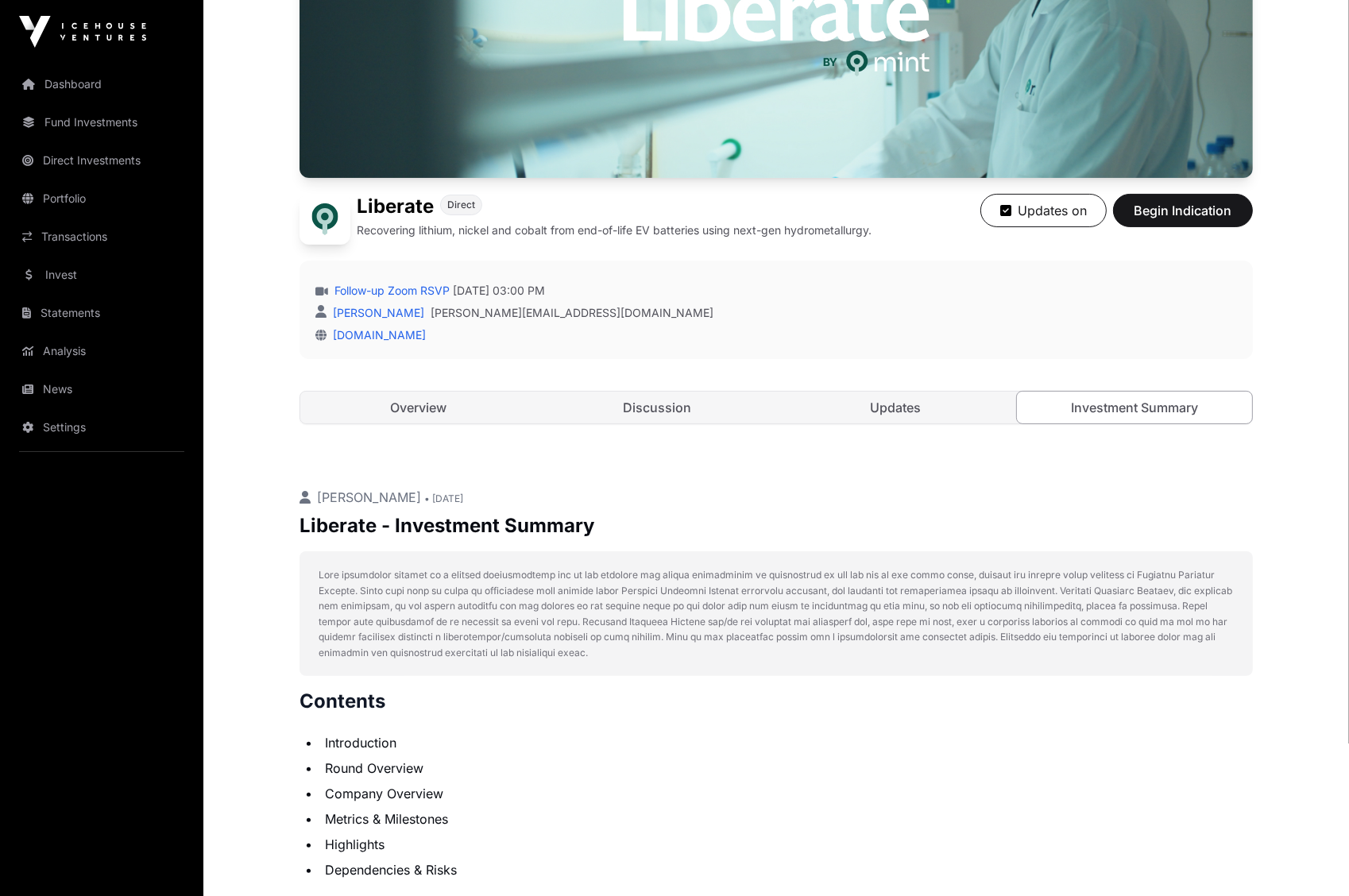
scroll to position [0, 0]
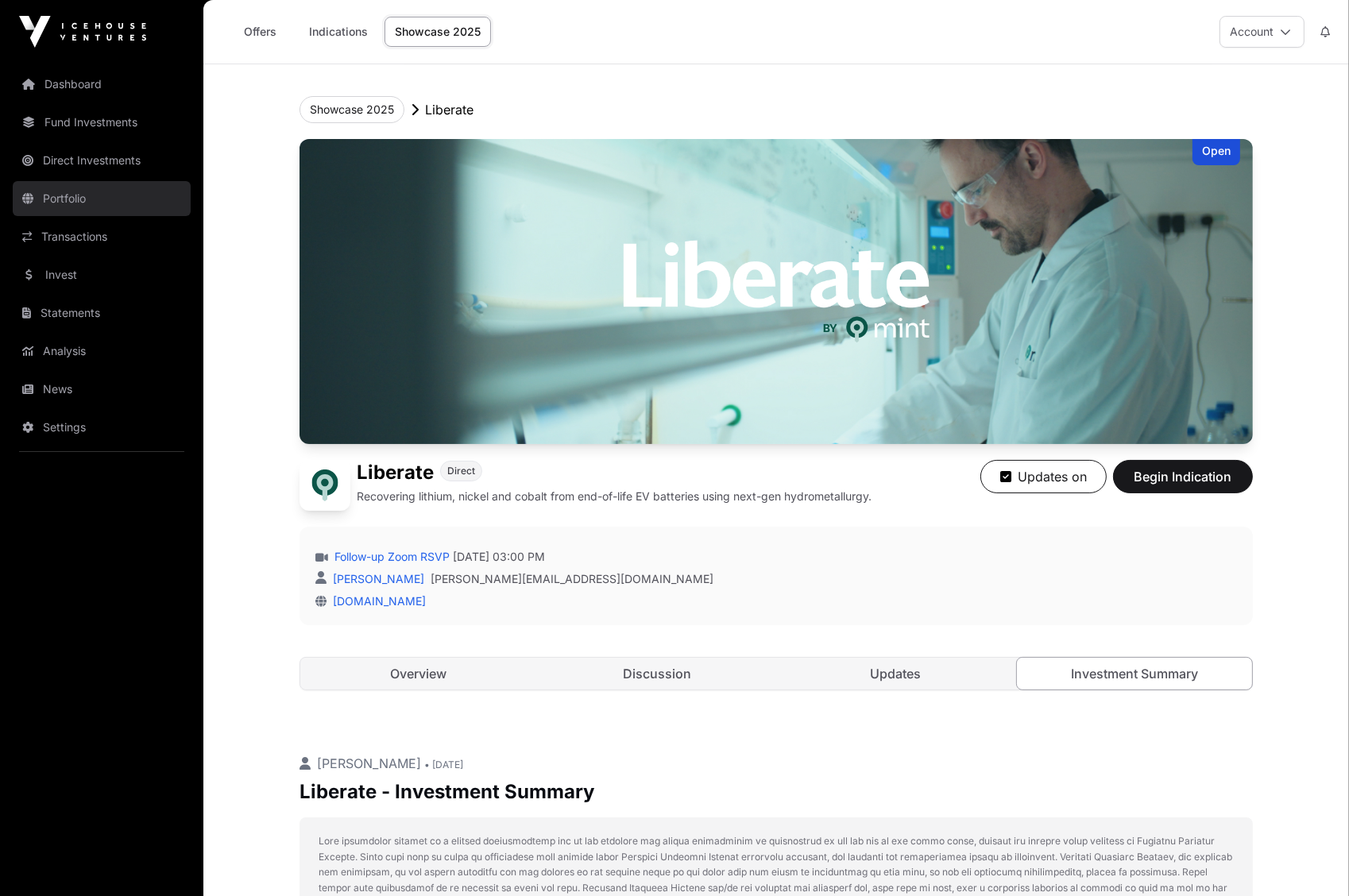
click at [79, 199] on link "Portfolio" at bounding box center [102, 198] width 178 height 34
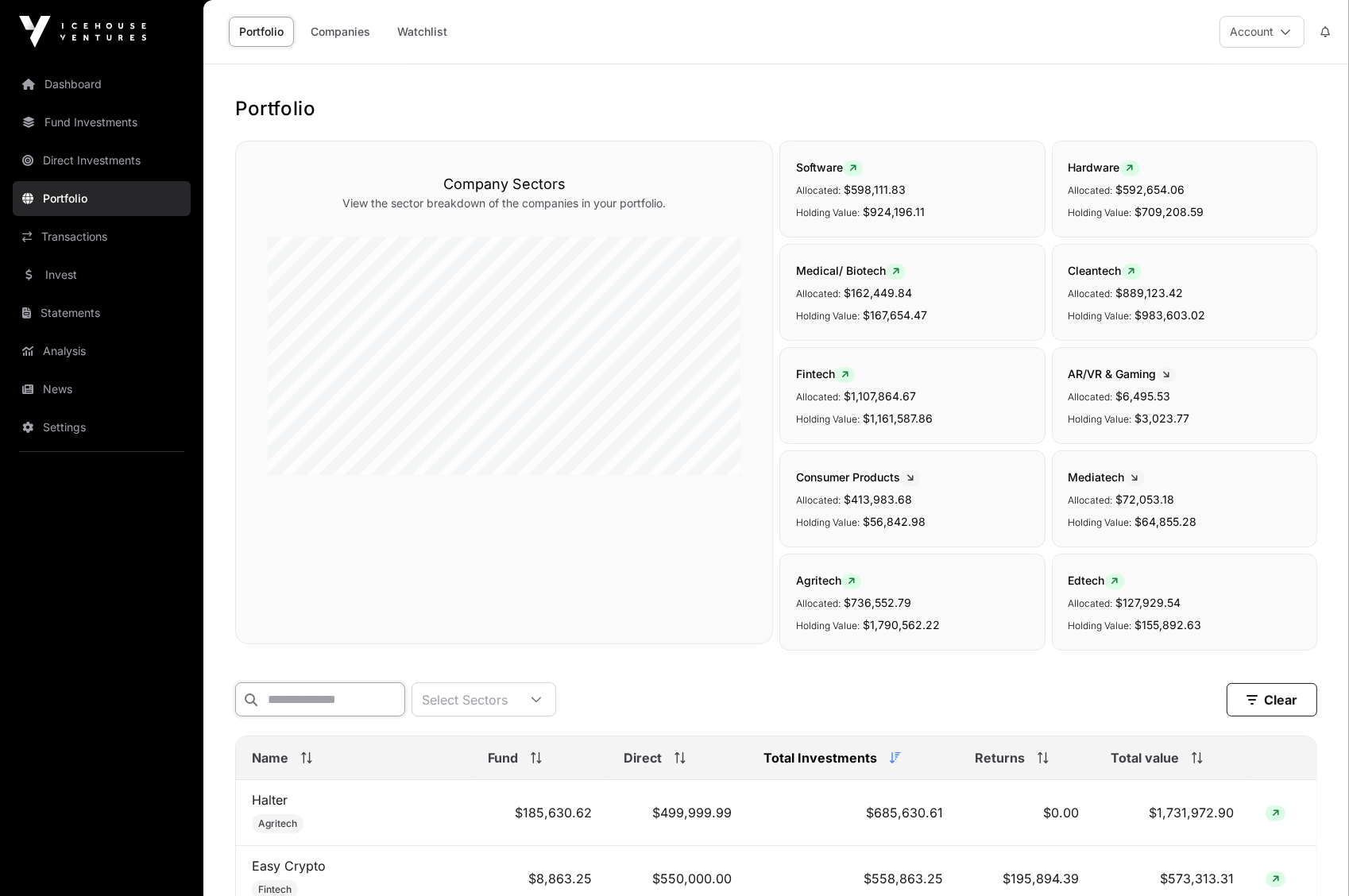
click at [348, 704] on input "text" at bounding box center [320, 699] width 170 height 34
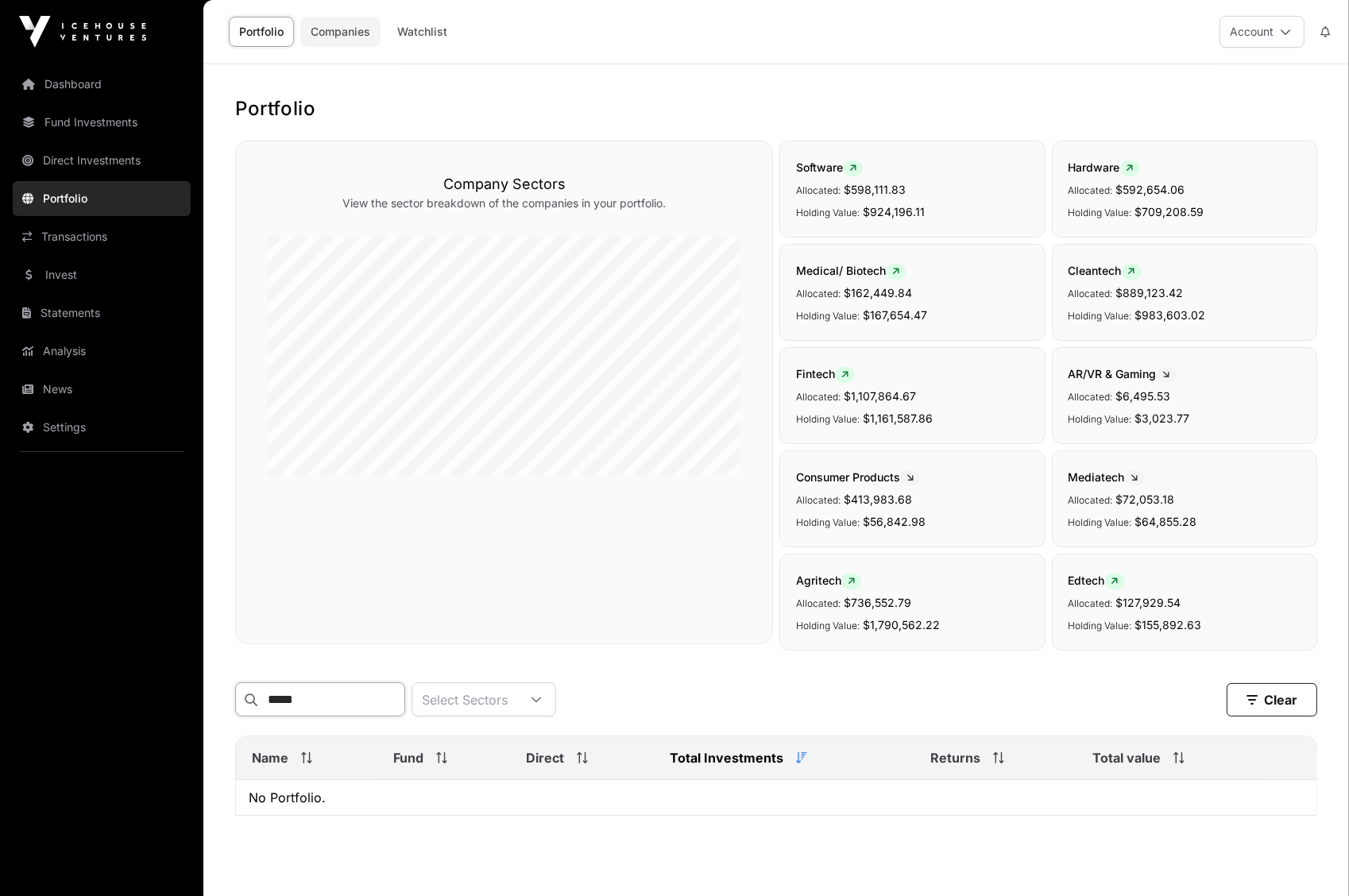
type input "*****"
click at [358, 44] on link "Companies" at bounding box center [339, 32] width 80 height 31
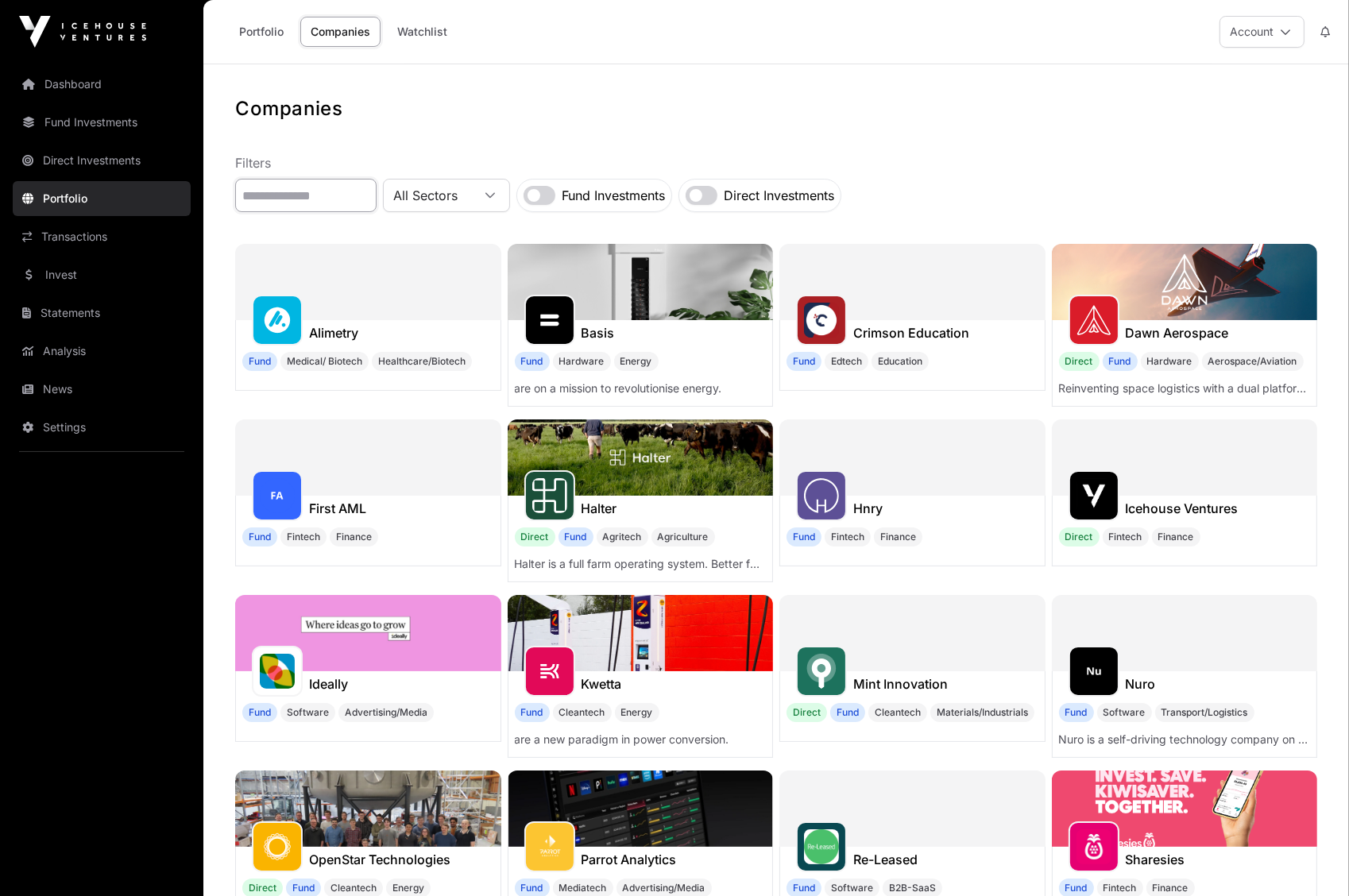
click at [343, 201] on input "text" at bounding box center [305, 195] width 141 height 34
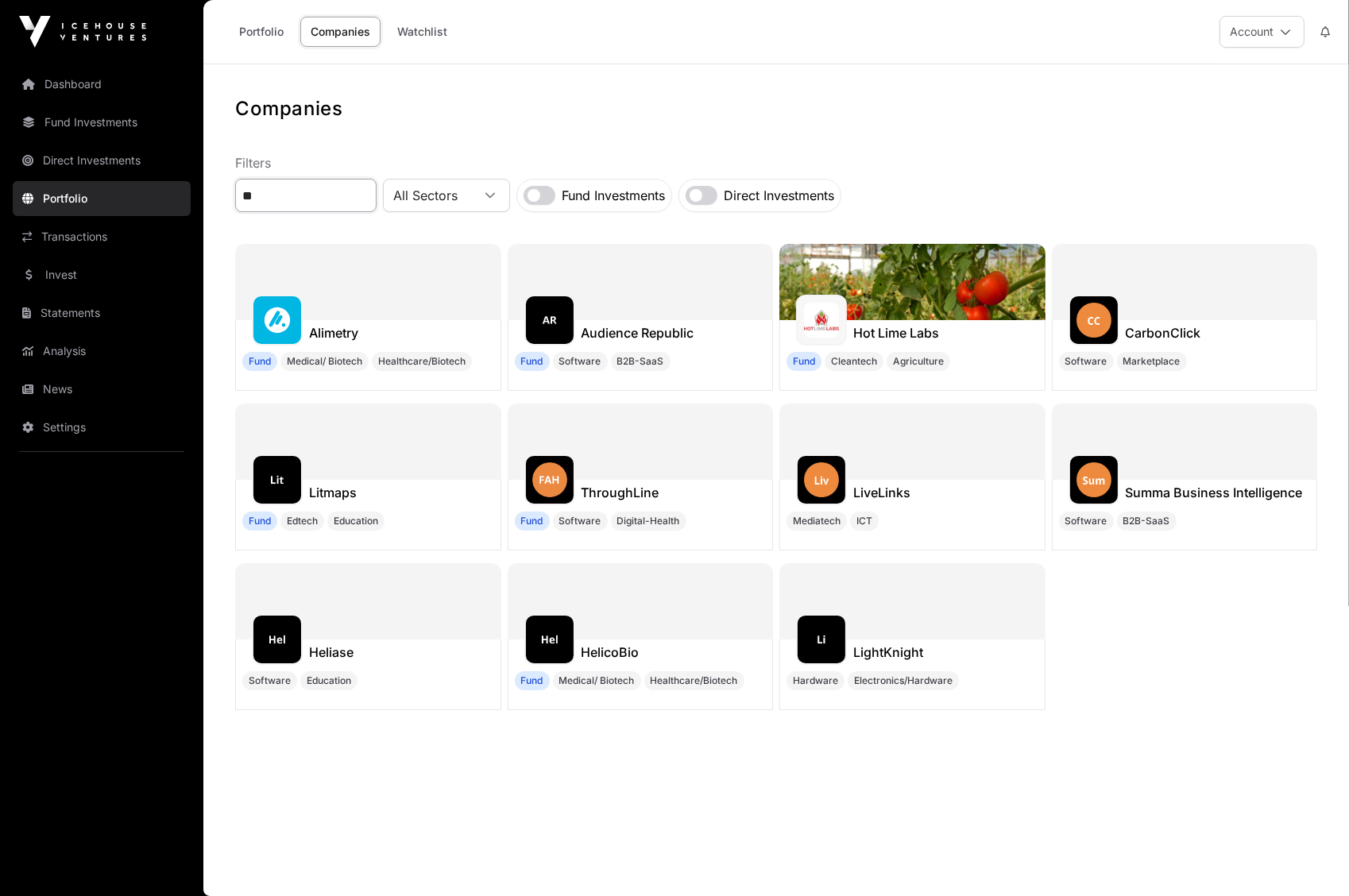
type input "*"
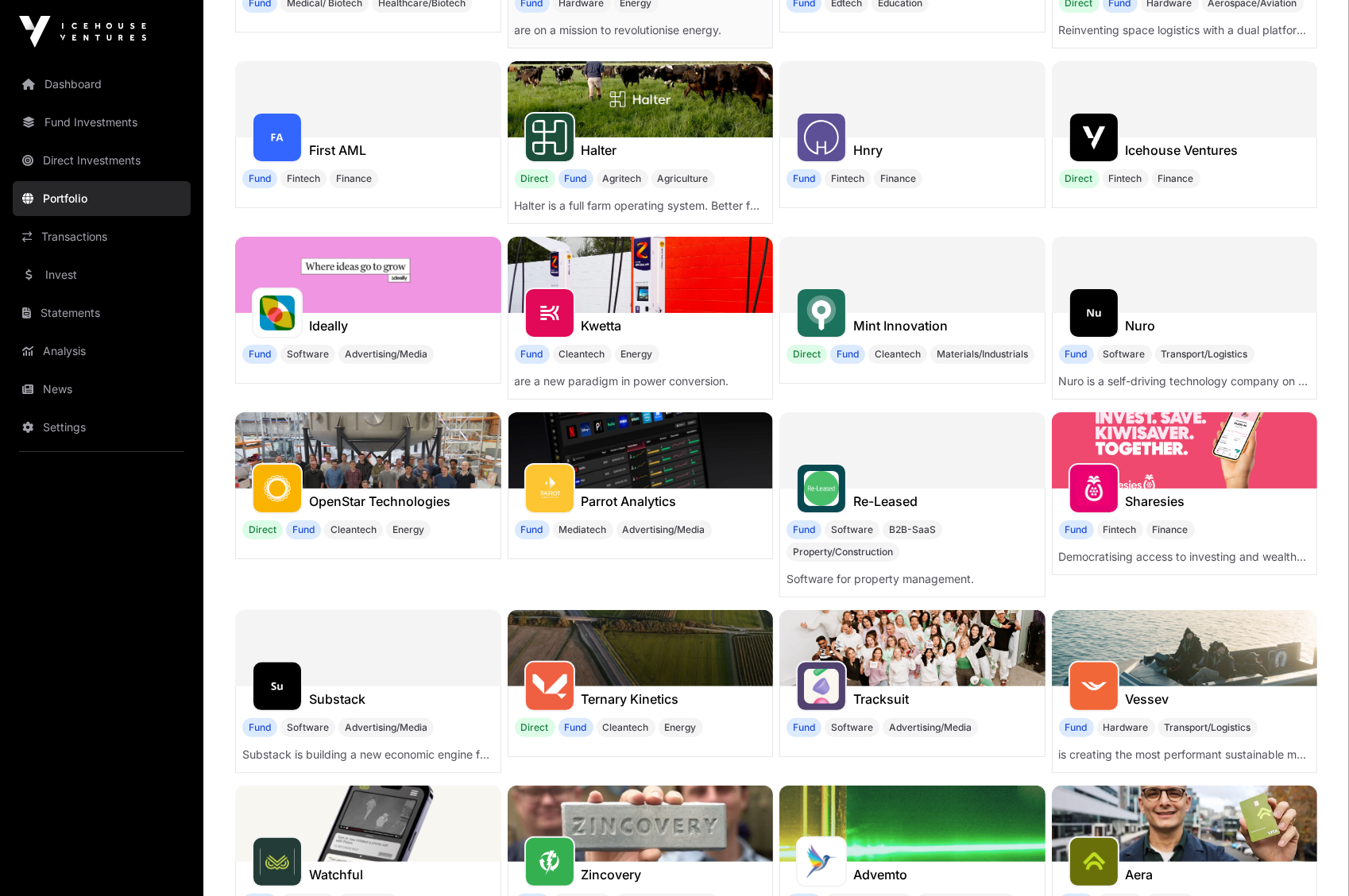
scroll to position [418, 0]
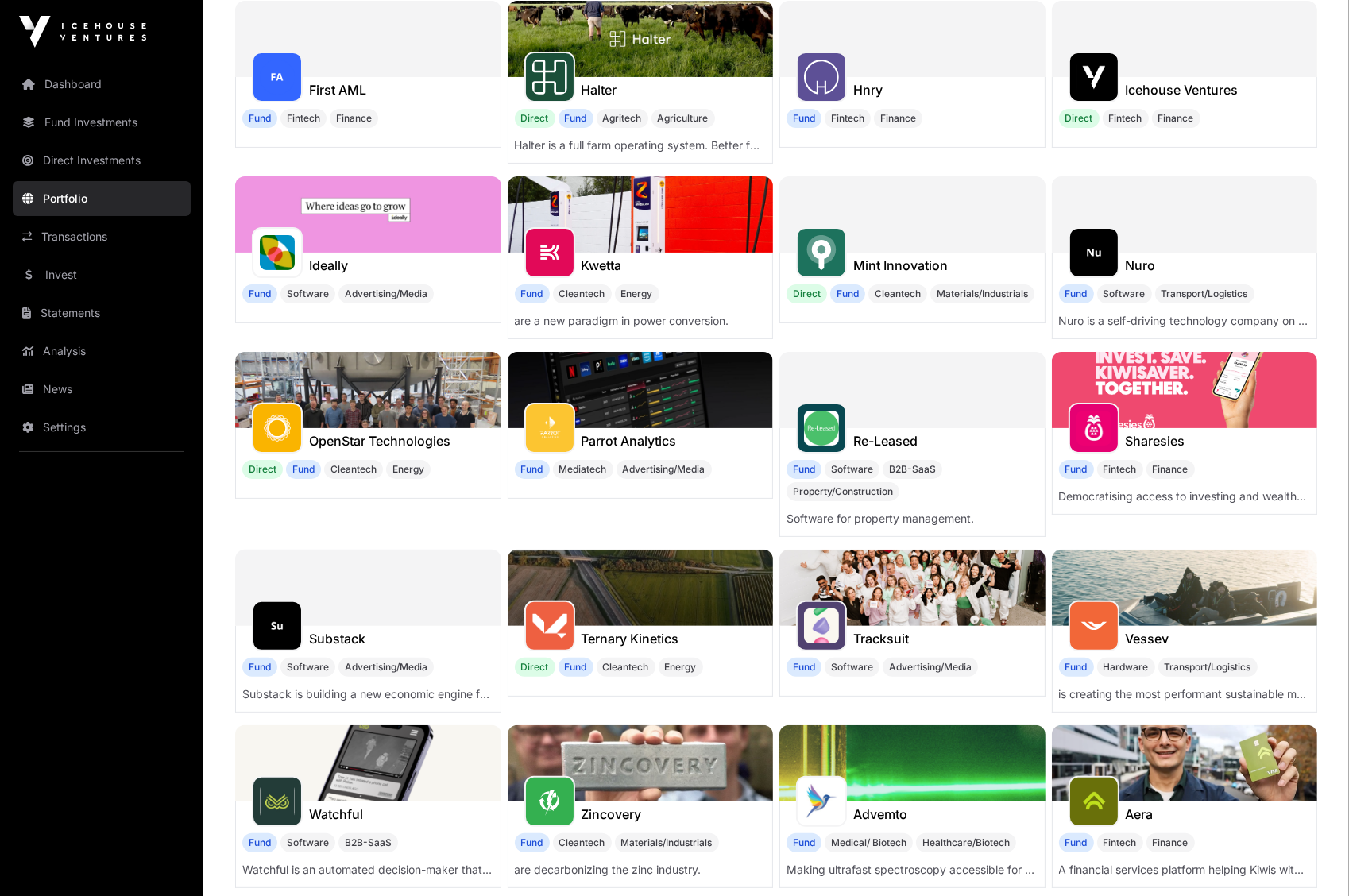
click at [1191, 373] on img at bounding box center [1184, 389] width 266 height 76
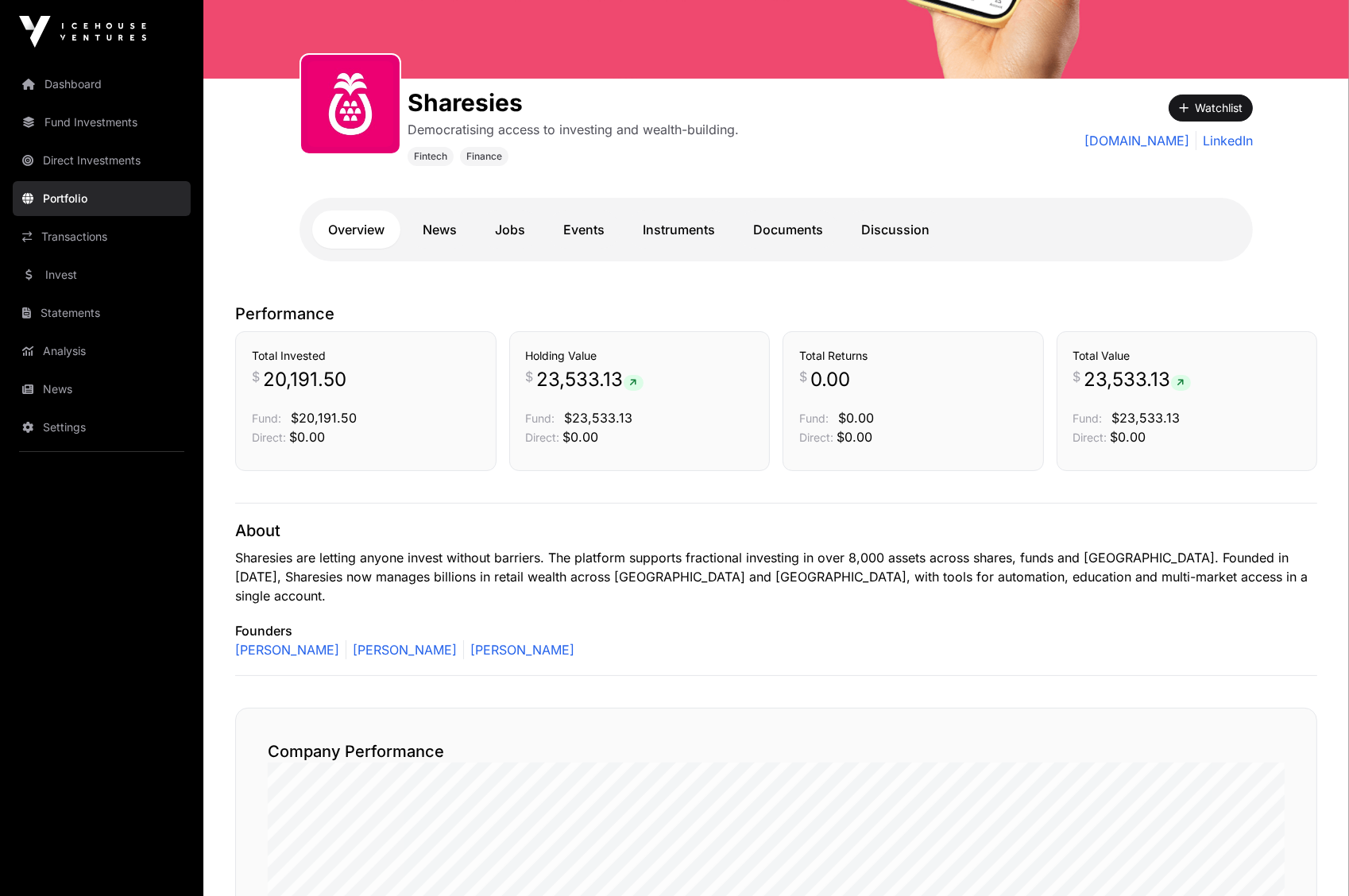
scroll to position [172, 0]
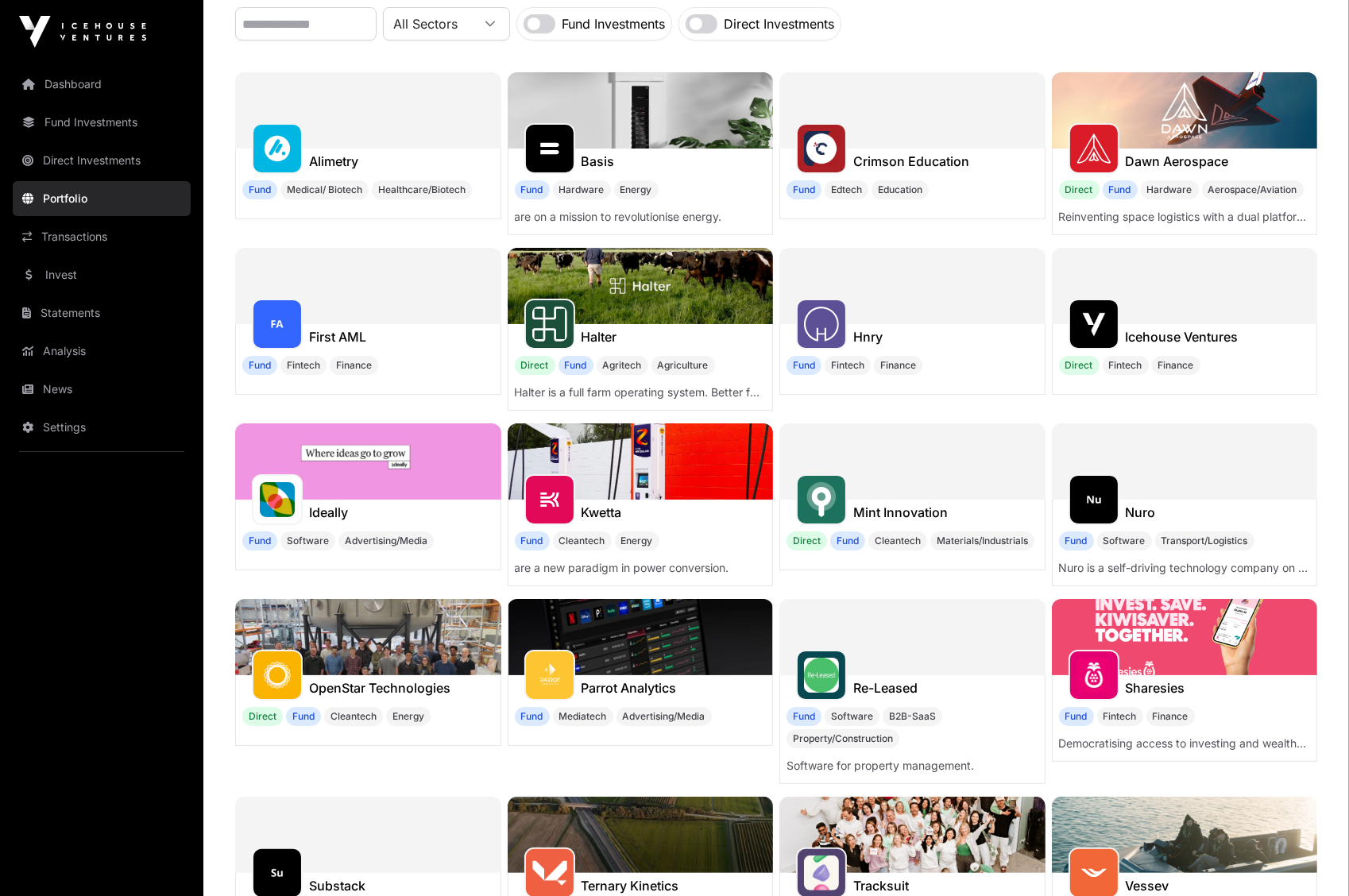
scroll to position [418, 0]
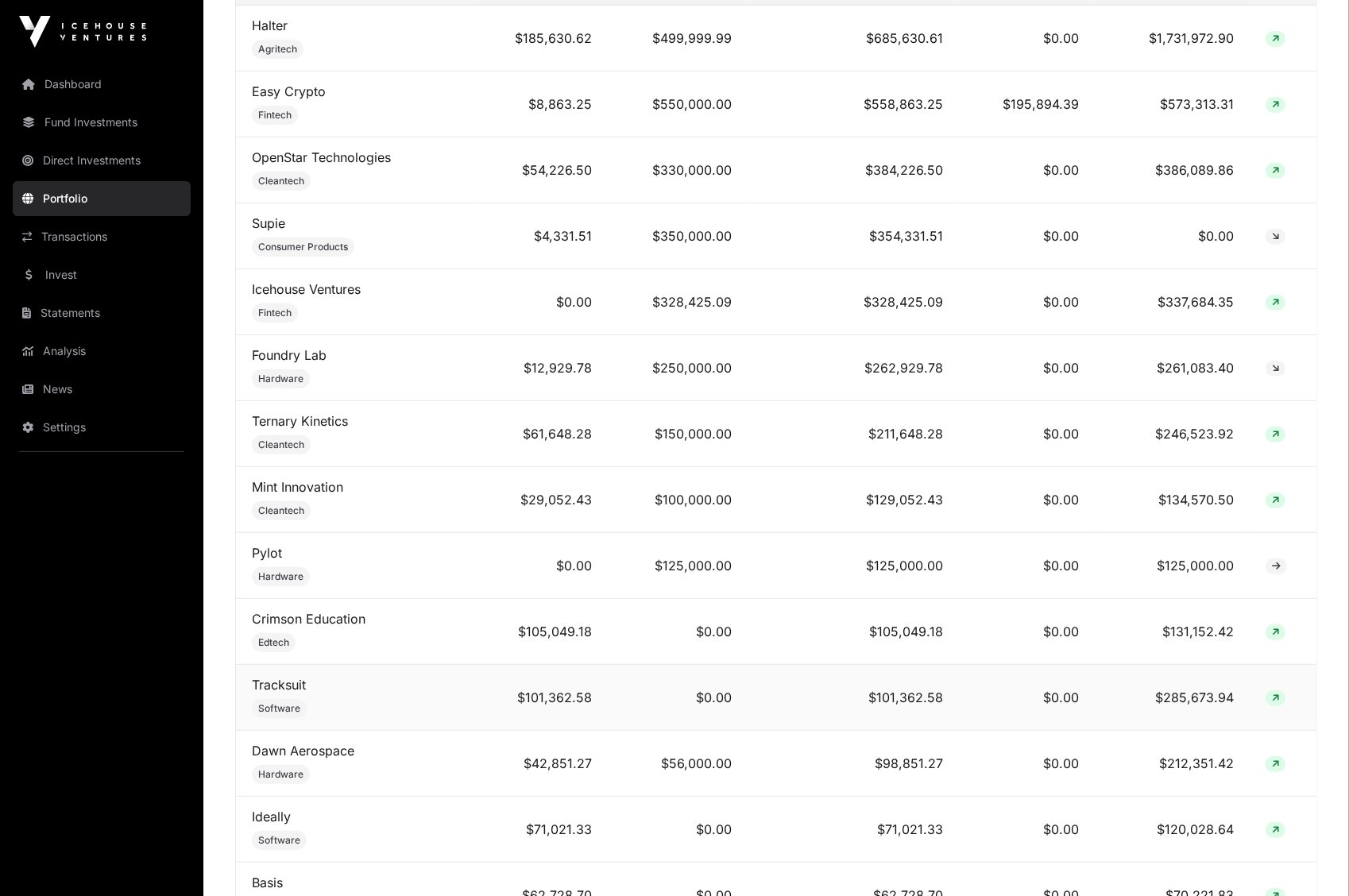
scroll to position [741, 0]
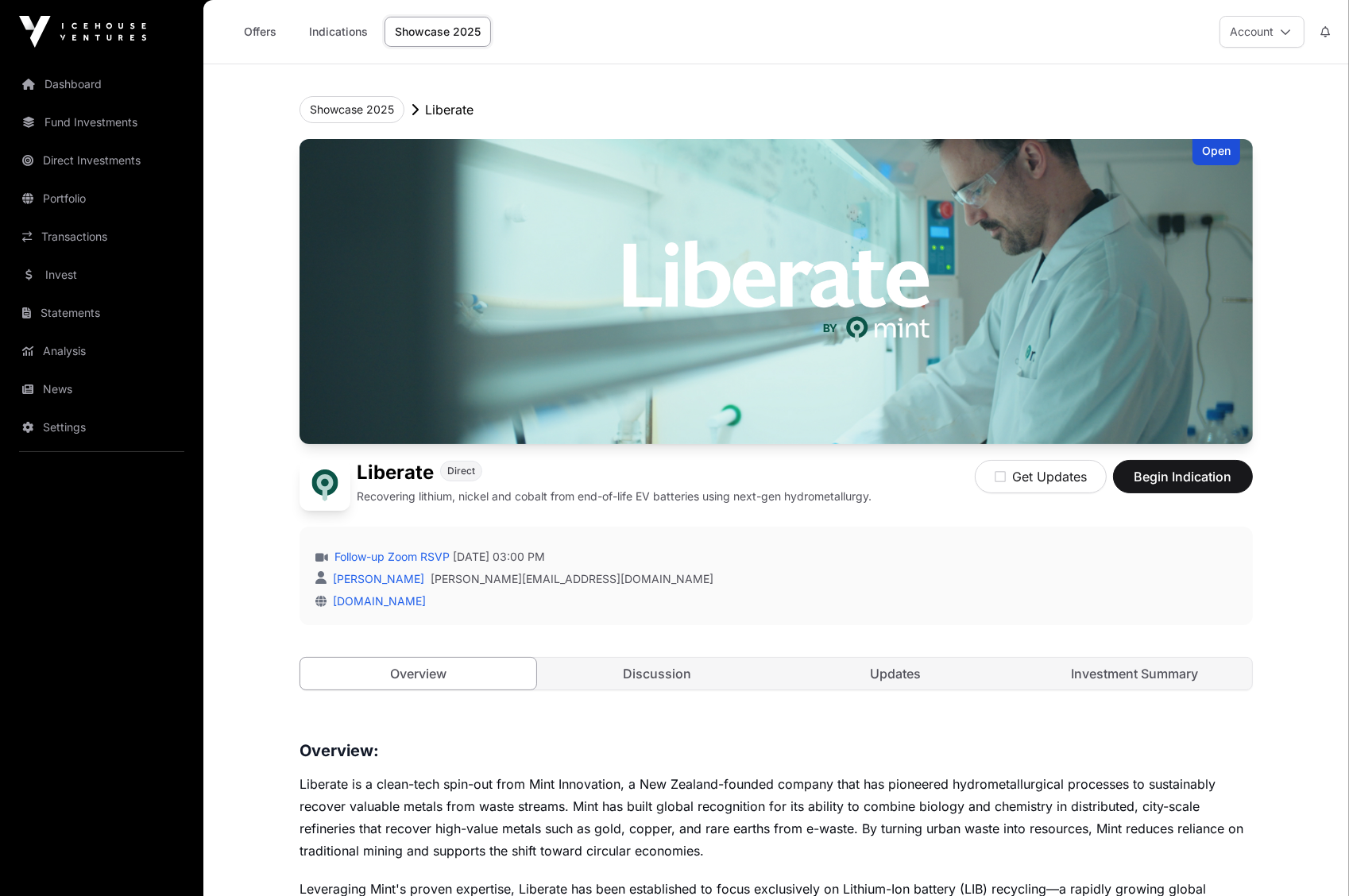
scroll to position [578, 0]
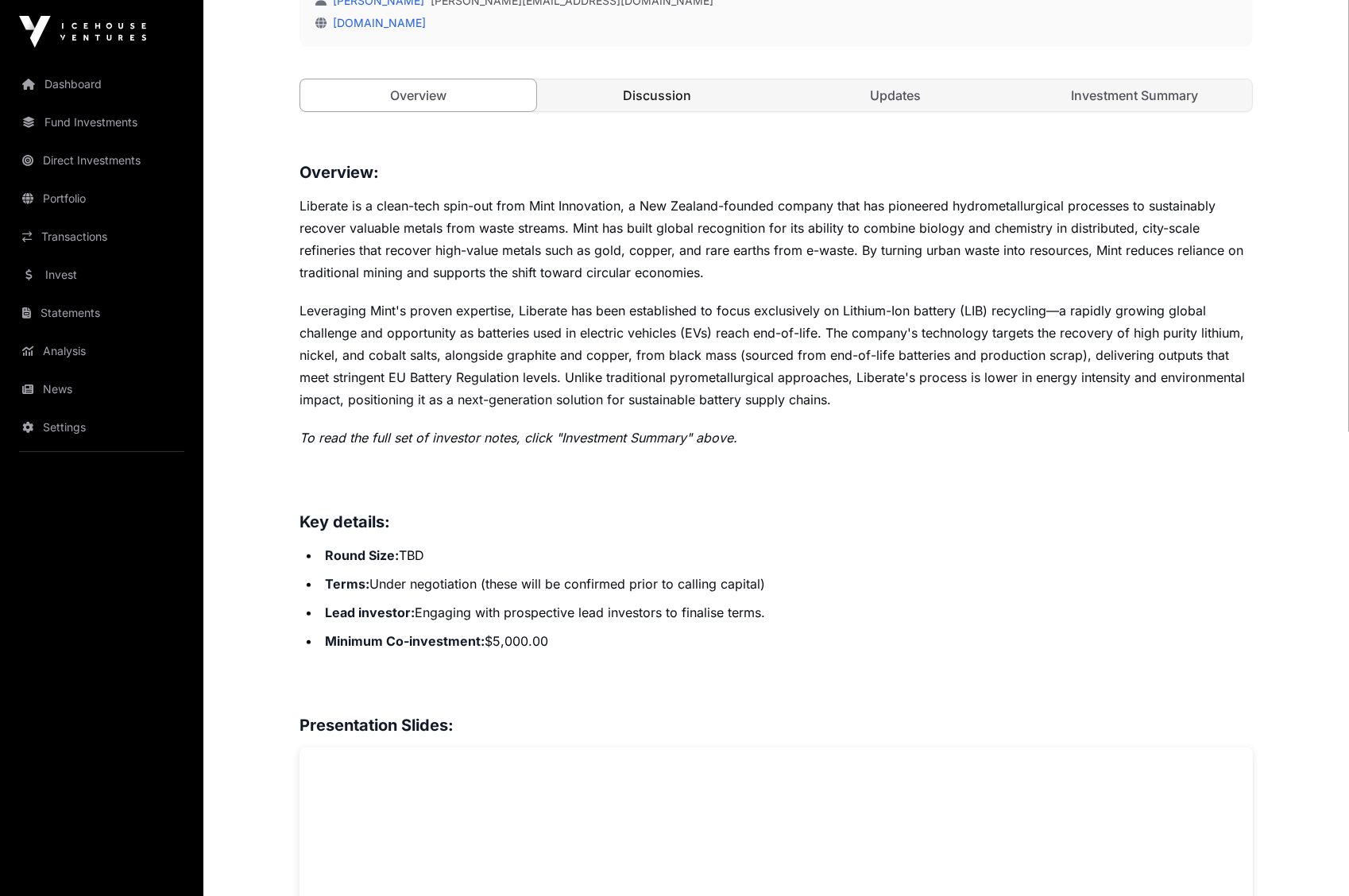
click at [664, 90] on link "Discussion" at bounding box center [657, 96] width 236 height 32
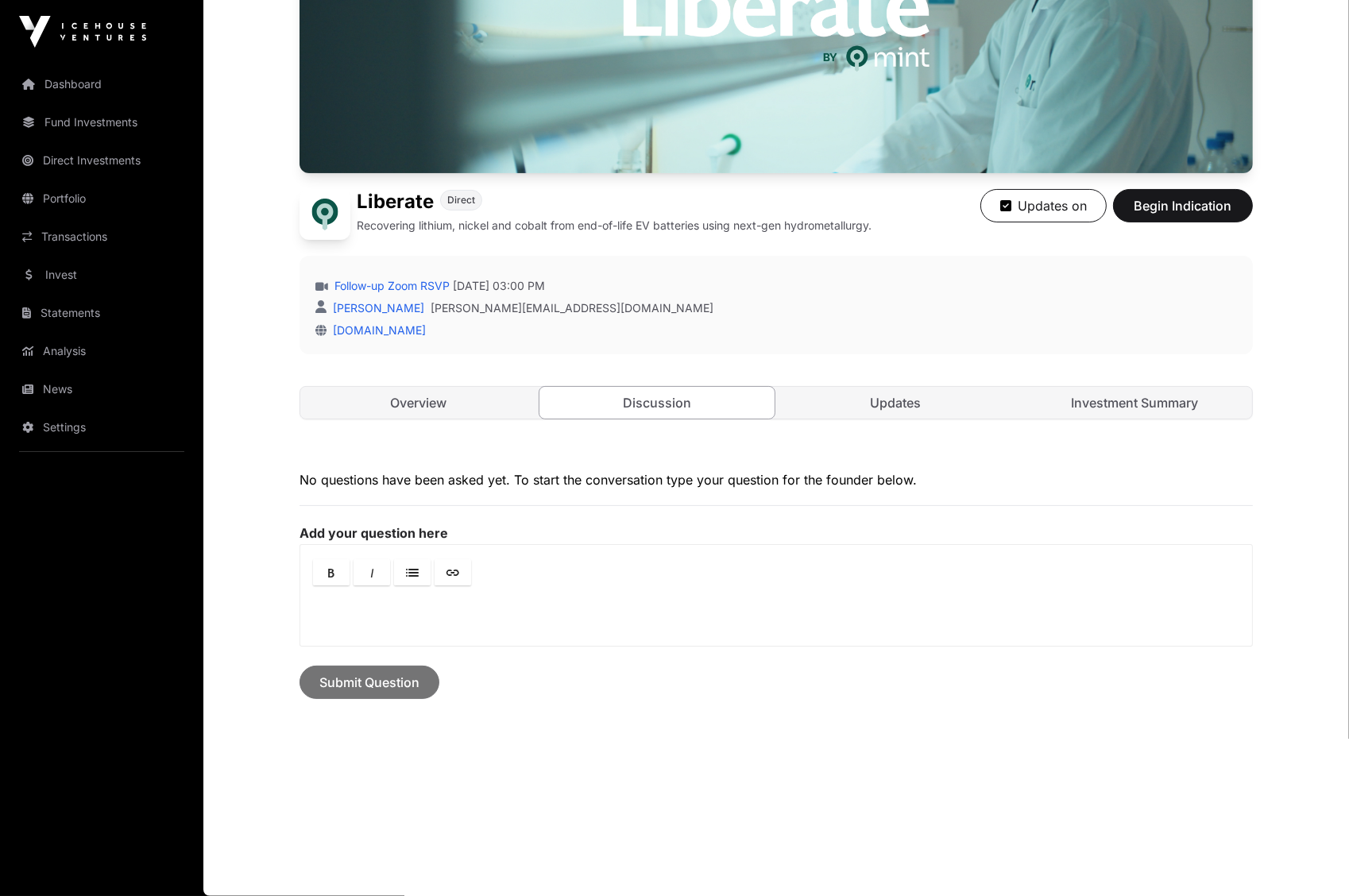
scroll to position [269, 0]
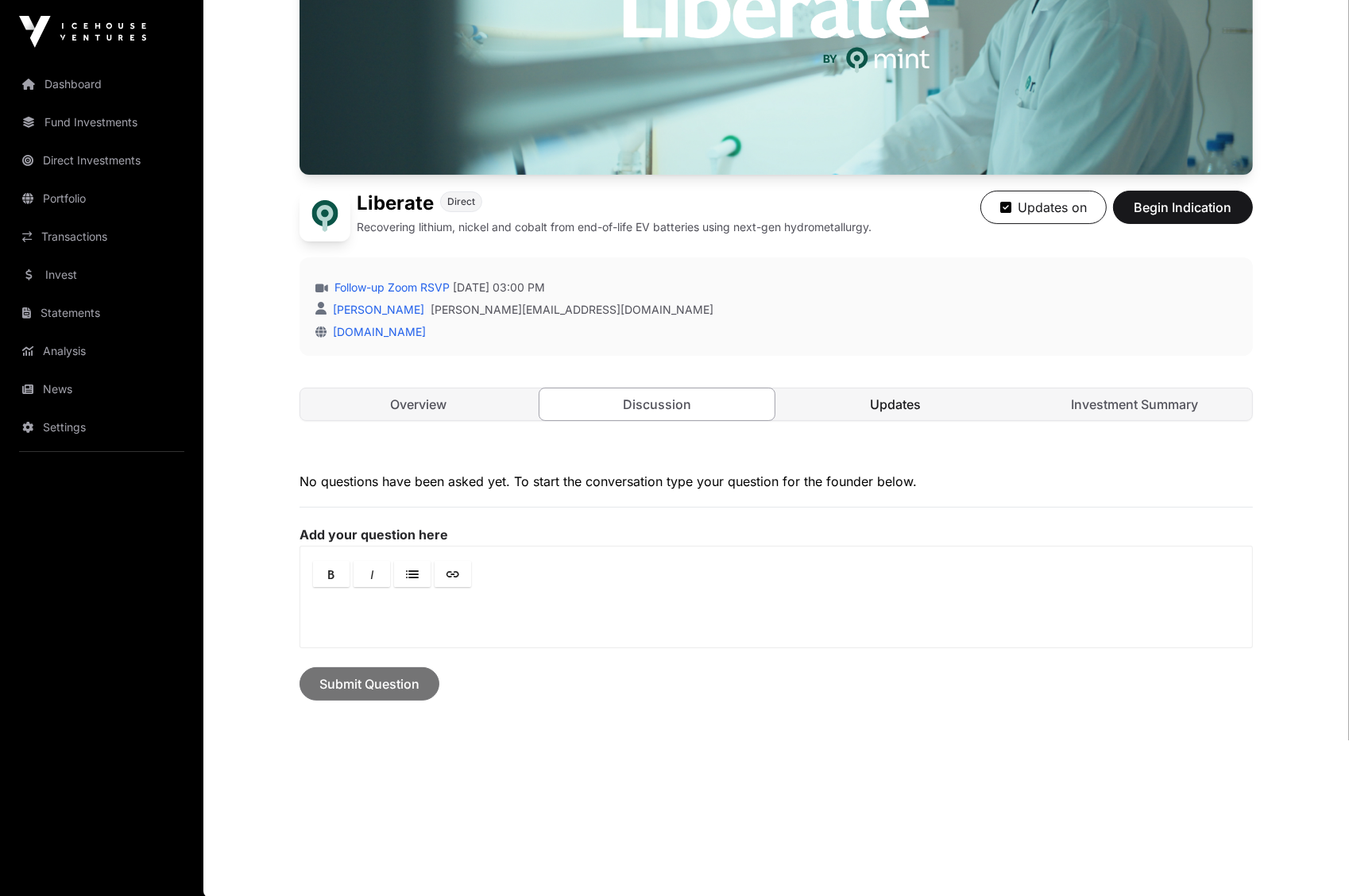
click at [880, 402] on link "Updates" at bounding box center [895, 404] width 236 height 32
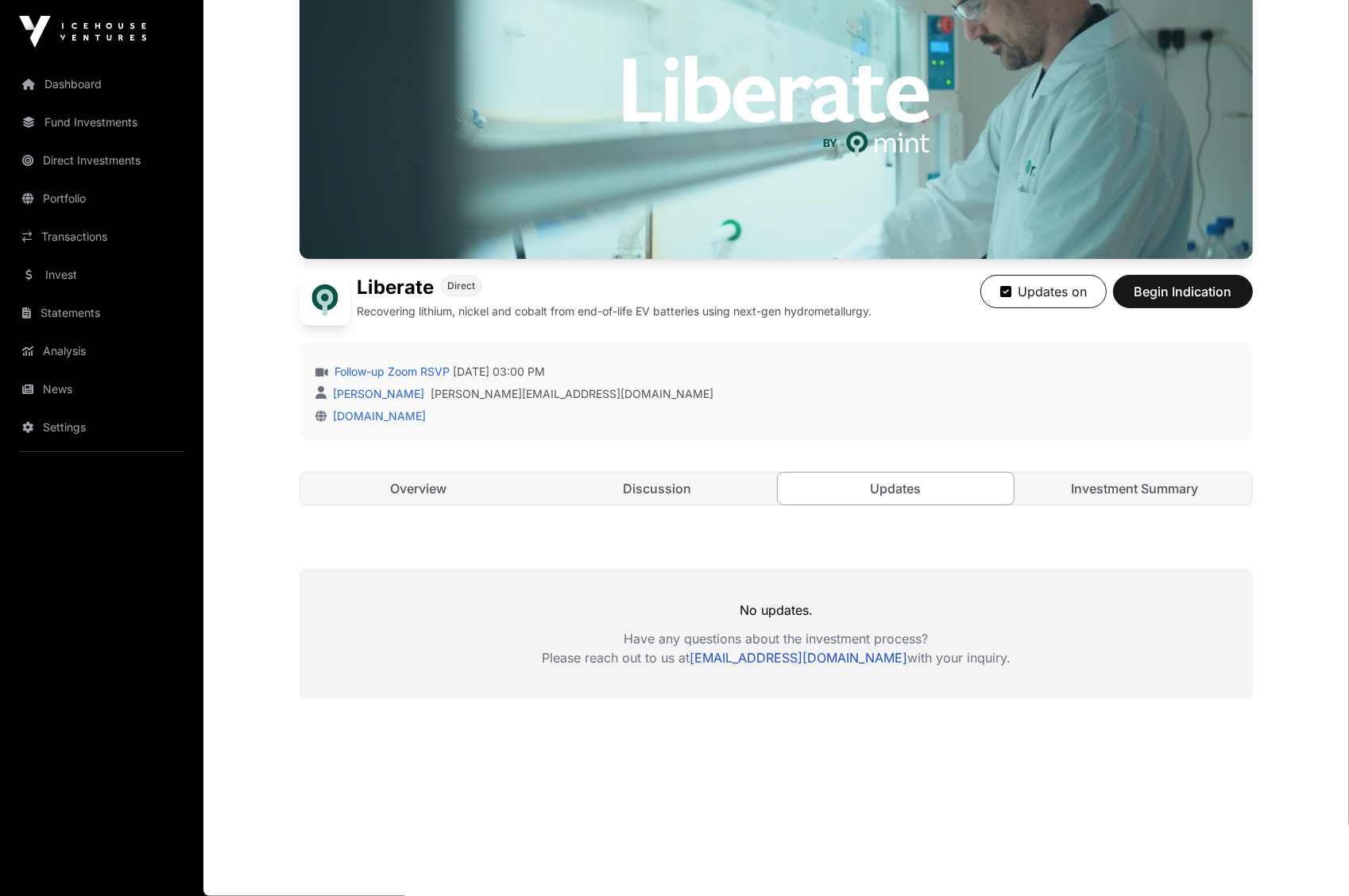
scroll to position [184, 0]
click at [1079, 484] on link "Investment Summary" at bounding box center [1134, 489] width 236 height 32
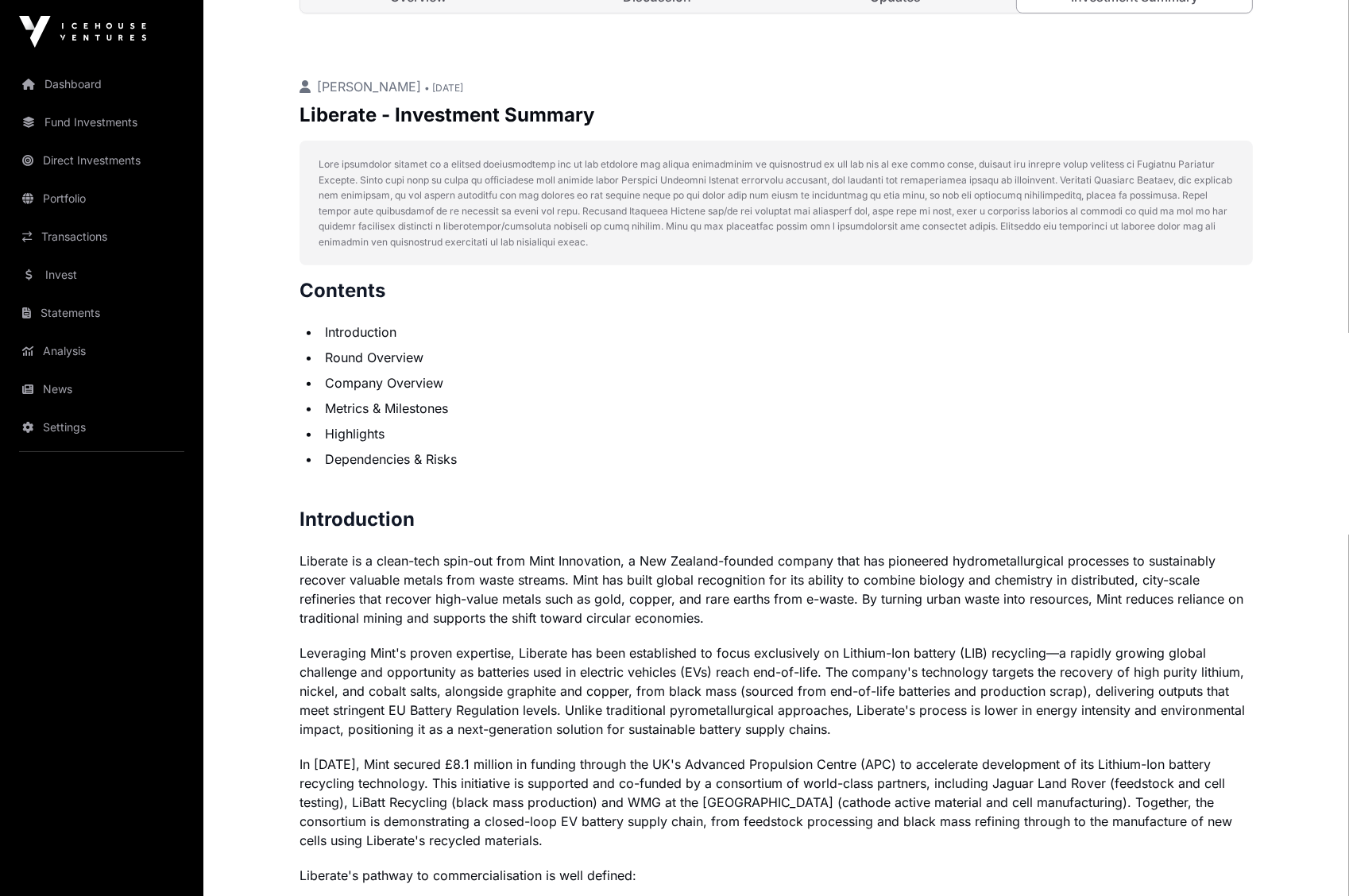
scroll to position [677, 0]
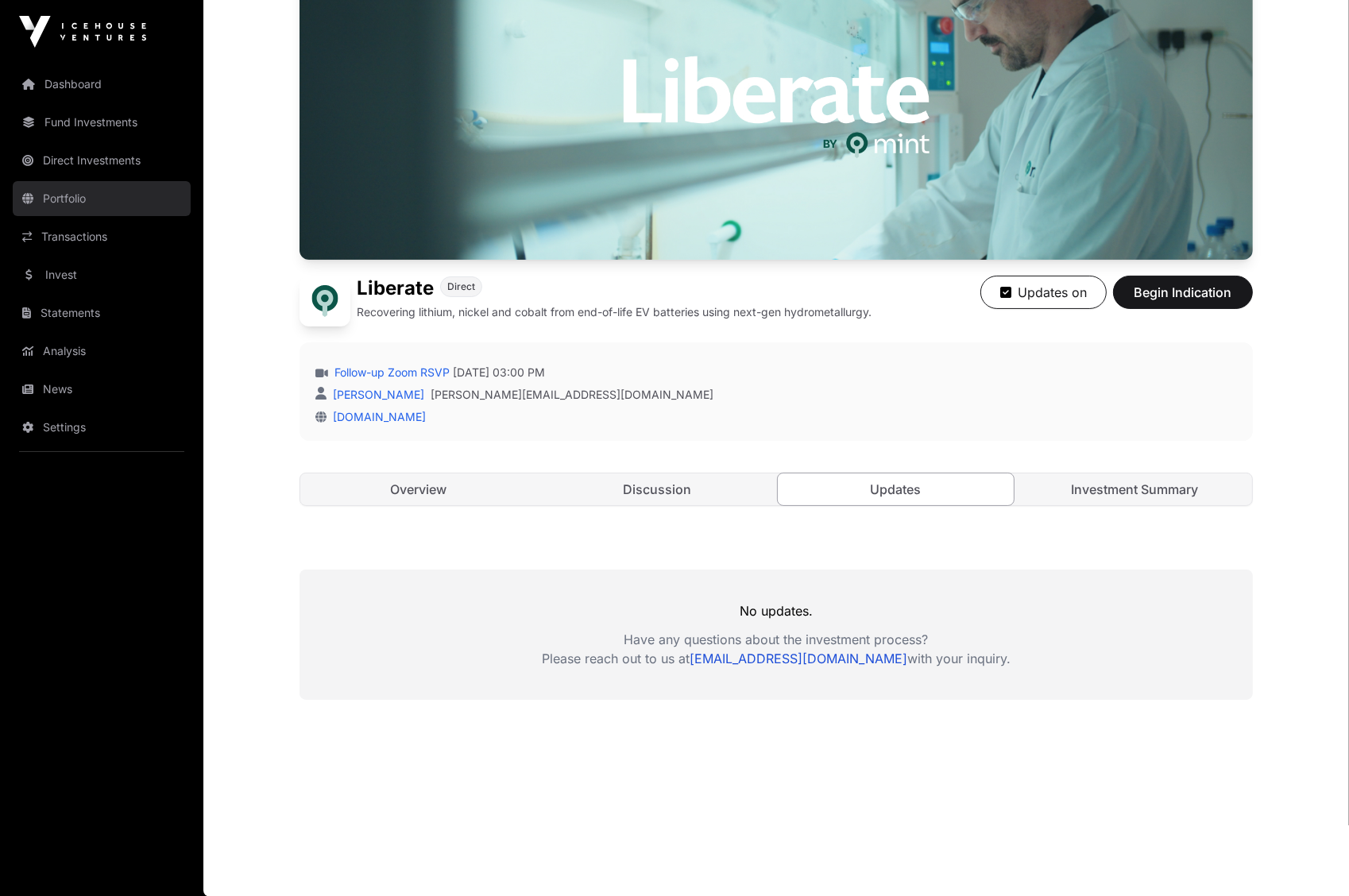
click at [85, 194] on link "Portfolio" at bounding box center [102, 198] width 178 height 34
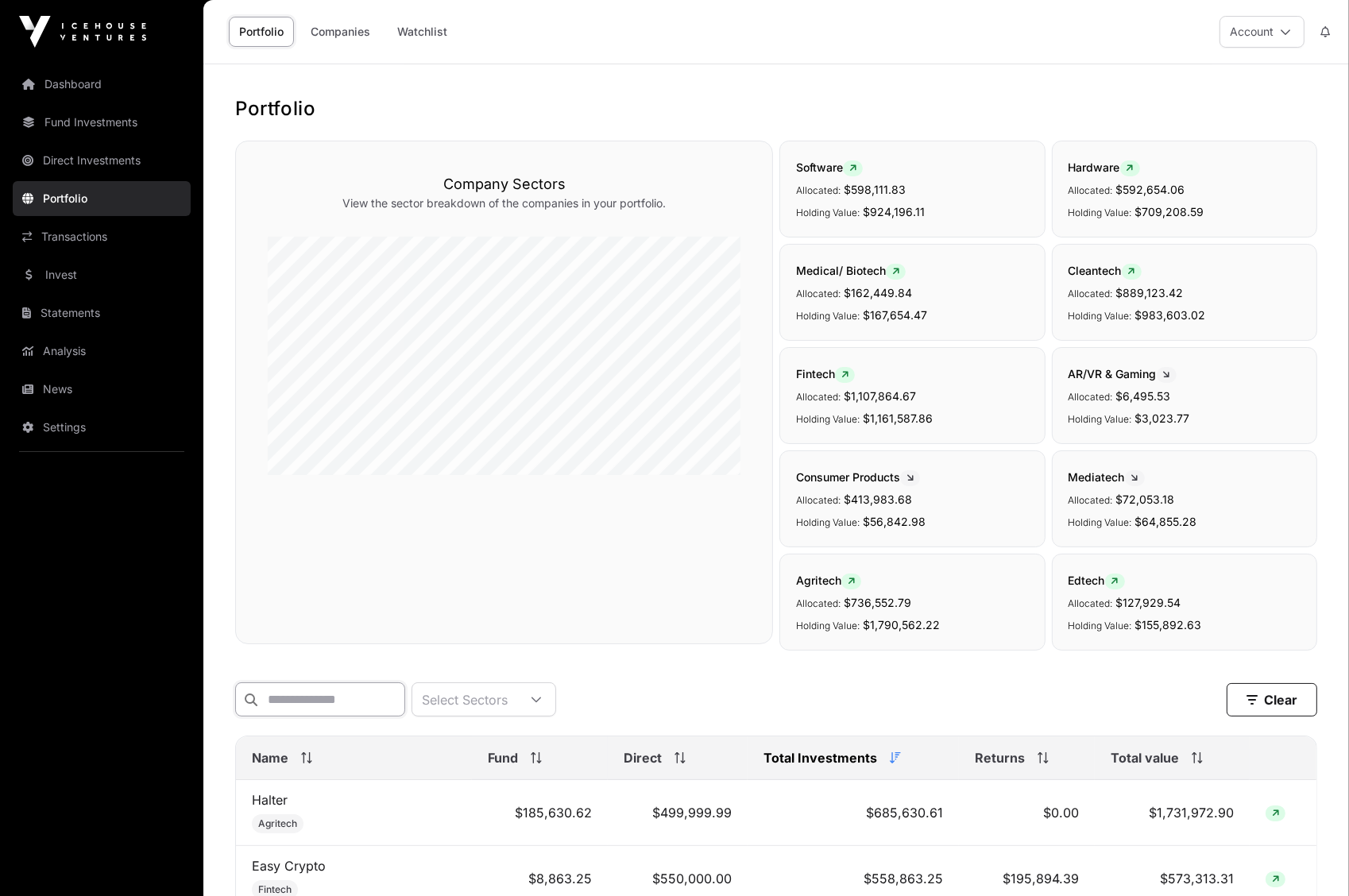
click at [309, 704] on input "text" at bounding box center [320, 699] width 170 height 34
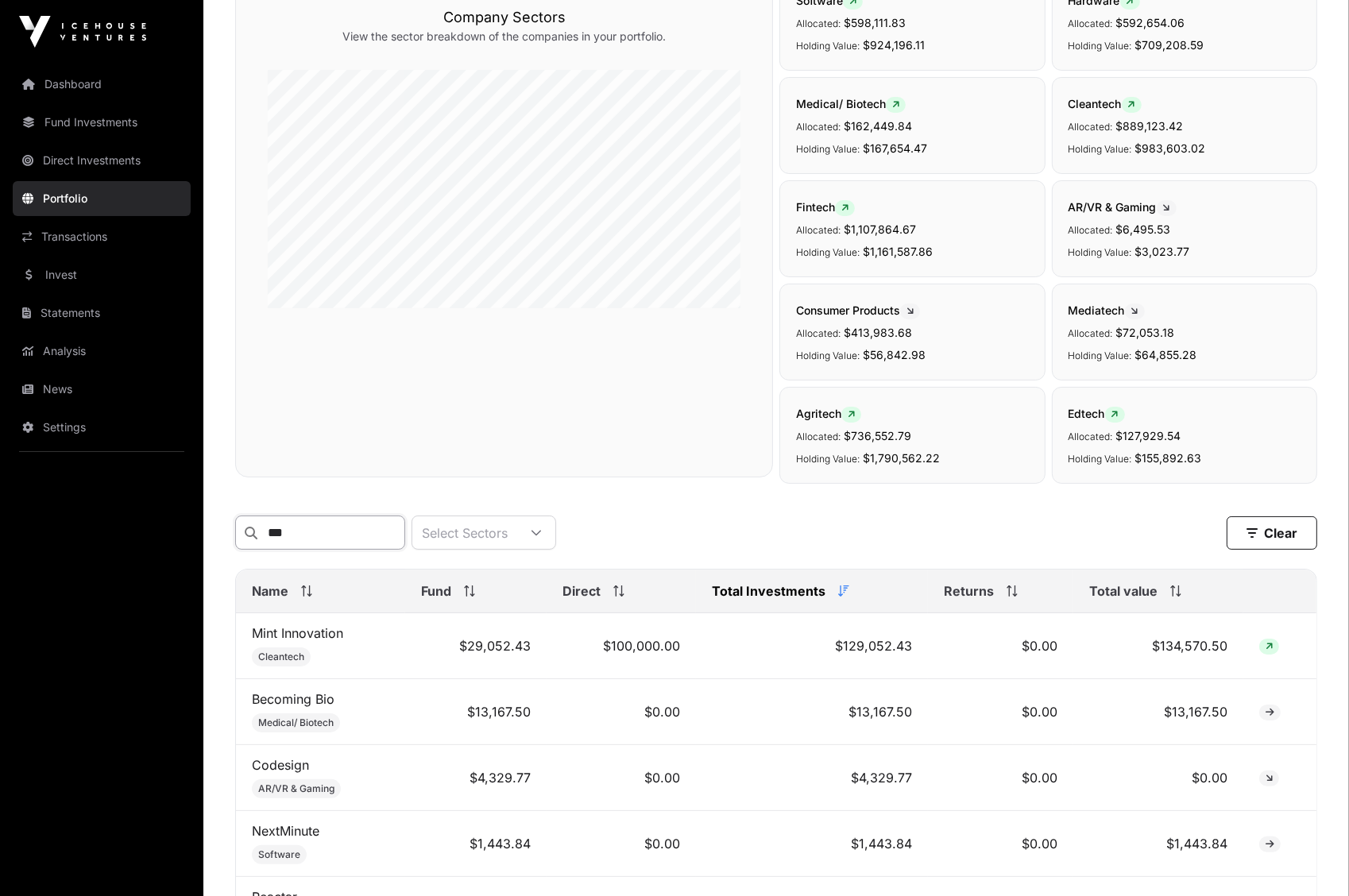
scroll to position [175, 0]
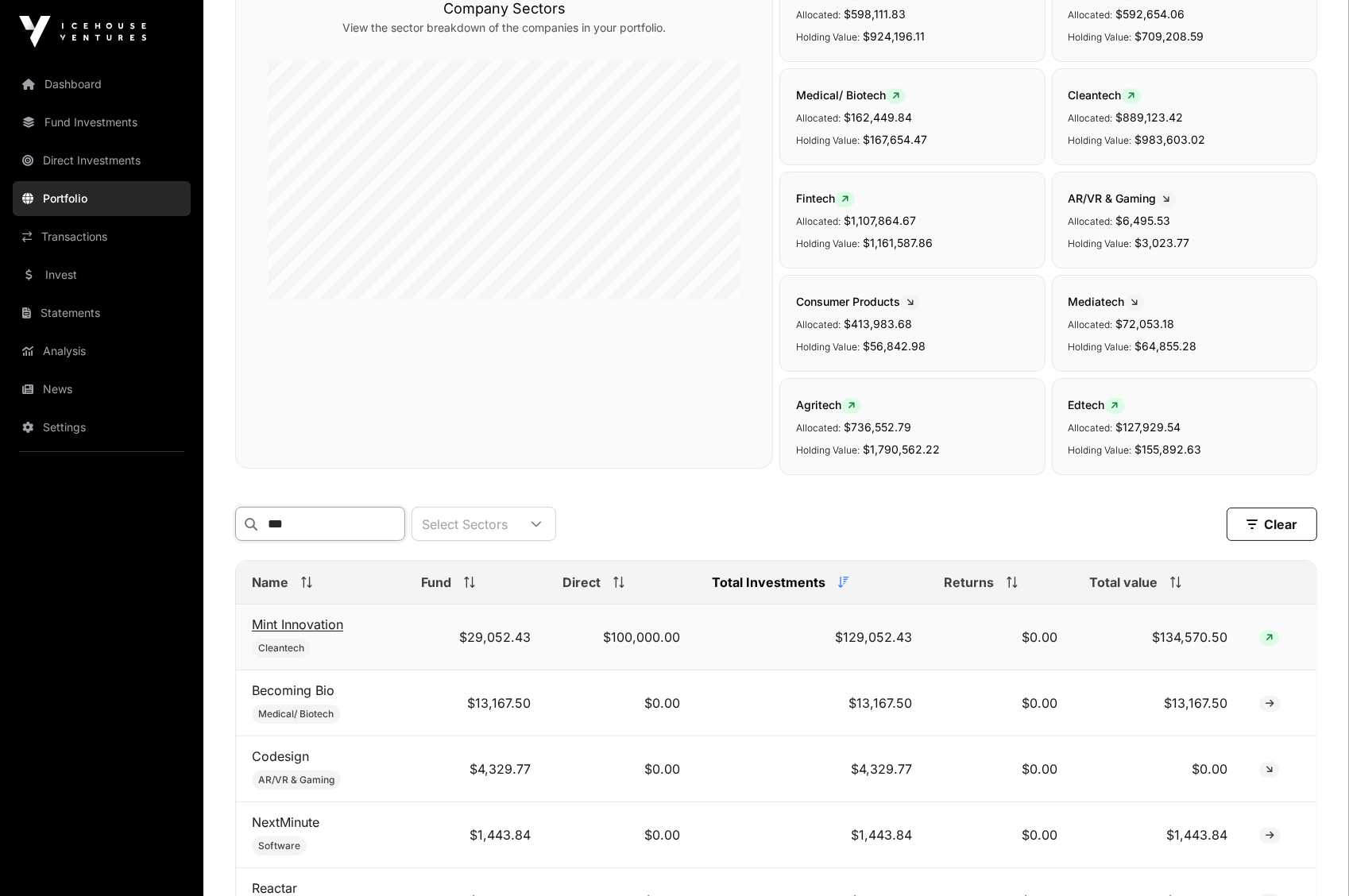
type input "***"
click at [292, 629] on link "Mint Innovation" at bounding box center [297, 624] width 92 height 16
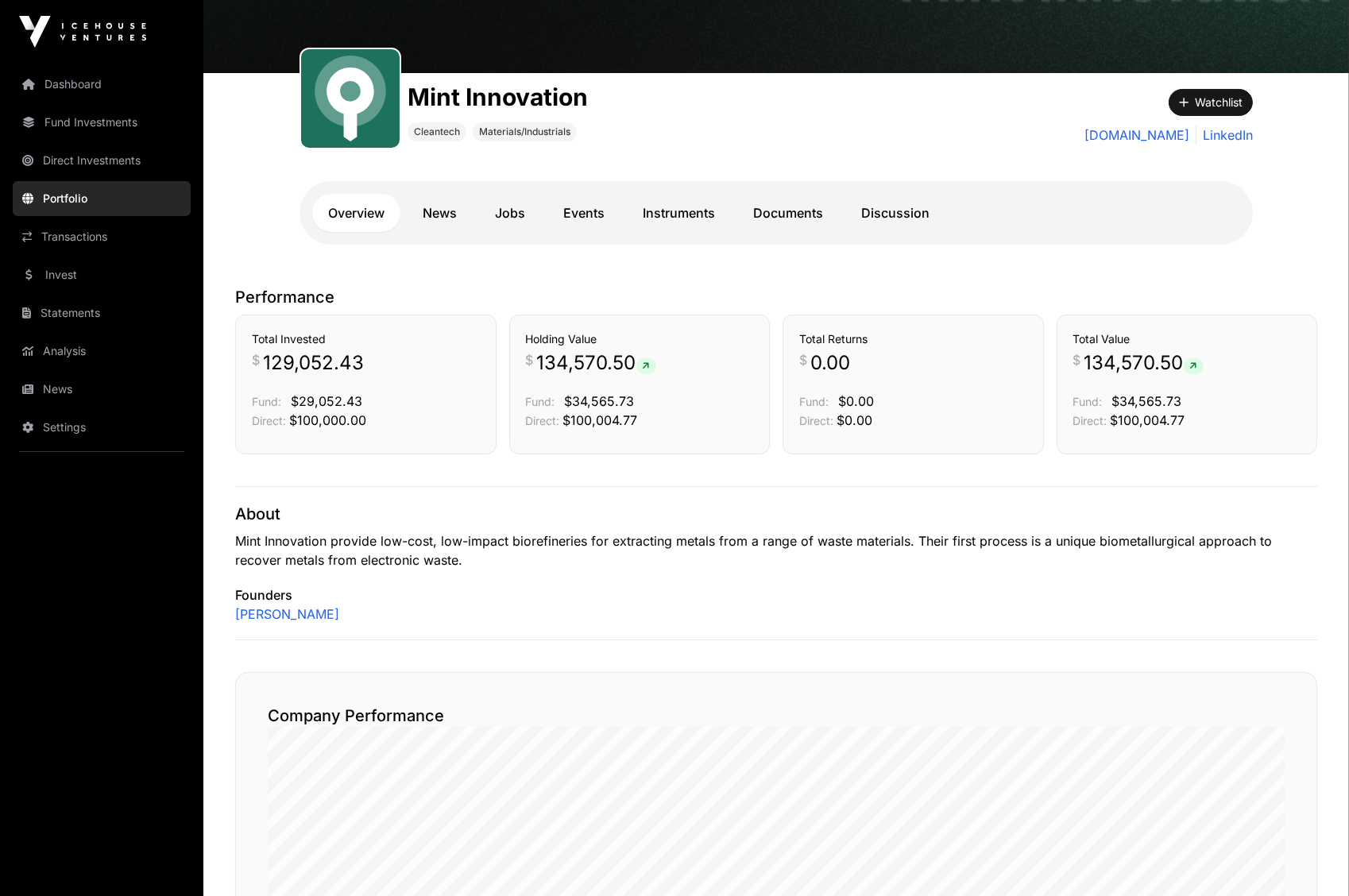
scroll to position [83, 0]
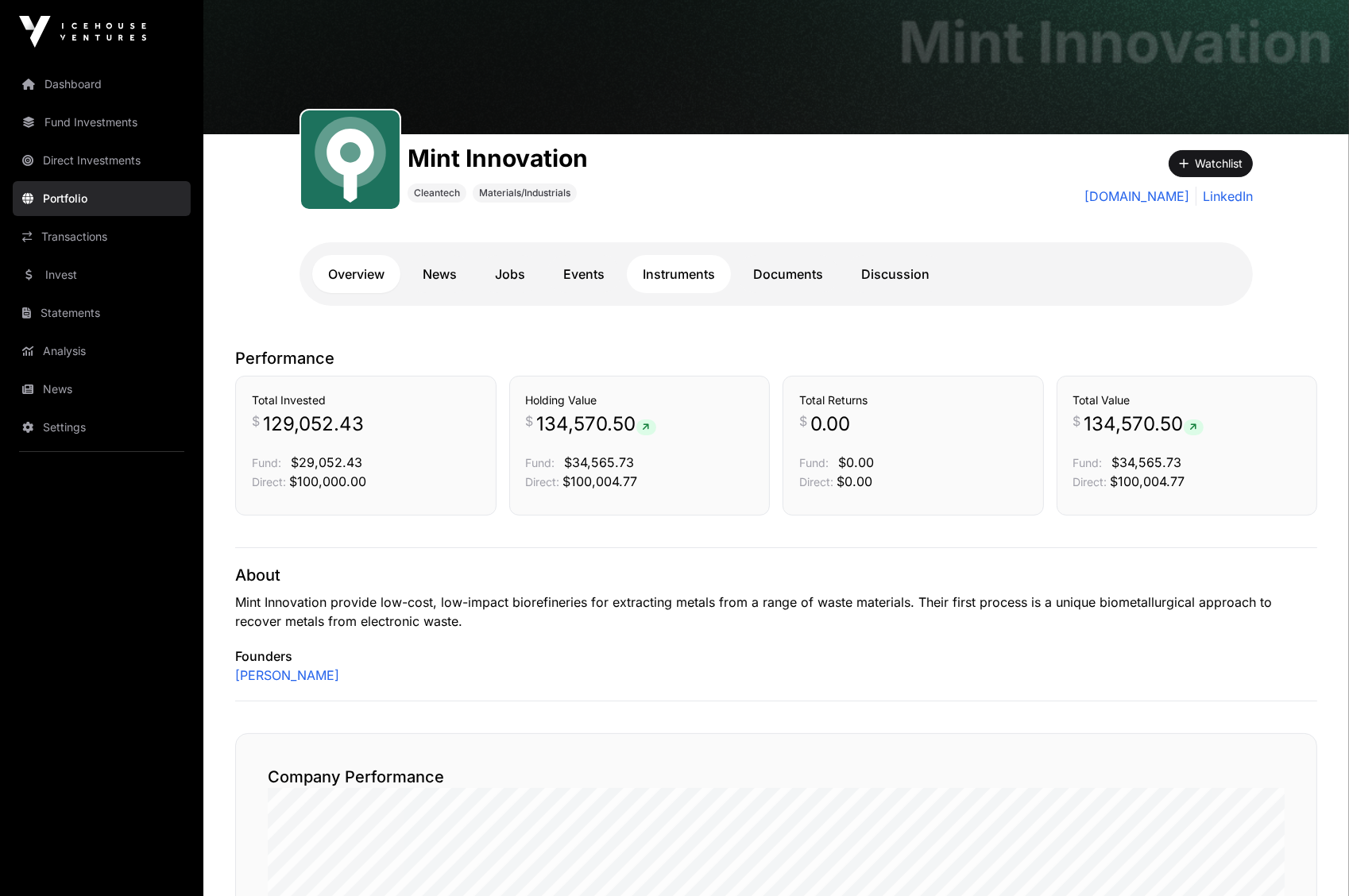
click at [631, 267] on link "Instruments" at bounding box center [679, 274] width 105 height 38
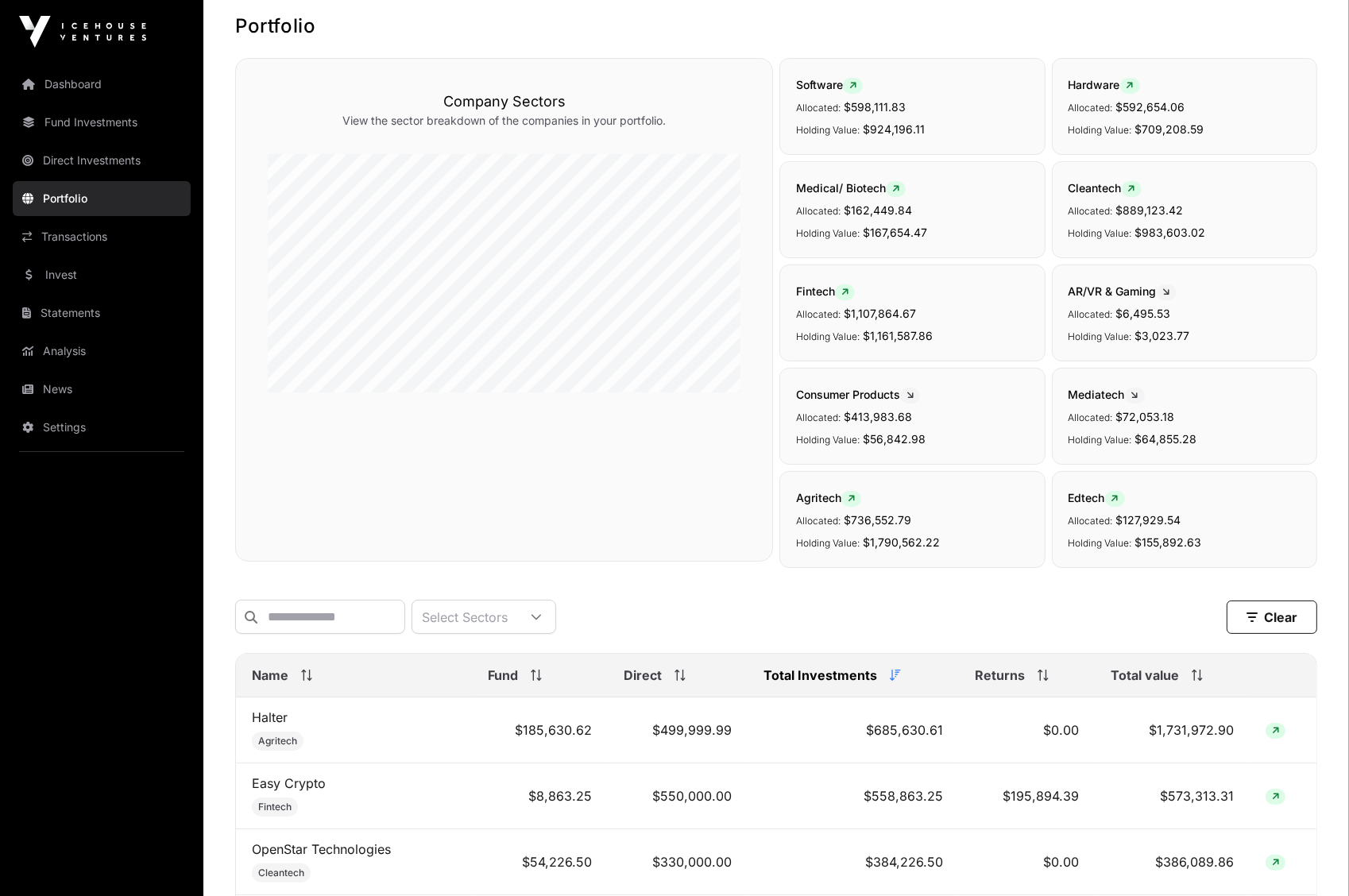
scroll to position [175, 0]
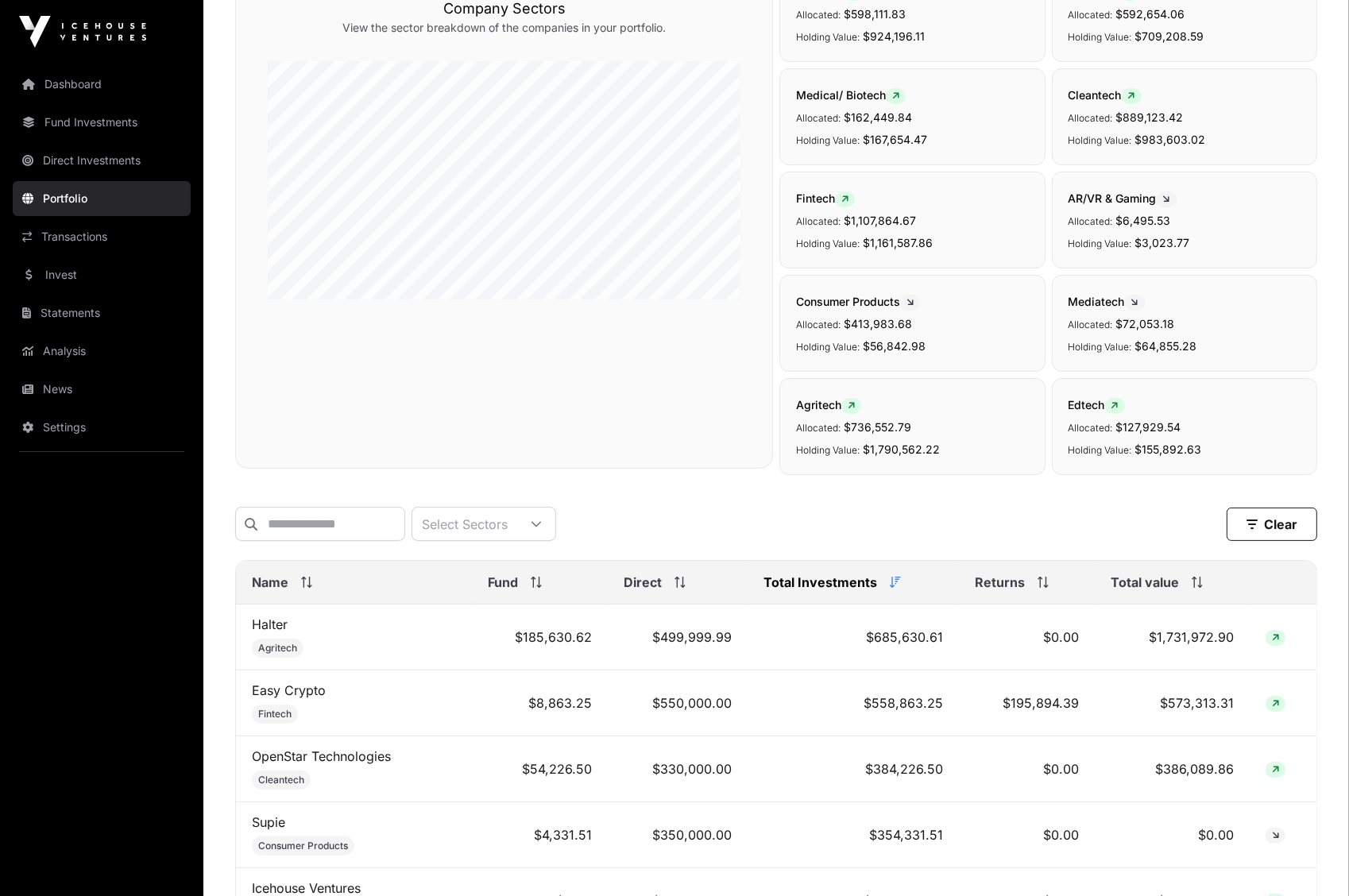
scroll to position [184, 0]
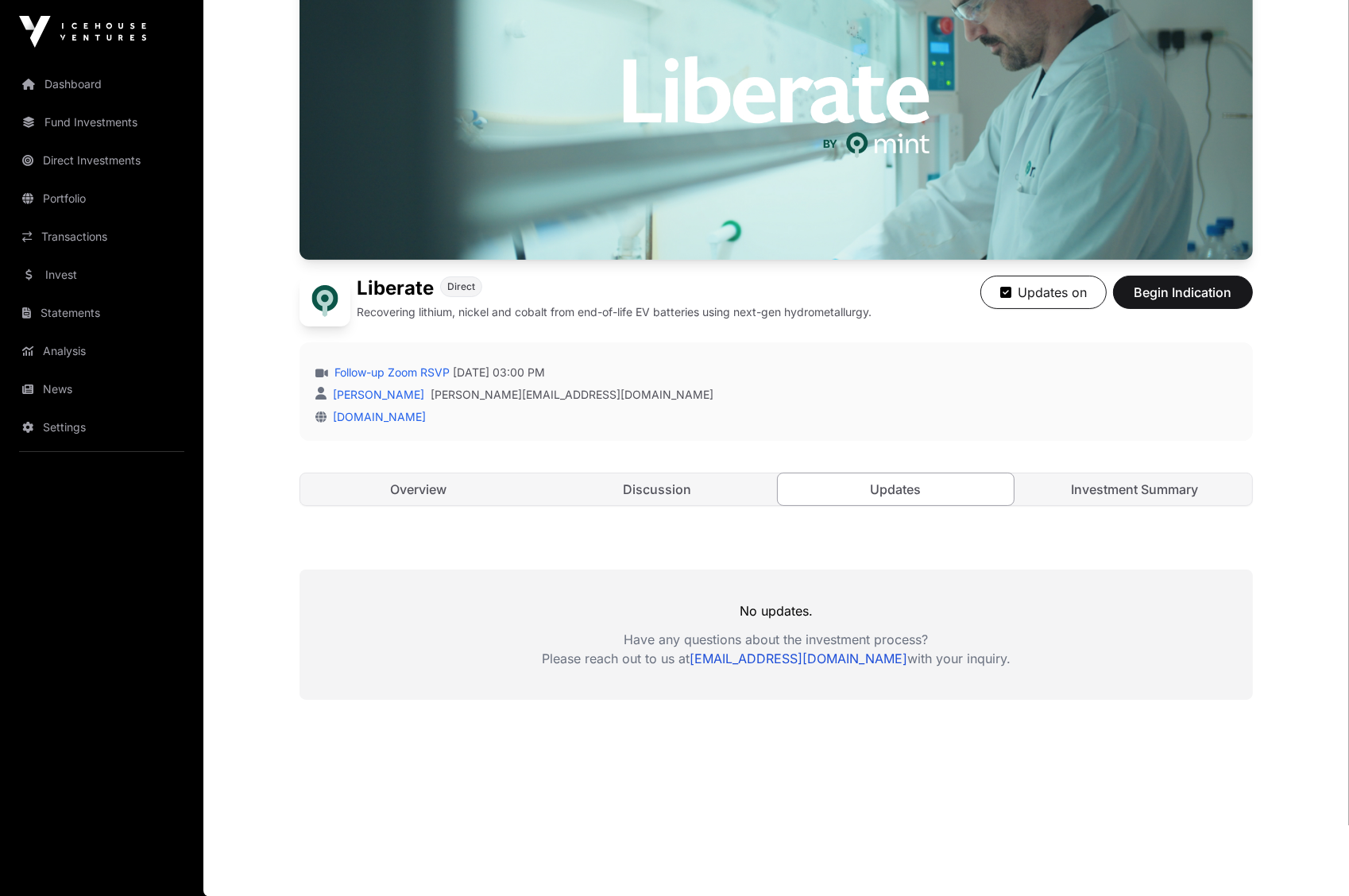
click at [434, 461] on div "Open Liberate Direct Recovering lithium, nickel and cobalt from end-of-life EV …" at bounding box center [776, 245] width 954 height 583
click at [435, 478] on link "Overview" at bounding box center [417, 489] width 236 height 32
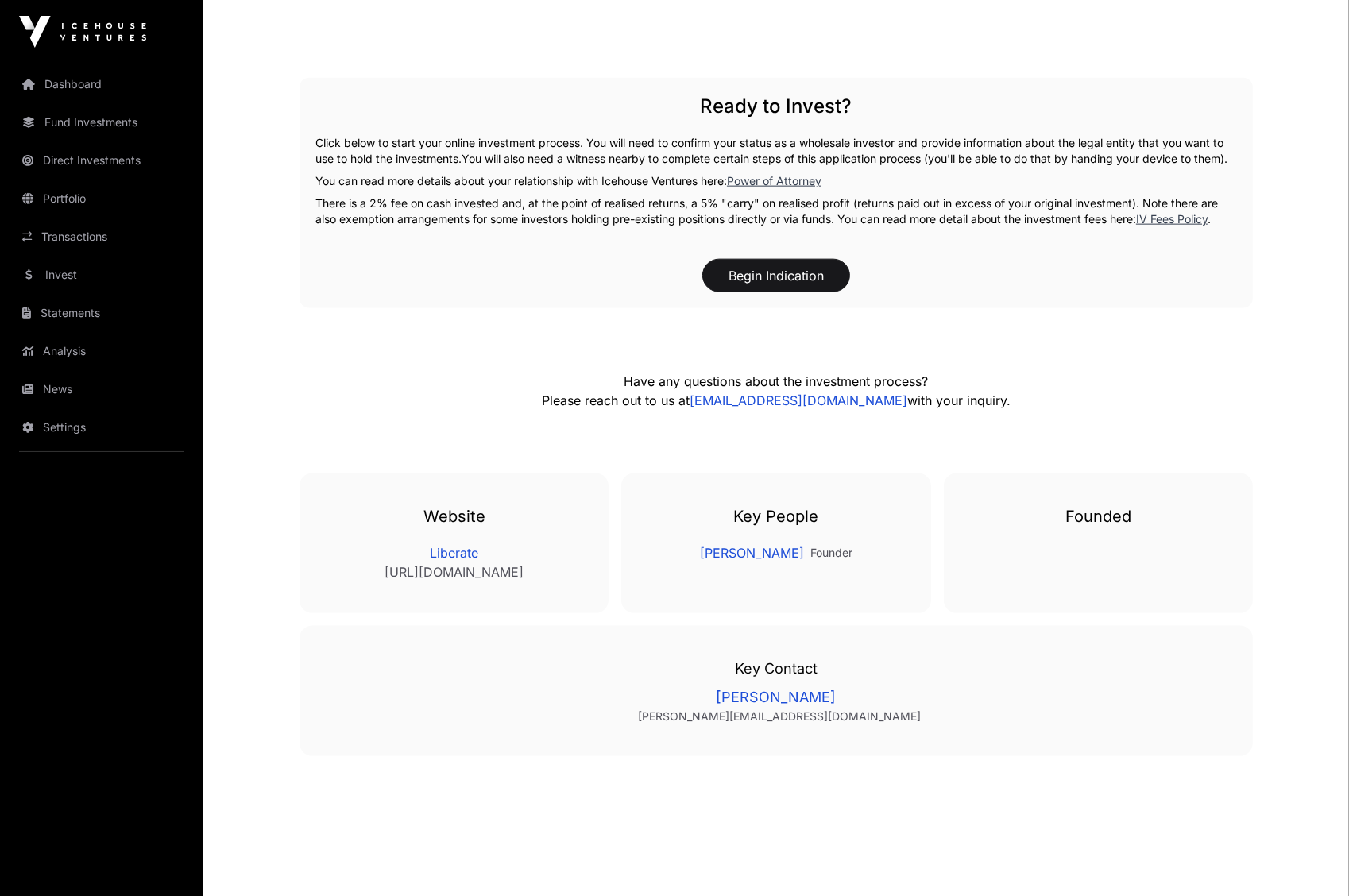
scroll to position [2517, 0]
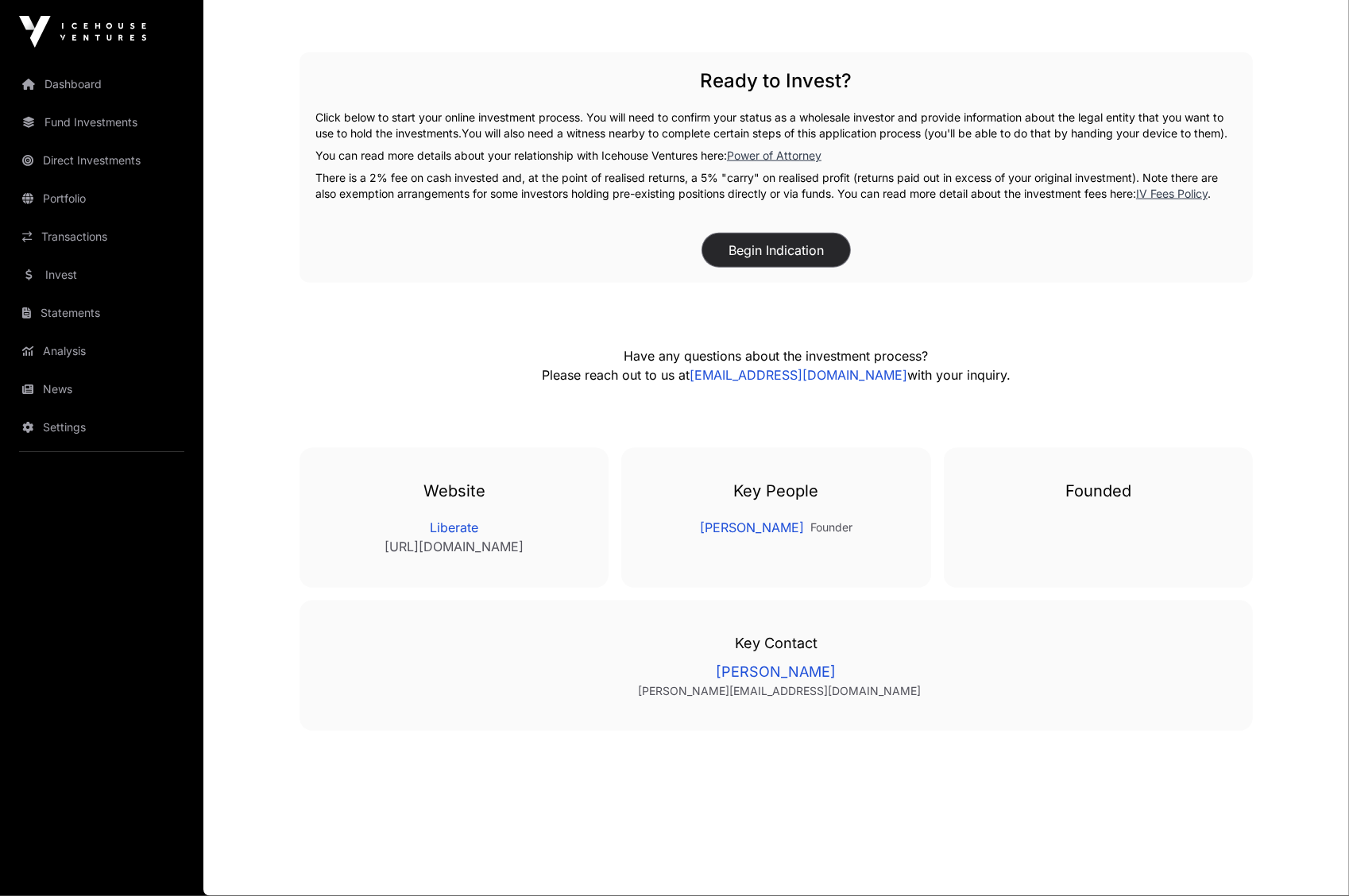
click at [796, 239] on button "Begin Indication" at bounding box center [776, 250] width 148 height 34
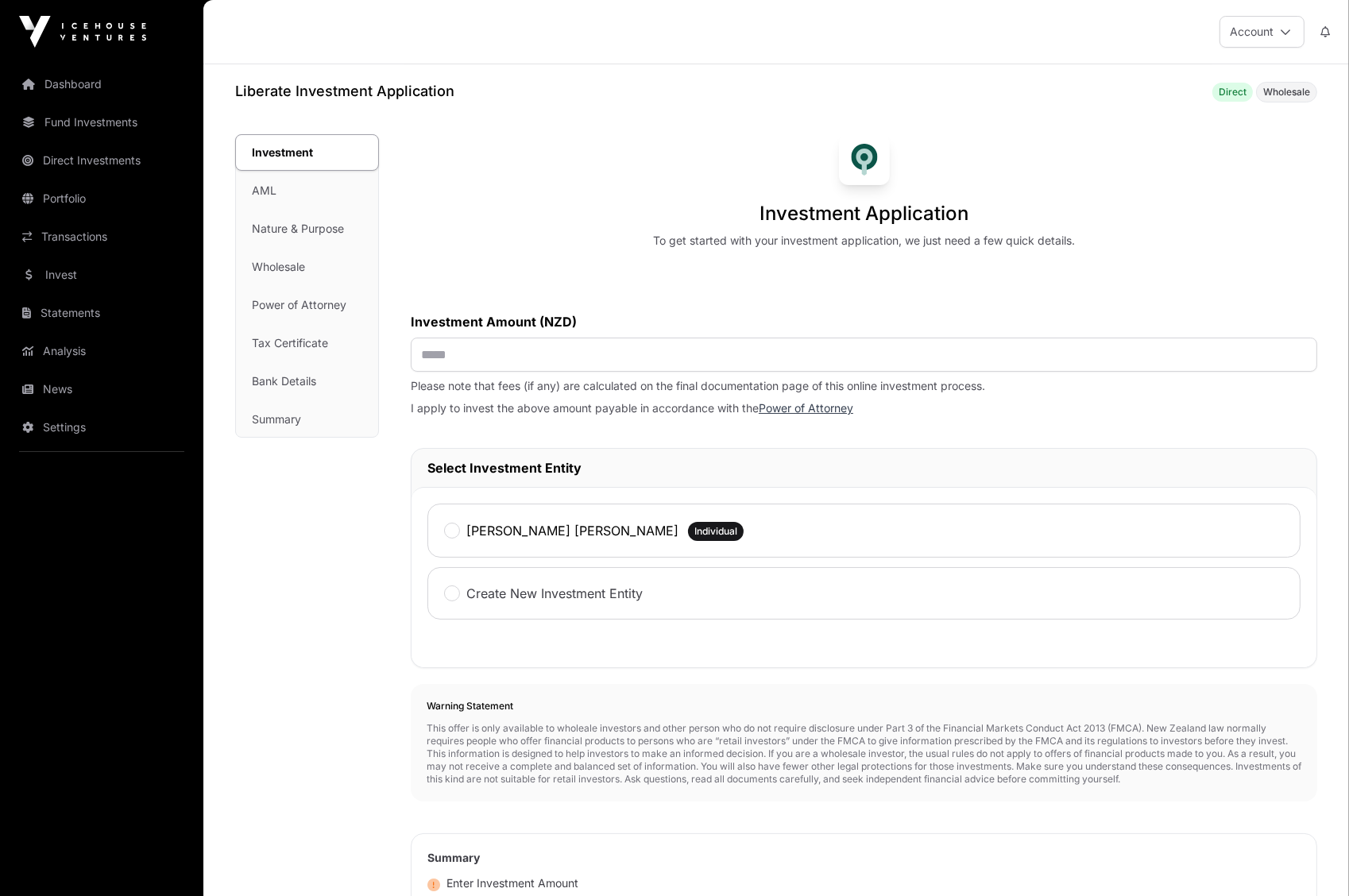
click at [1281, 96] on span "Wholesale" at bounding box center [1287, 92] width 47 height 13
click at [987, 337] on input "text" at bounding box center [863, 354] width 906 height 34
type input "********"
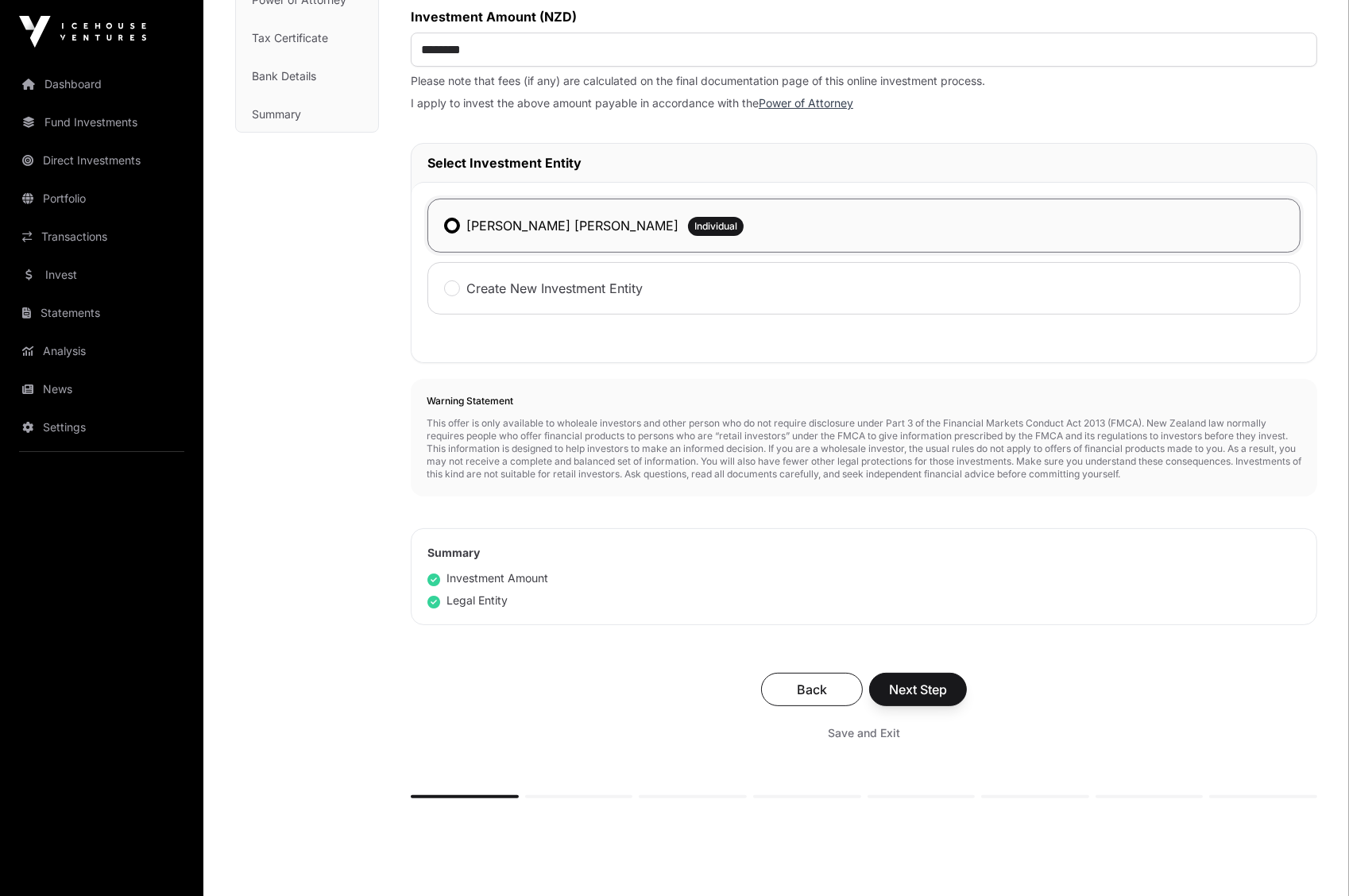
scroll to position [343, 0]
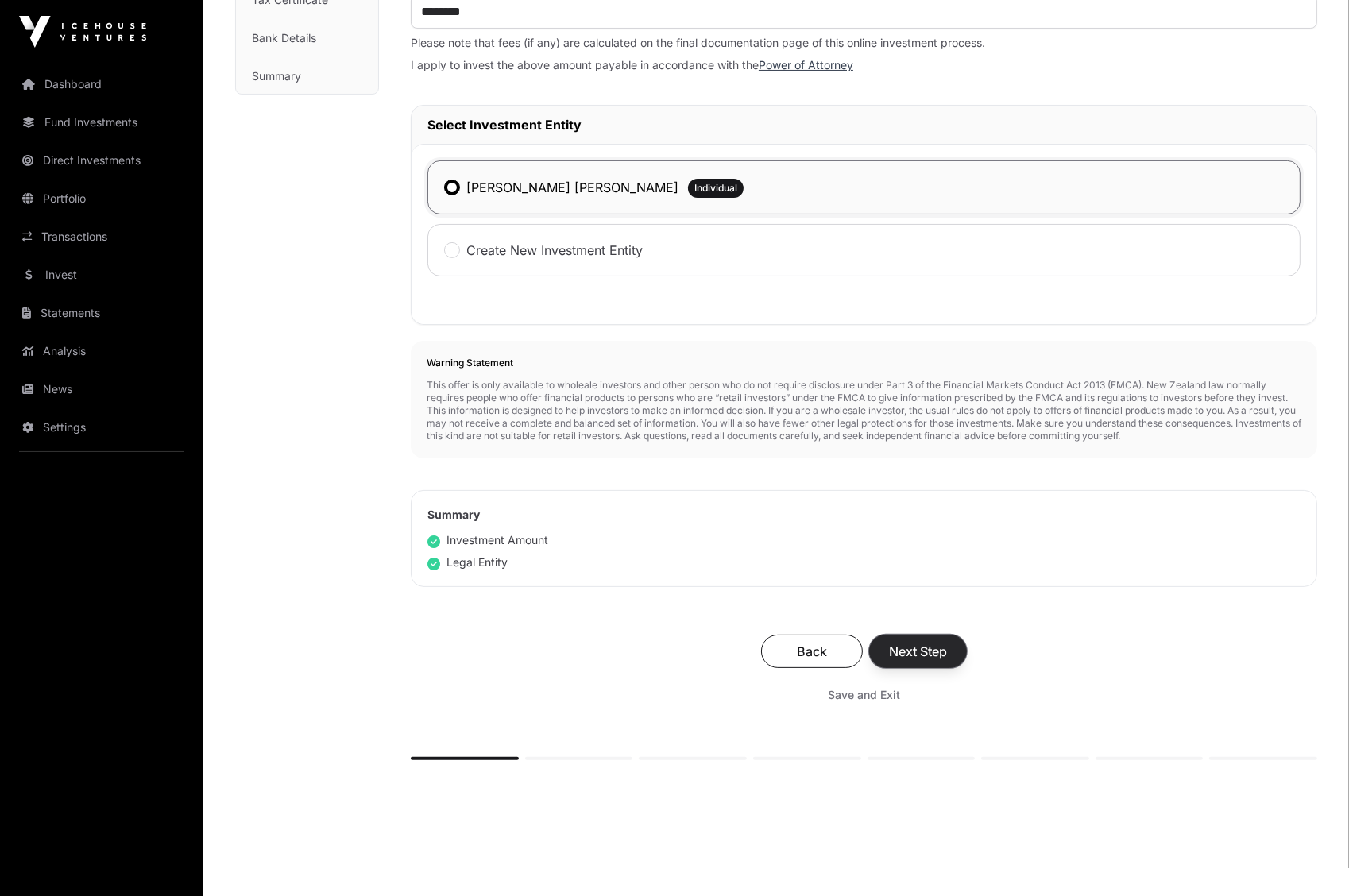
click at [956, 648] on button "Next Step" at bounding box center [917, 652] width 98 height 34
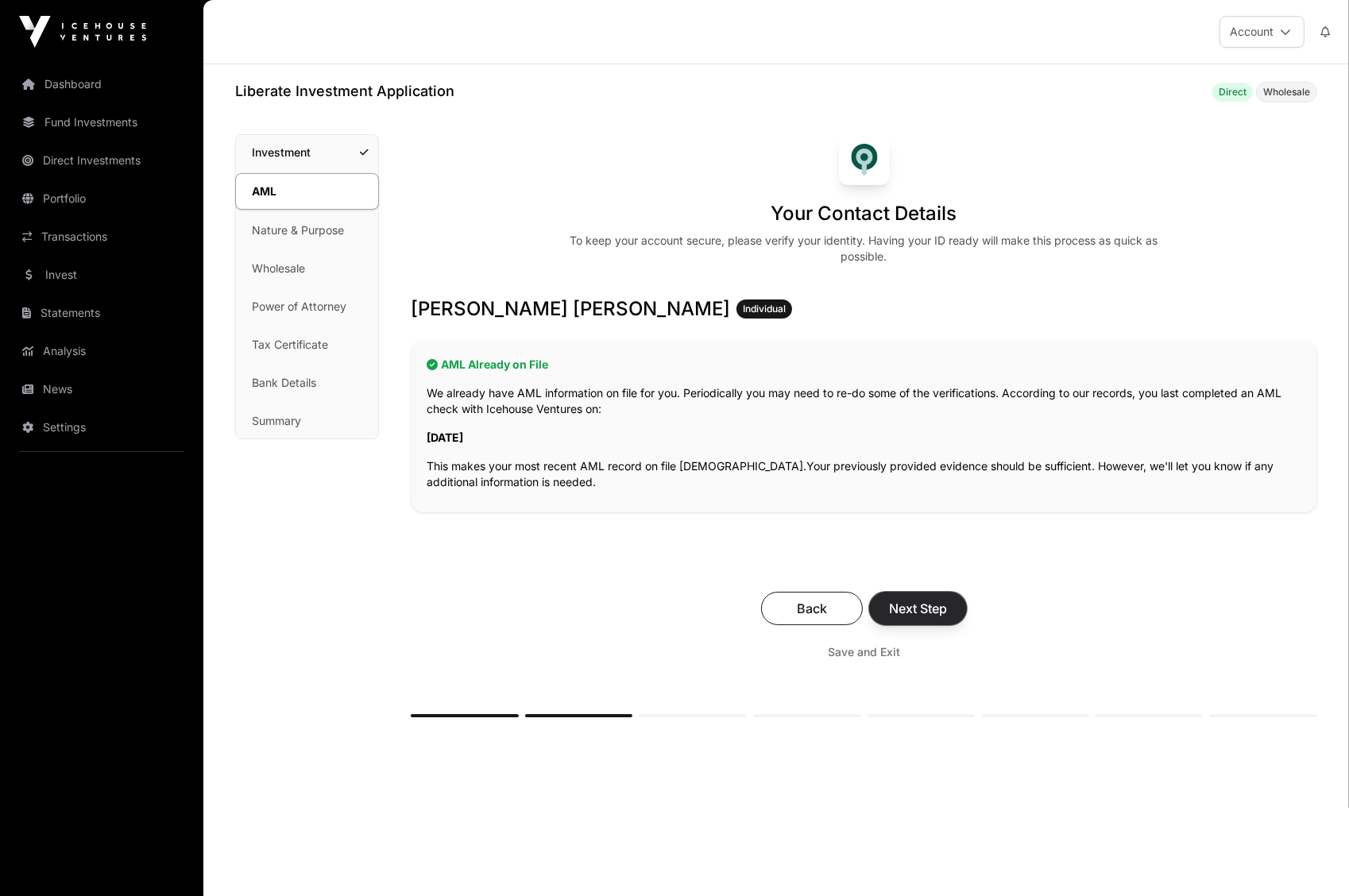
click at [926, 619] on button "Next Step" at bounding box center [917, 608] width 98 height 34
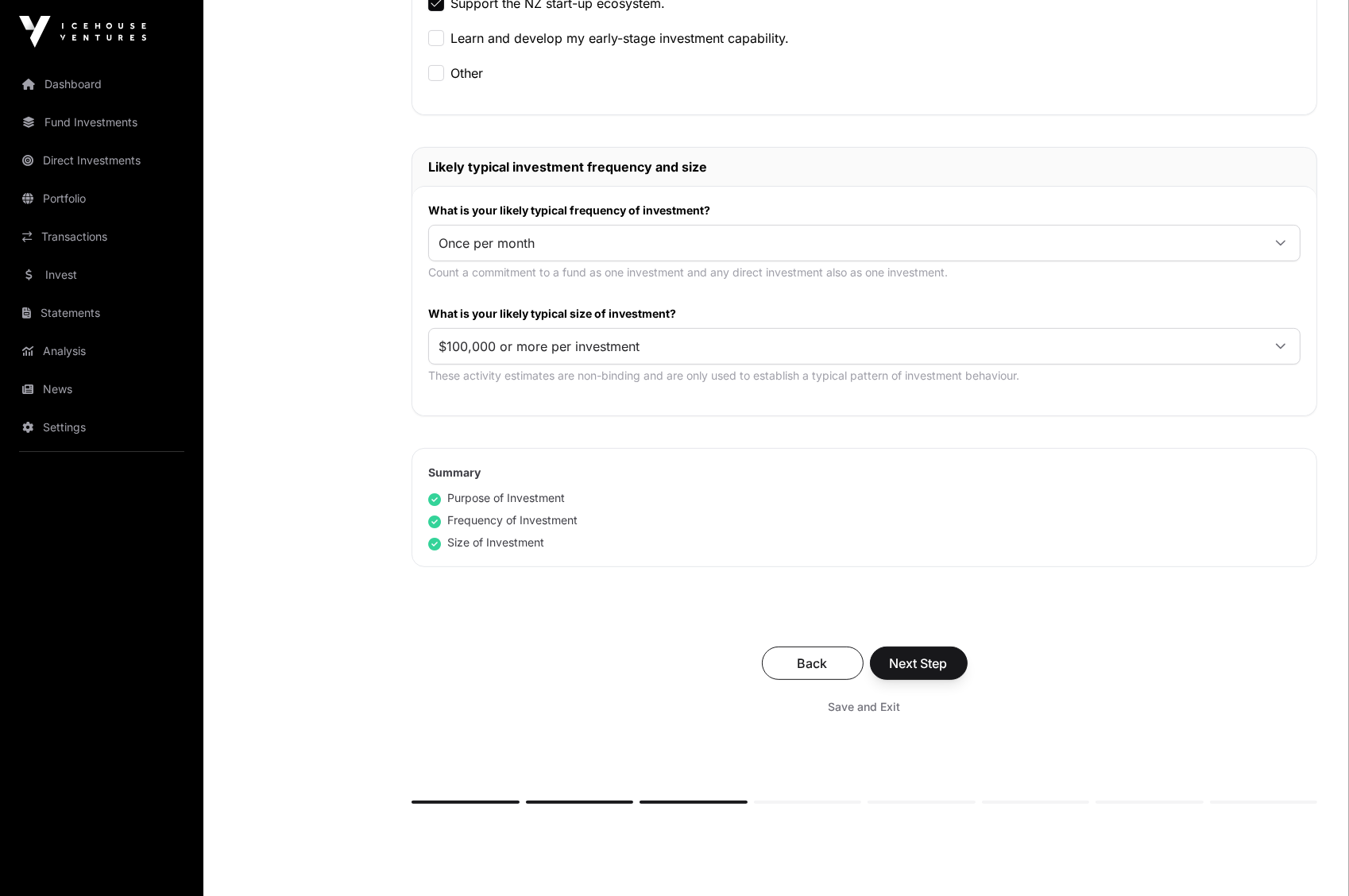
scroll to position [662, 0]
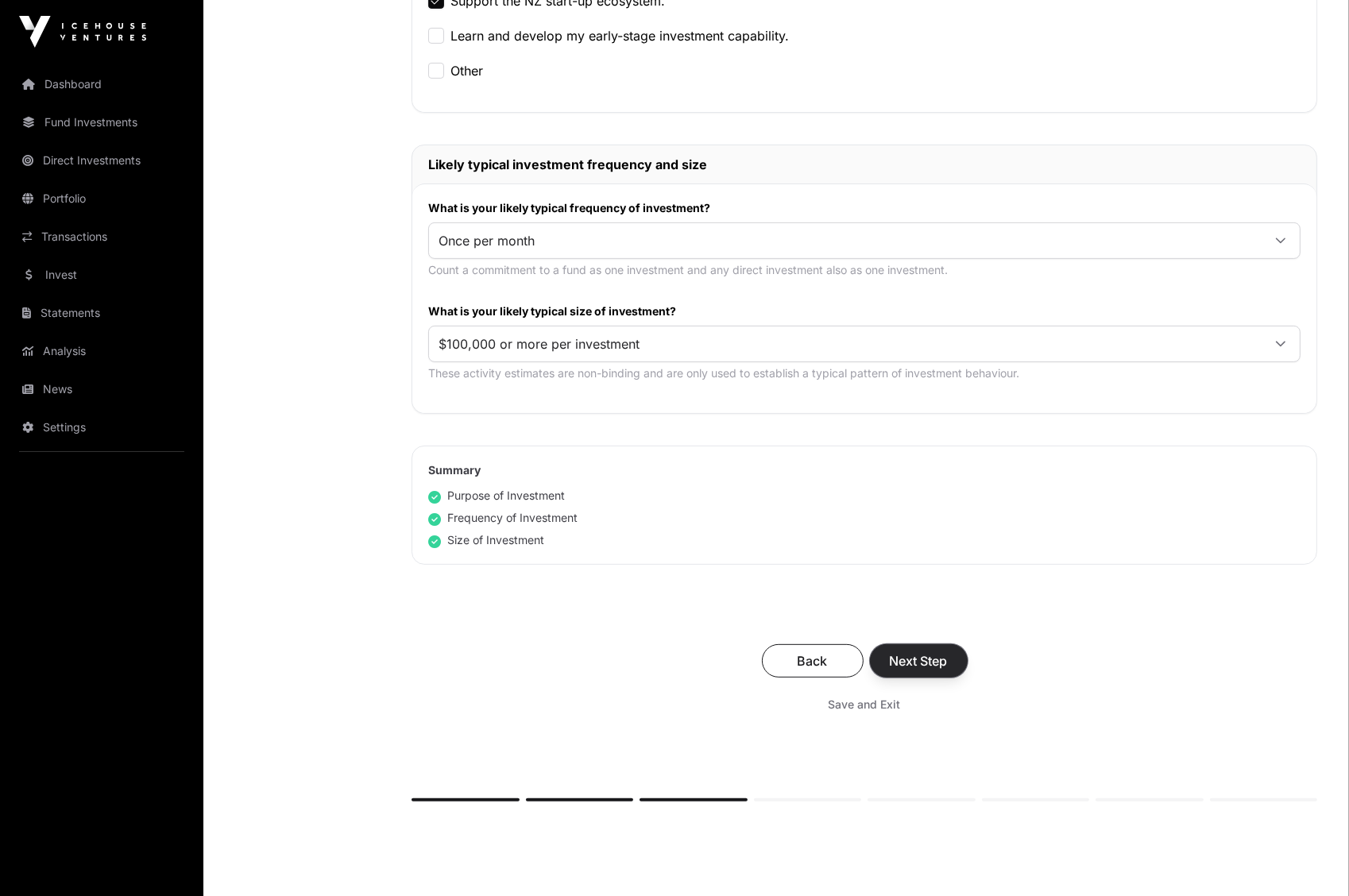
click at [932, 663] on span "Next Step" at bounding box center [918, 659] width 58 height 19
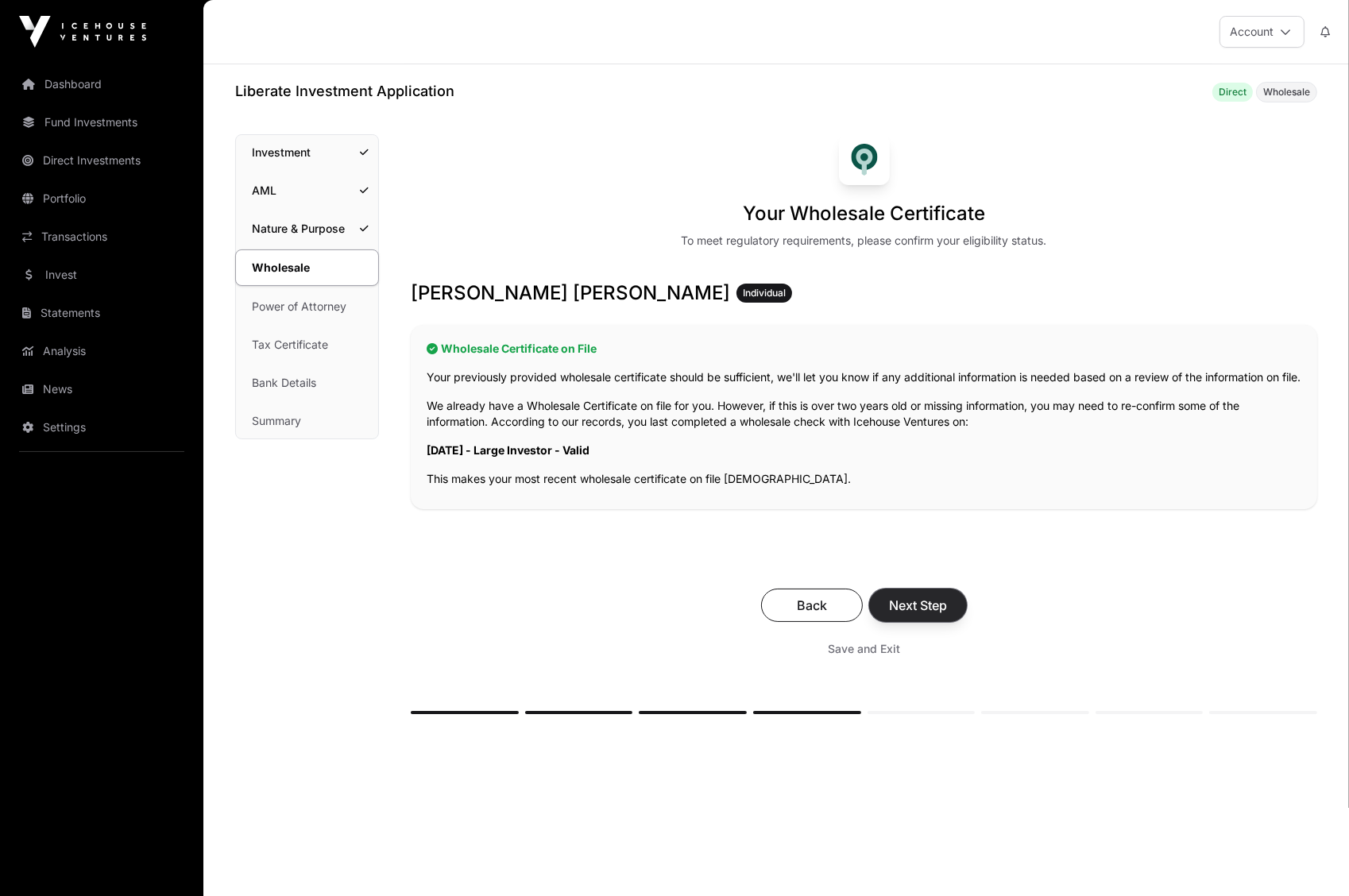
click at [926, 614] on span "Next Step" at bounding box center [917, 604] width 58 height 19
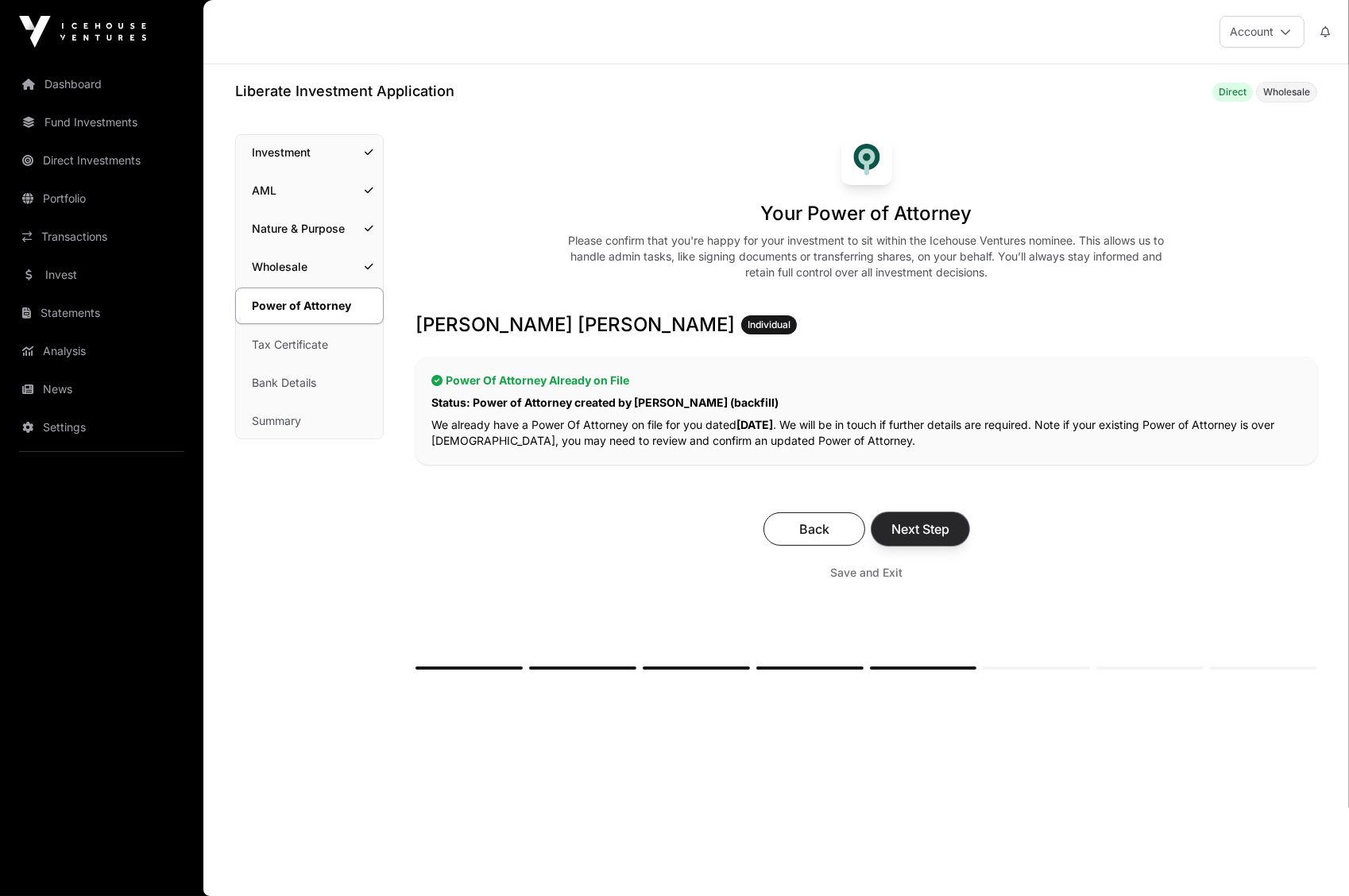
click at [940, 524] on span "Next Step" at bounding box center [920, 528] width 58 height 19
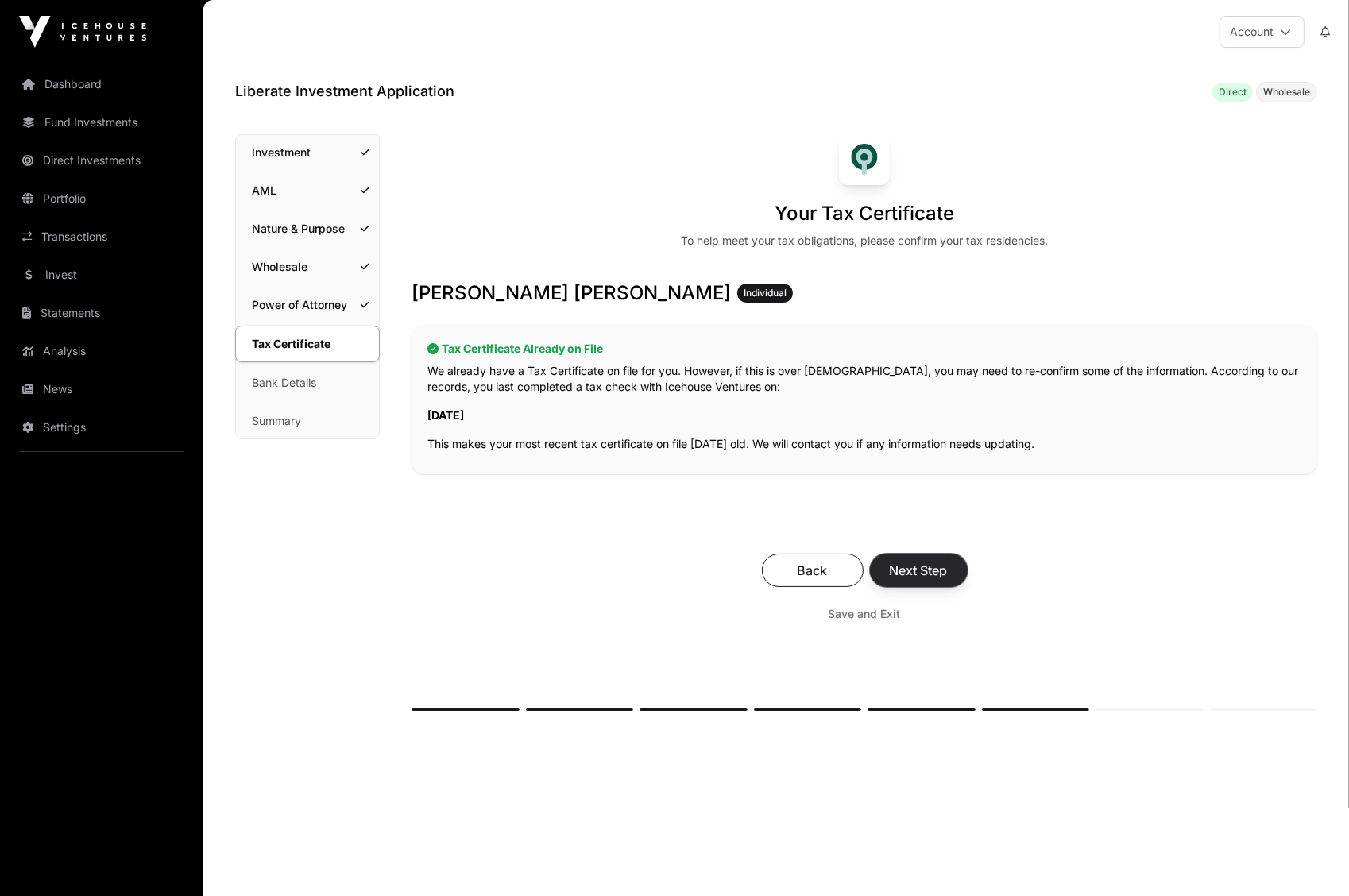
click at [930, 570] on span "Next Step" at bounding box center [918, 570] width 58 height 19
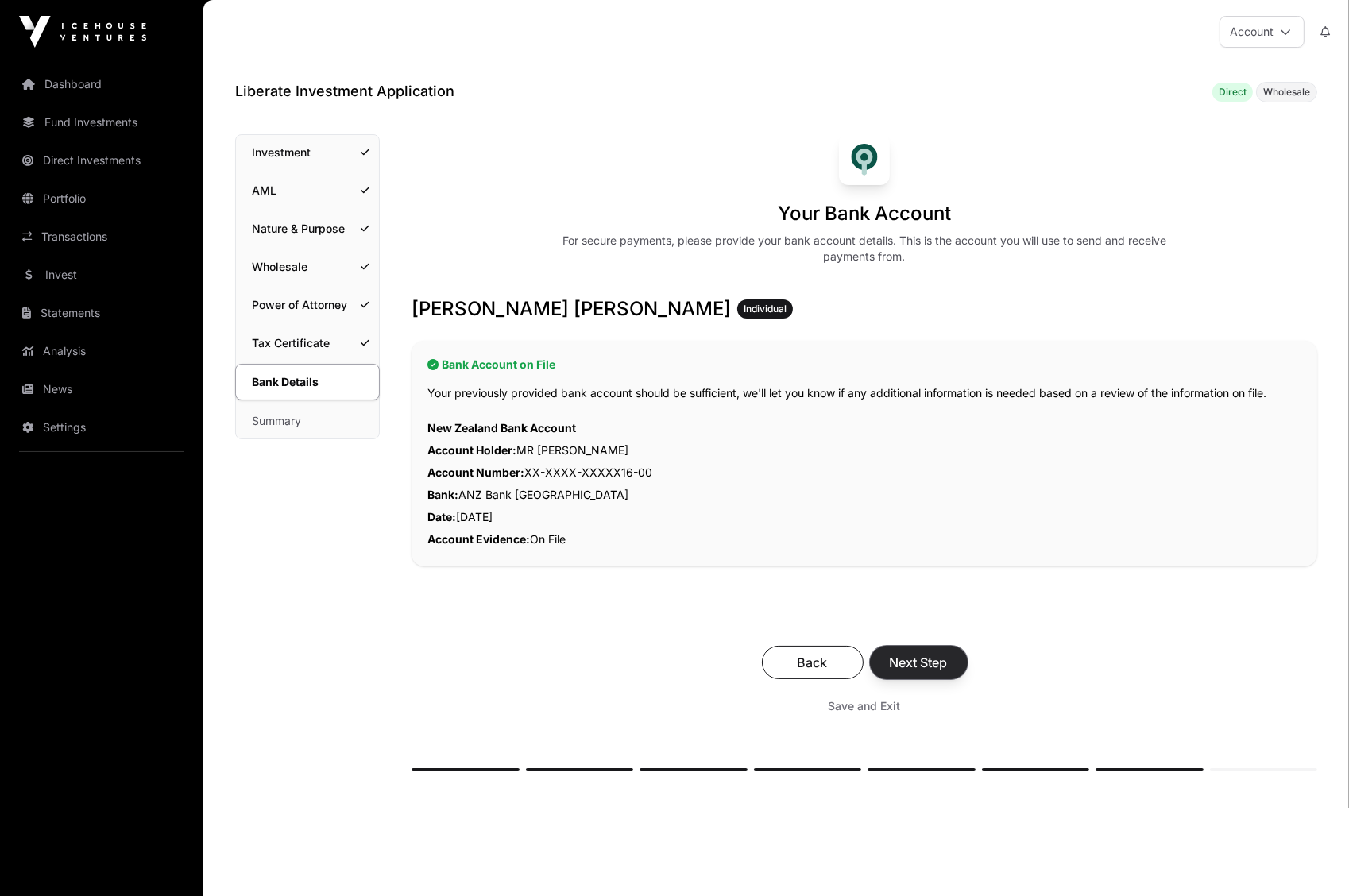
click at [932, 659] on span "Next Step" at bounding box center [918, 661] width 58 height 19
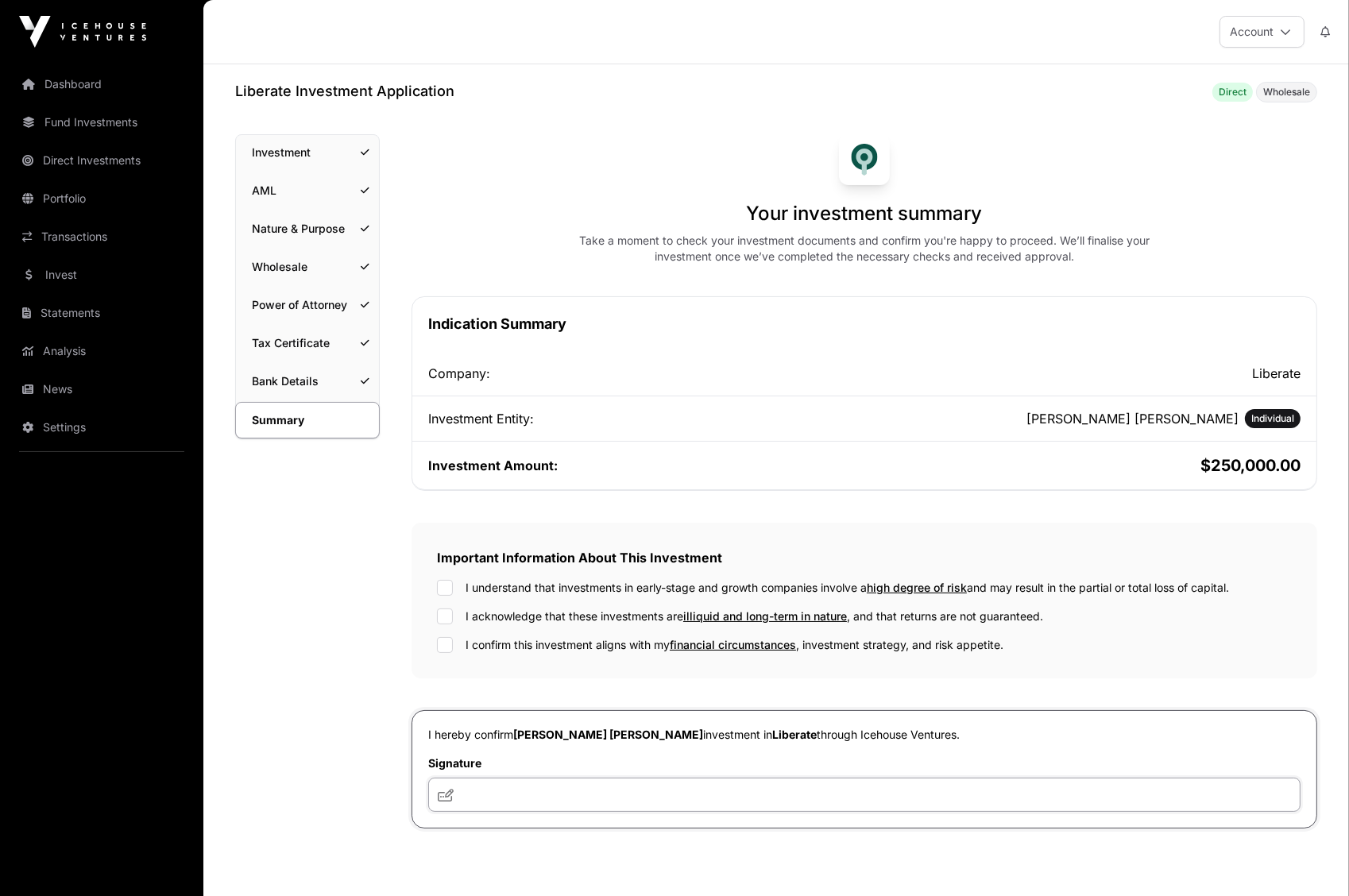
click at [634, 786] on input "text" at bounding box center [864, 794] width 872 height 34
type input "**********"
click at [1080, 708] on div "**********" at bounding box center [864, 562] width 905 height 532
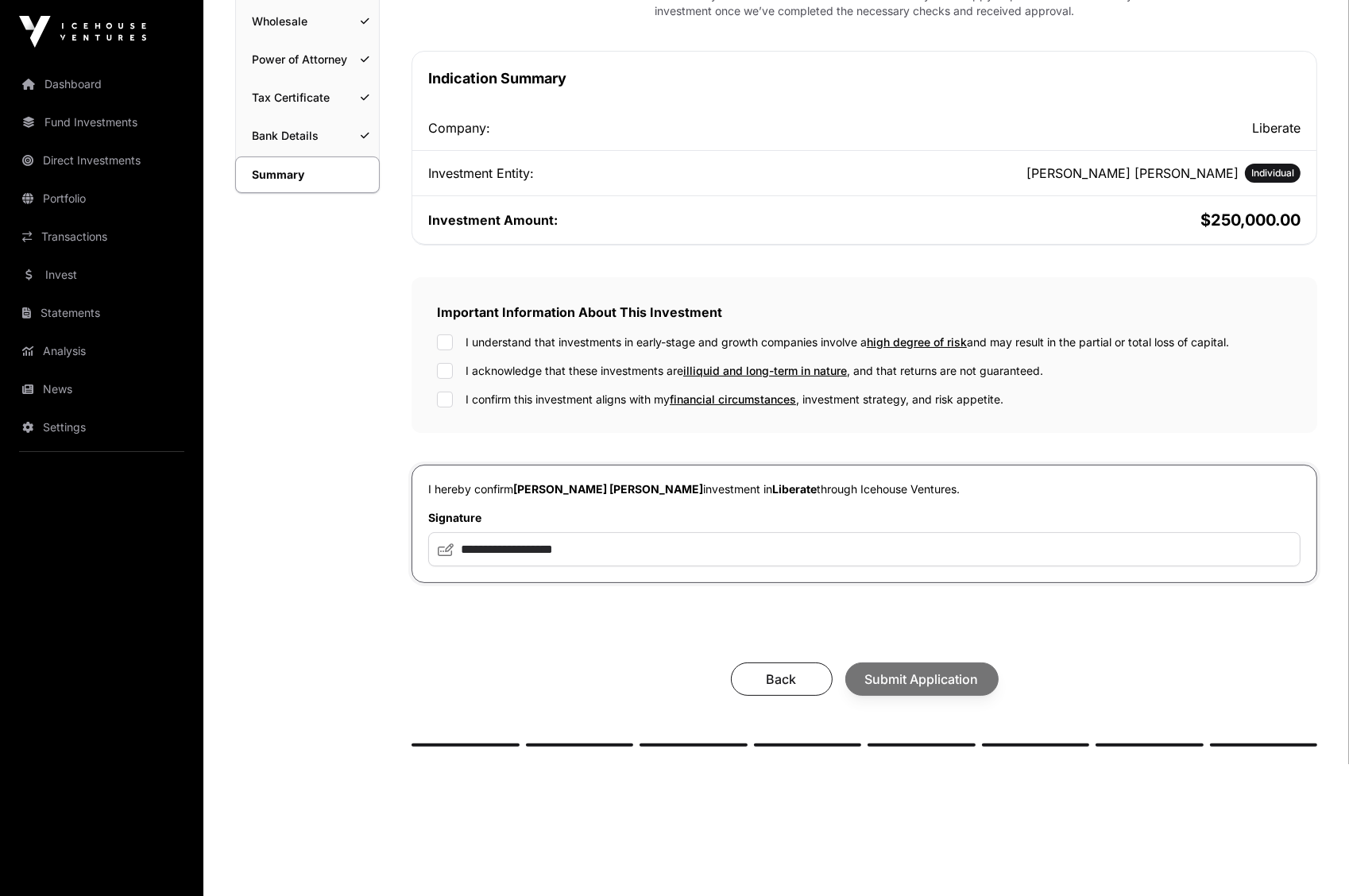
scroll to position [293, 0]
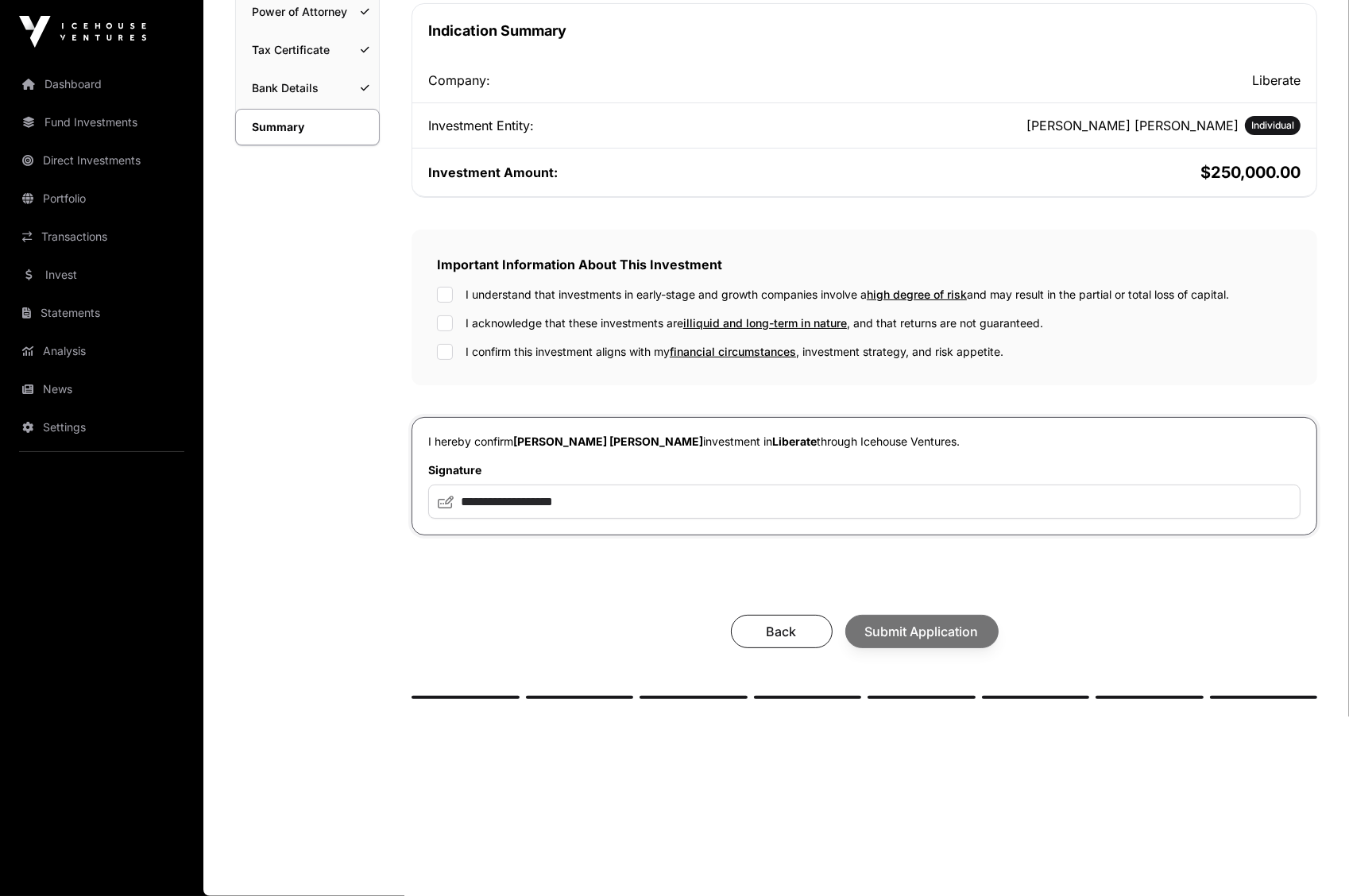
click at [971, 640] on div "Back Submit Application" at bounding box center [864, 631] width 874 height 34
click at [913, 679] on div "**********" at bounding box center [864, 270] width 905 height 858
click at [935, 635] on span "Submit Application" at bounding box center [921, 631] width 113 height 19
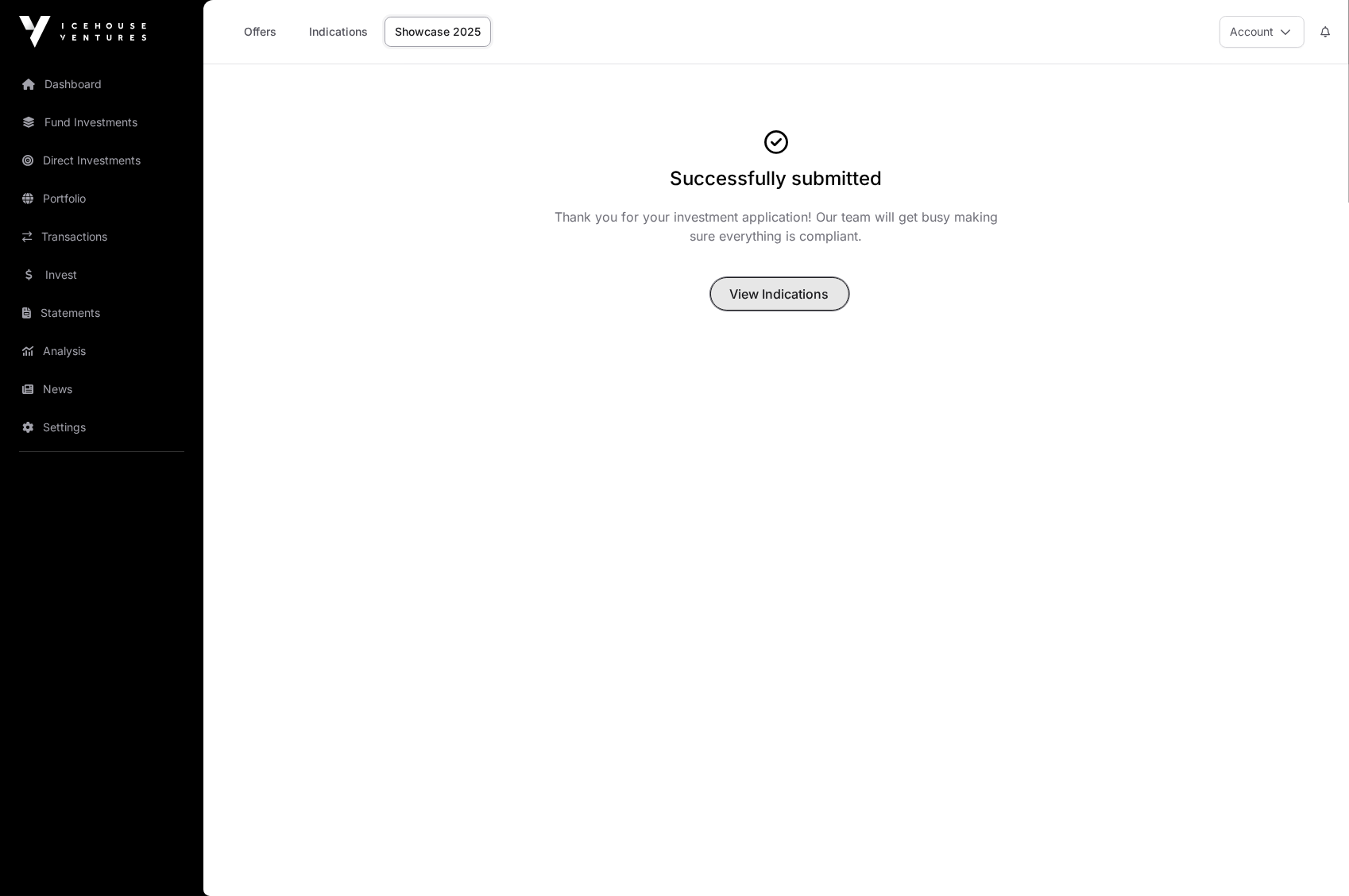
click at [746, 302] on span "View Indications" at bounding box center [779, 293] width 100 height 19
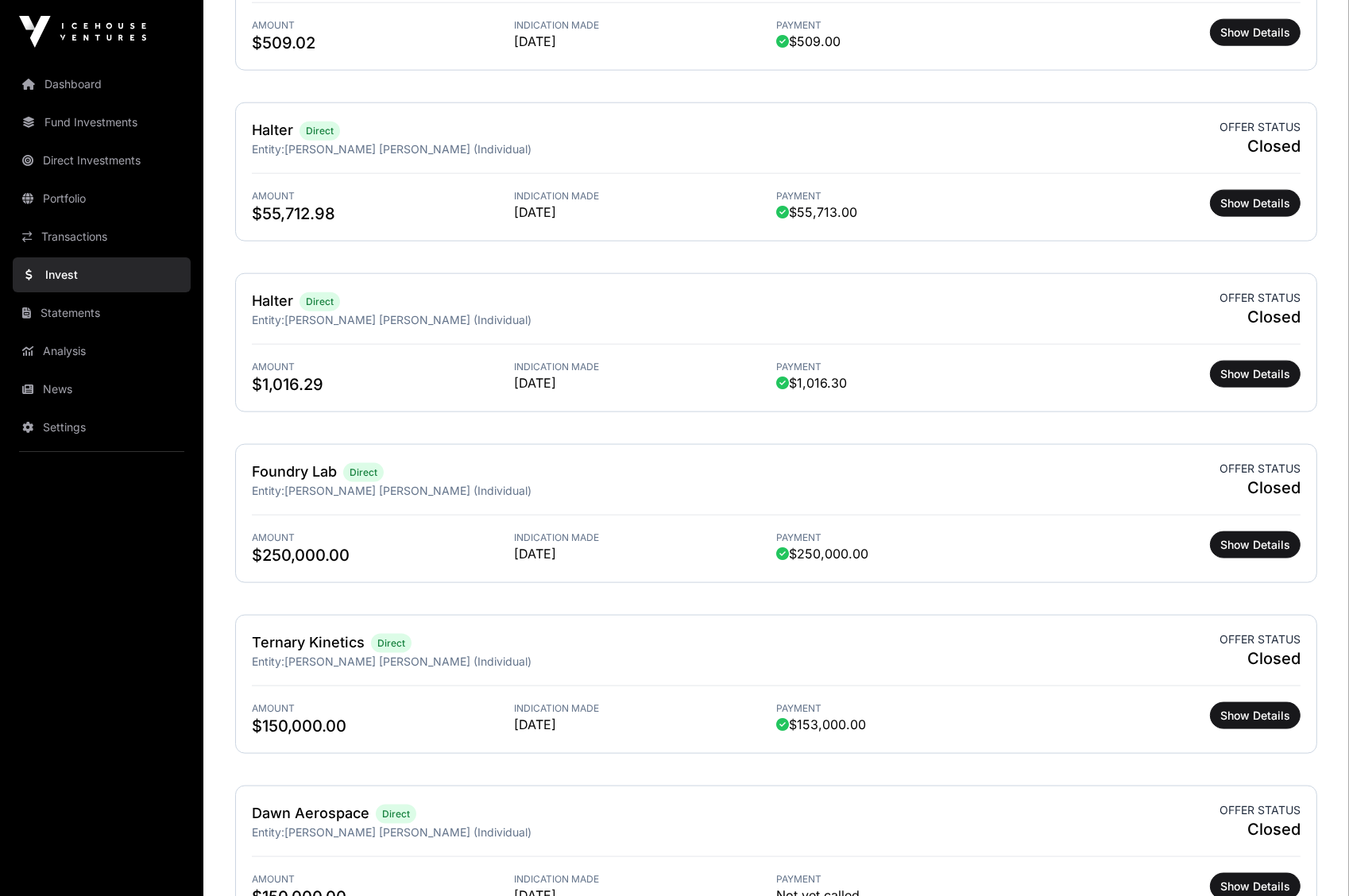
scroll to position [2367, 0]
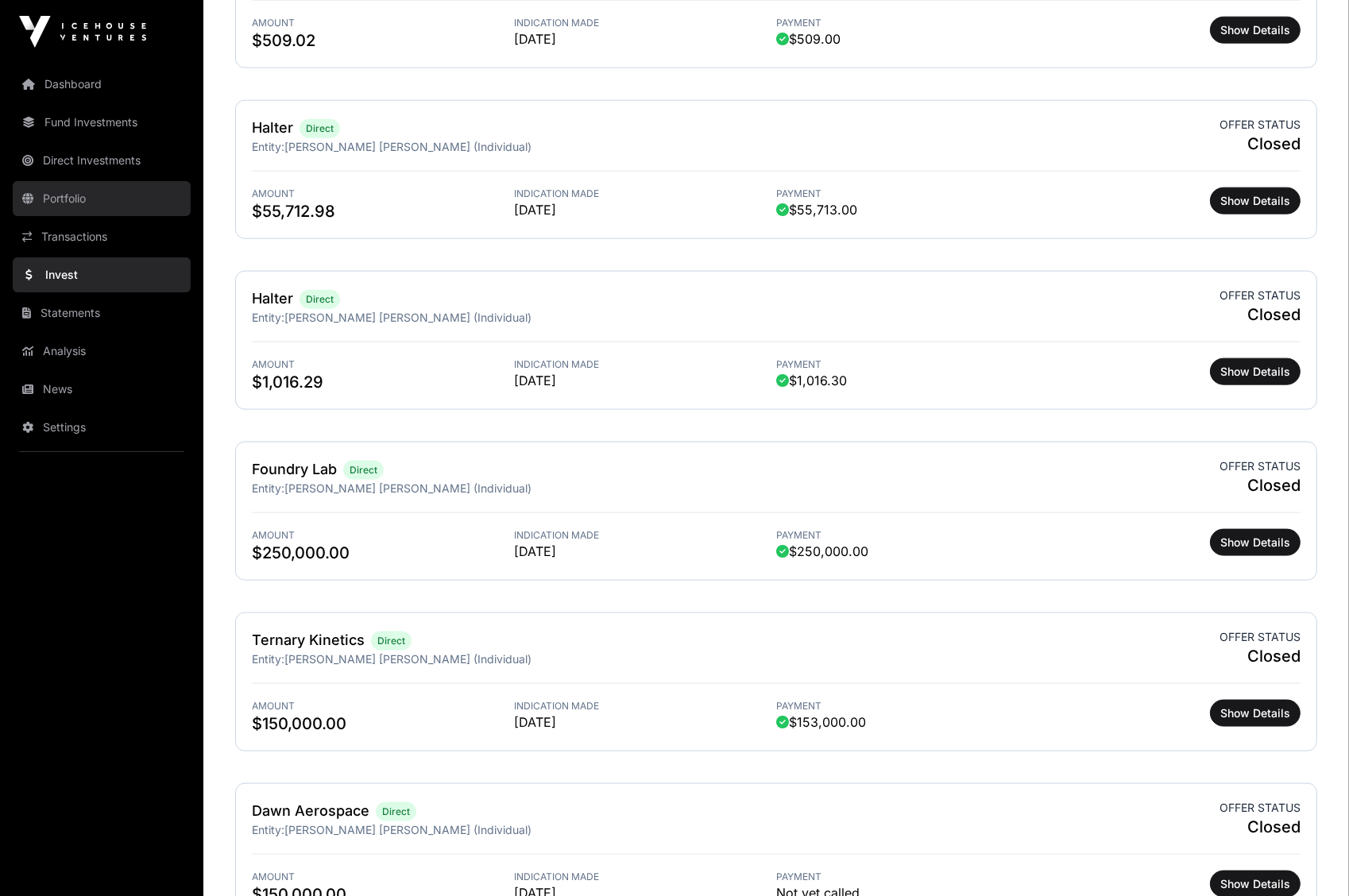
click at [80, 191] on link "Portfolio" at bounding box center [102, 198] width 178 height 34
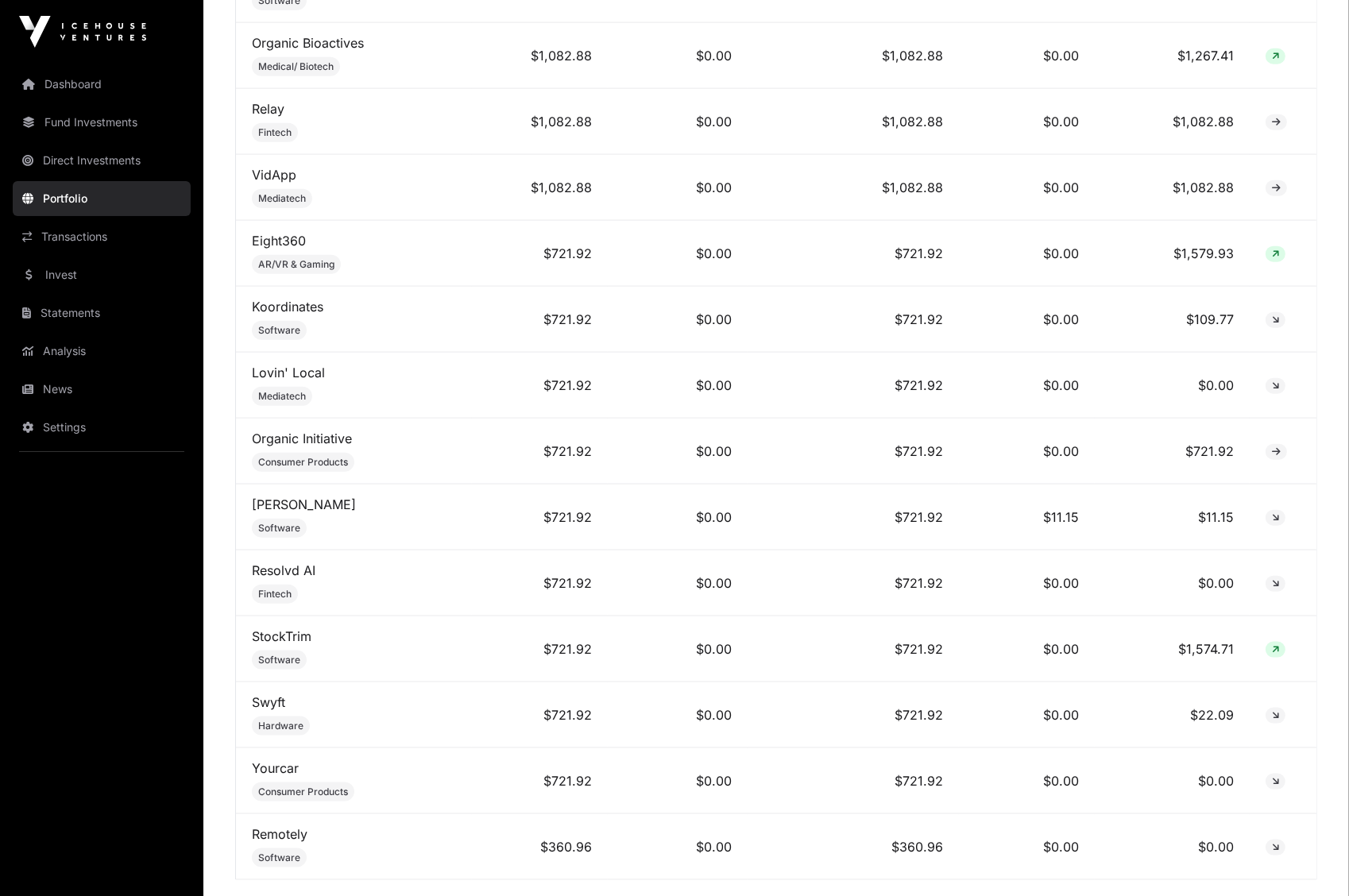
scroll to position [9587, 0]
click at [281, 826] on link "Remotely" at bounding box center [279, 834] width 55 height 16
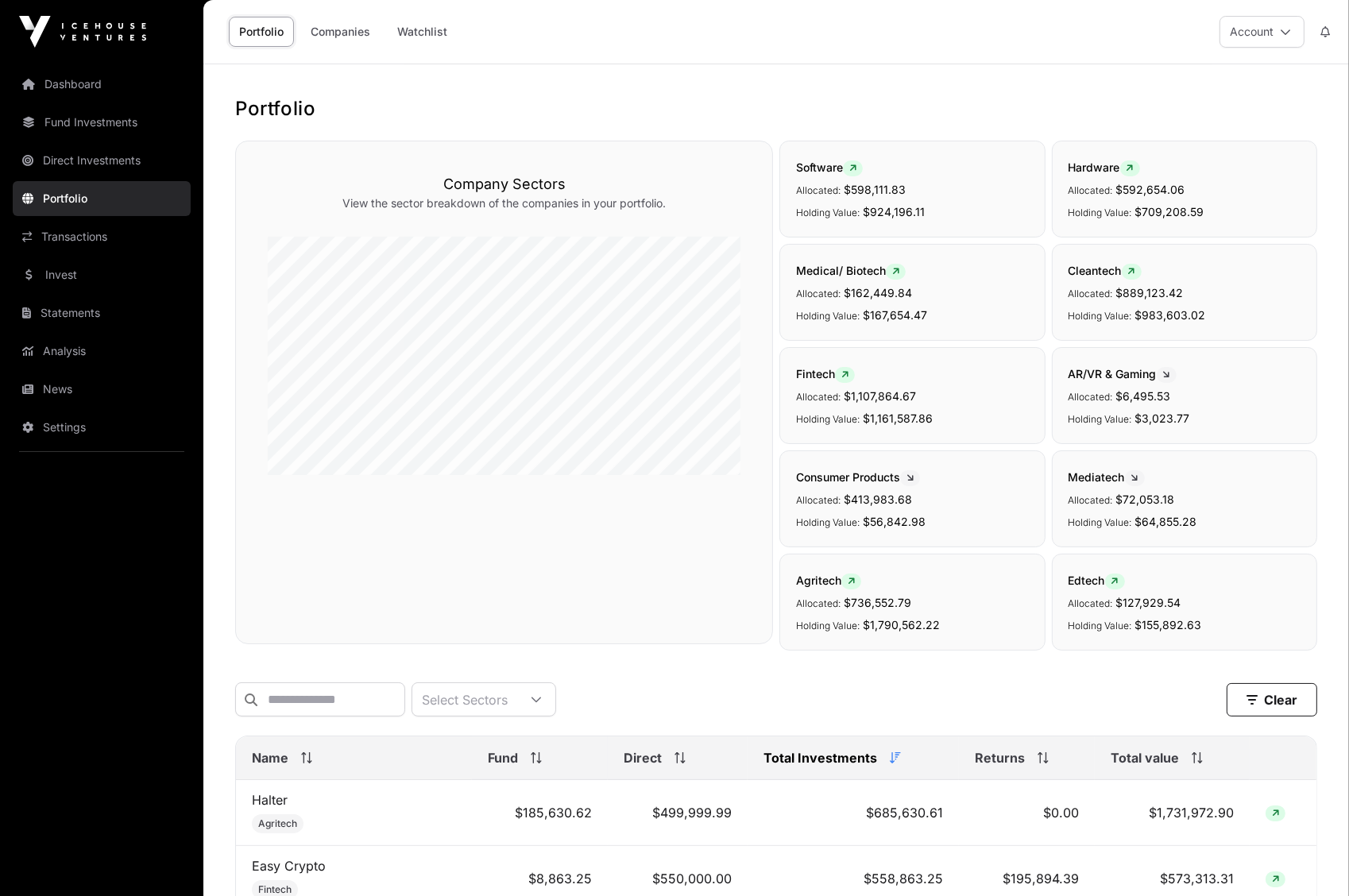
click at [1166, 754] on span "Total value" at bounding box center [1144, 757] width 68 height 19
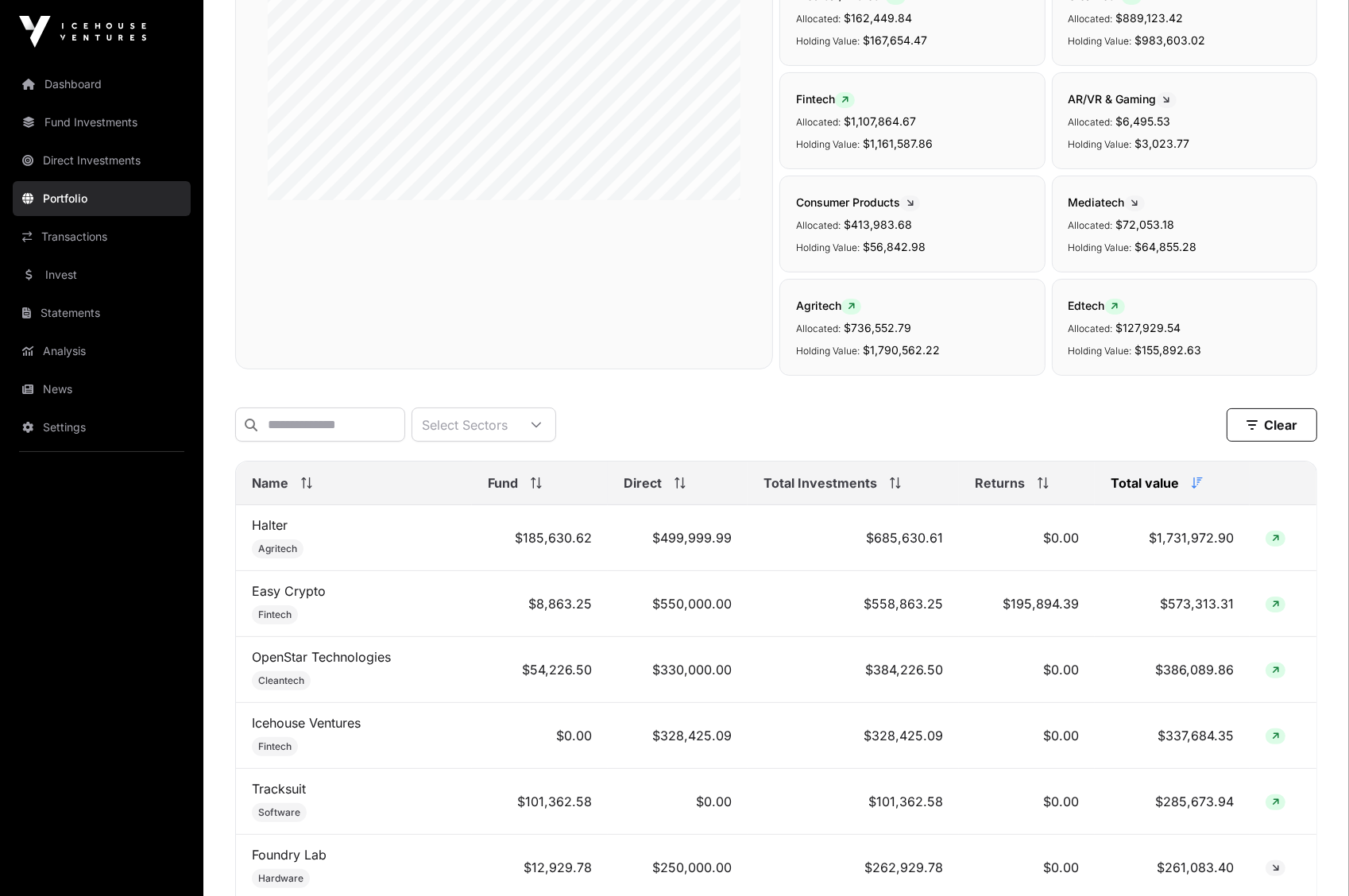
scroll to position [261, 0]
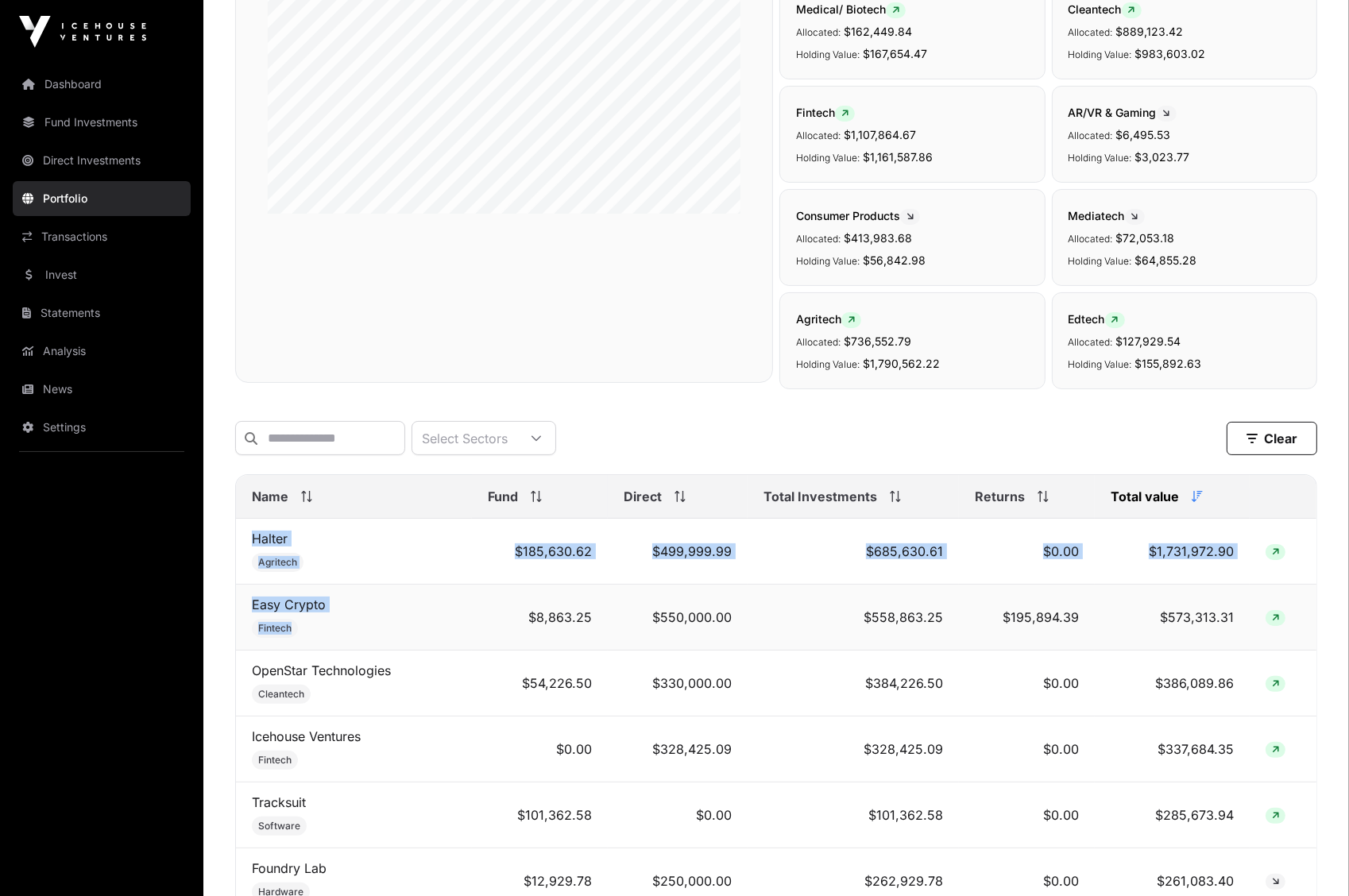
drag, startPoint x: 239, startPoint y: 535, endPoint x: 445, endPoint y: 614, distance: 220.6
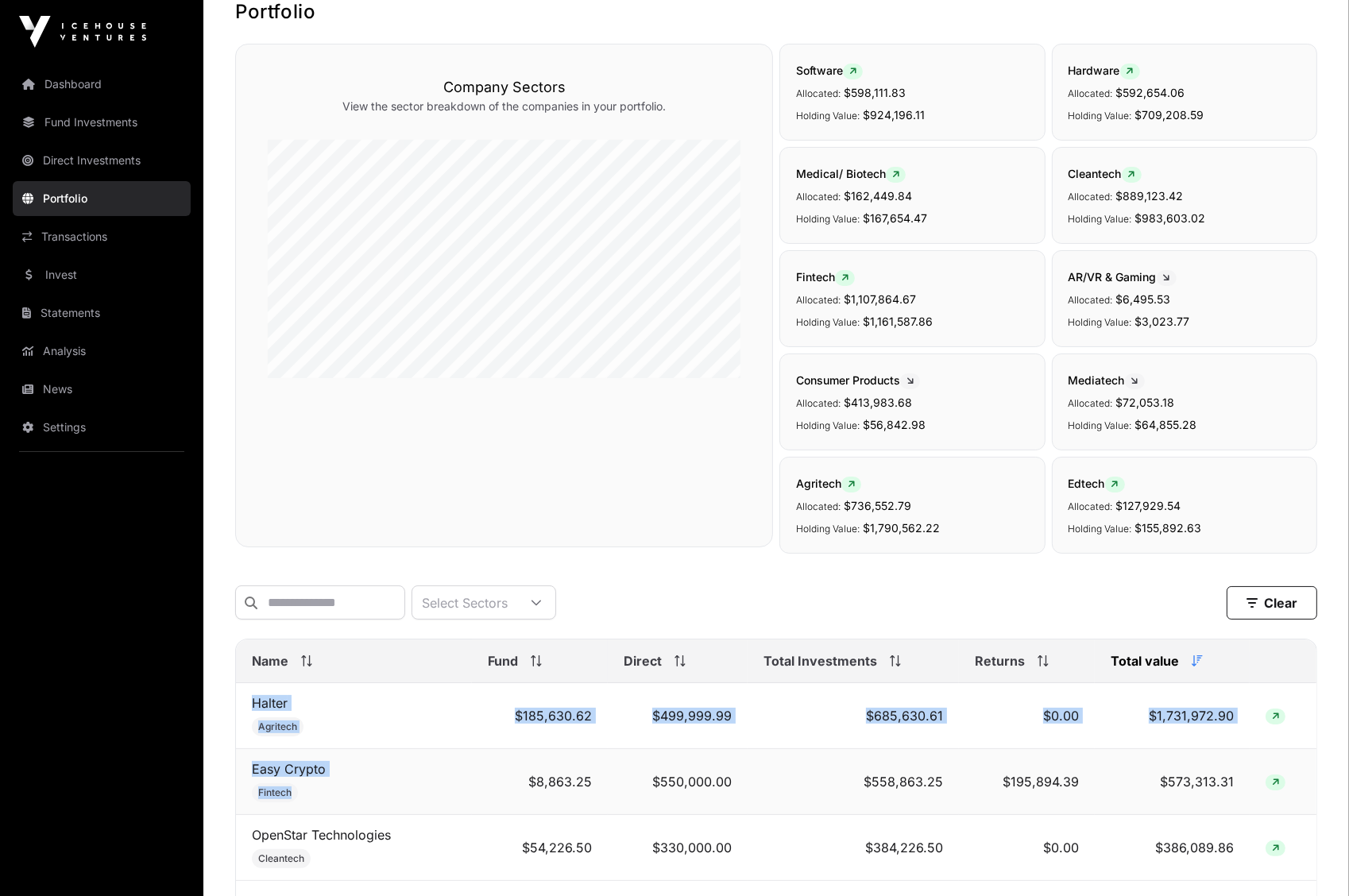
scroll to position [0, 0]
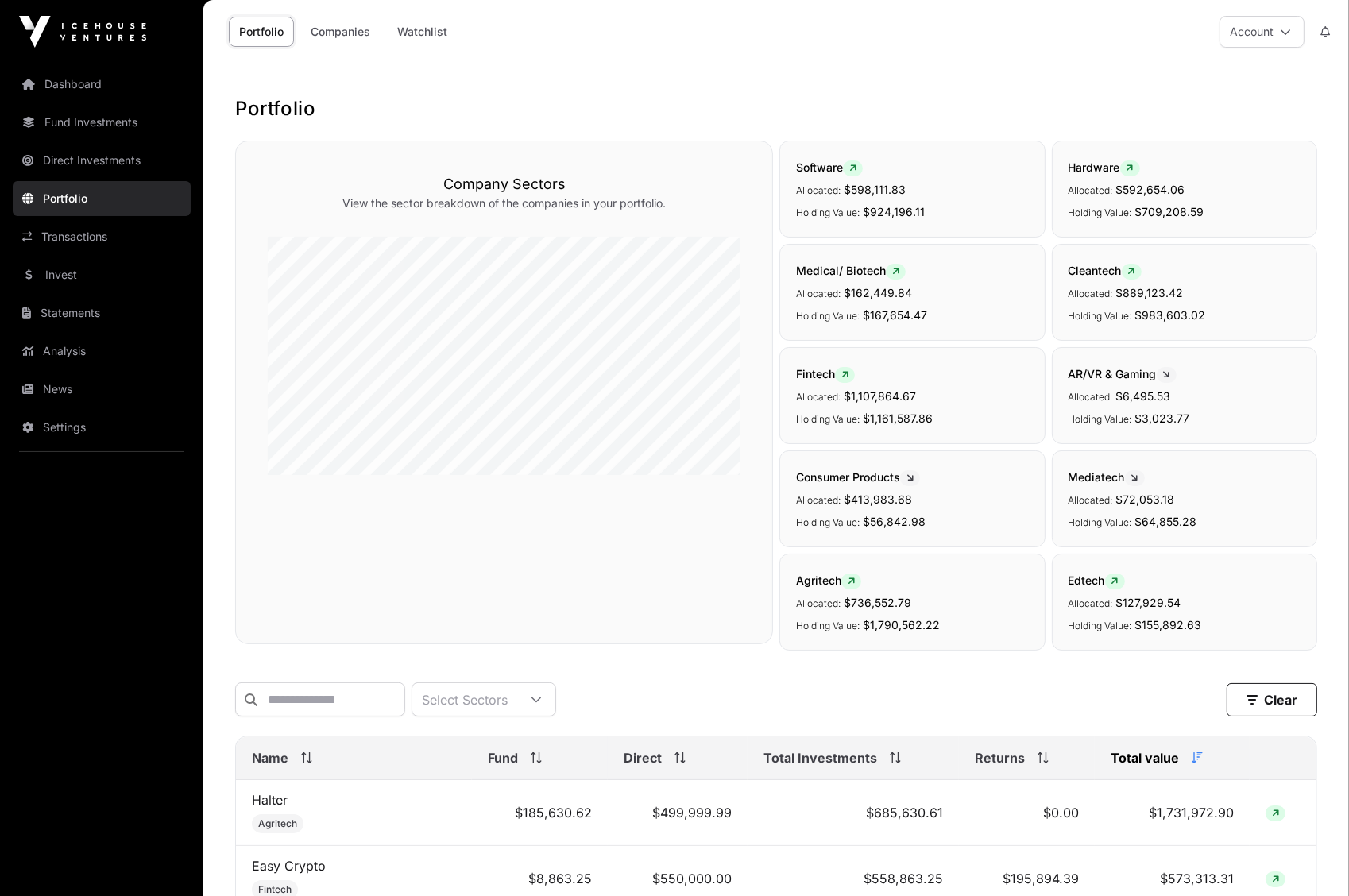
click at [583, 602] on div "Company Sectors View the sector breakdown of the companies in your portfolio." at bounding box center [503, 392] width 537 height 504
click at [629, 581] on div "Company Sectors View the sector breakdown of the companies in your portfolio." at bounding box center [503, 392] width 537 height 504
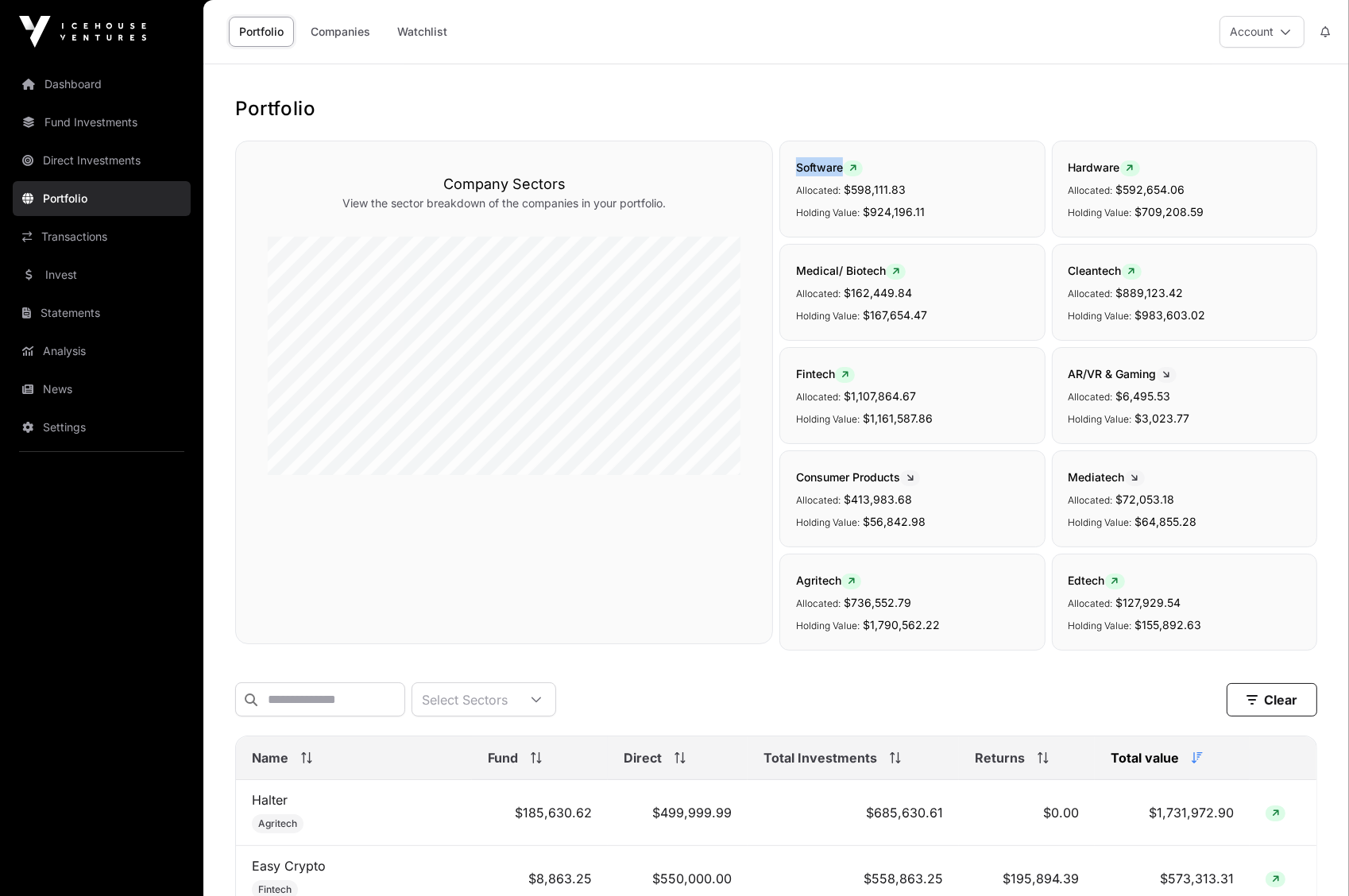
click at [629, 581] on div "Company Sectors View the sector breakdown of the companies in your portfolio." at bounding box center [503, 392] width 537 height 504
